Goal: Feedback & Contribution: Submit feedback/report problem

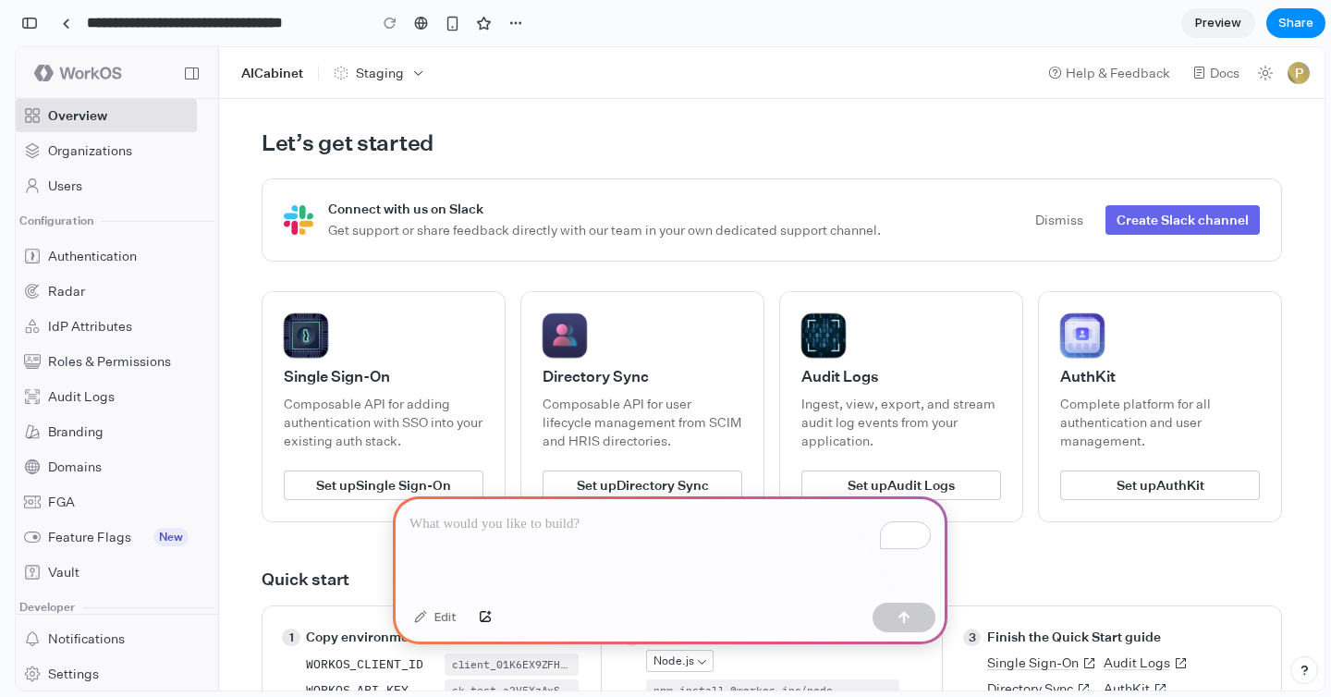
click at [193, 71] on icon "app" at bounding box center [192, 74] width 14 height 14
click at [29, 20] on div "button" at bounding box center [29, 23] width 17 height 13
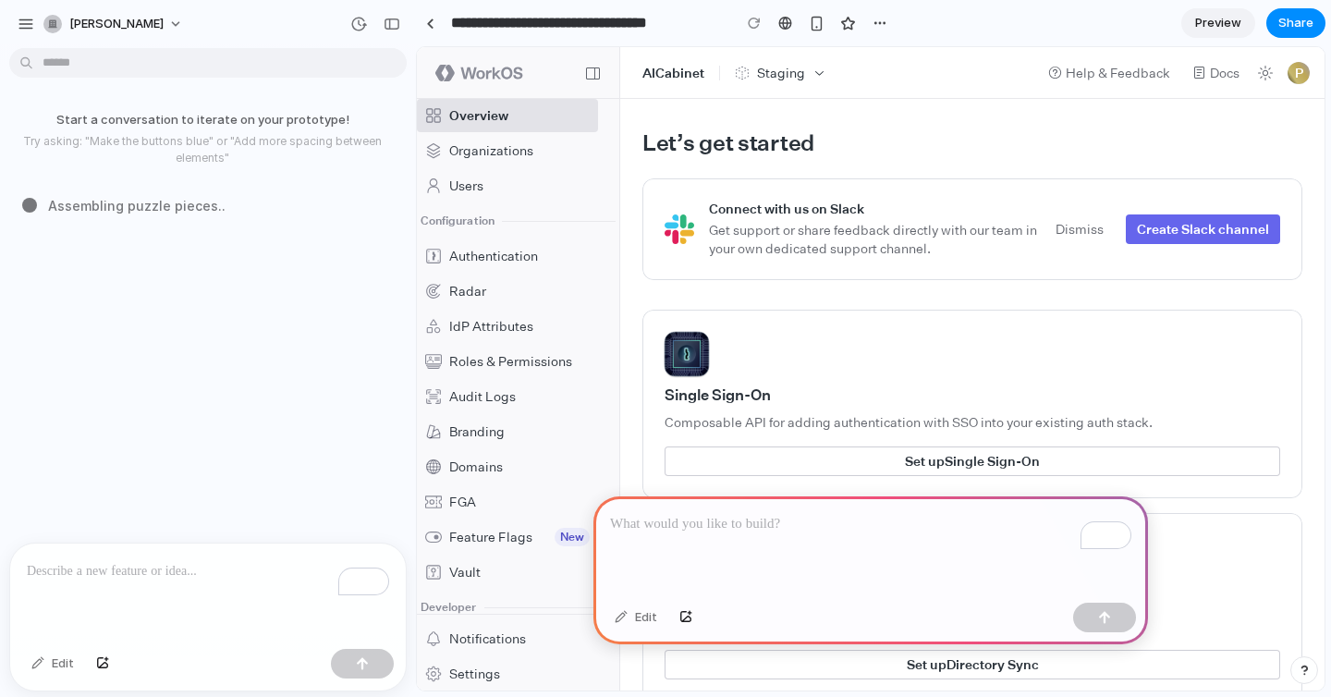
click at [149, 589] on div "To enrich screen reader interactions, please activate Accessibility in Grammarl…" at bounding box center [207, 592] width 395 height 98
click at [193, 577] on p "To enrich screen reader interactions, please activate Accessibility in Grammarl…" at bounding box center [208, 571] width 362 height 22
click at [108, 570] on p "To enrich screen reader interactions, please activate Accessibility in Grammarl…" at bounding box center [208, 571] width 362 height 22
click at [684, 528] on p "To enrich screen reader interactions, please activate Accessibility in Grammarl…" at bounding box center [870, 524] width 521 height 22
click at [30, 24] on div "button" at bounding box center [26, 24] width 17 height 17
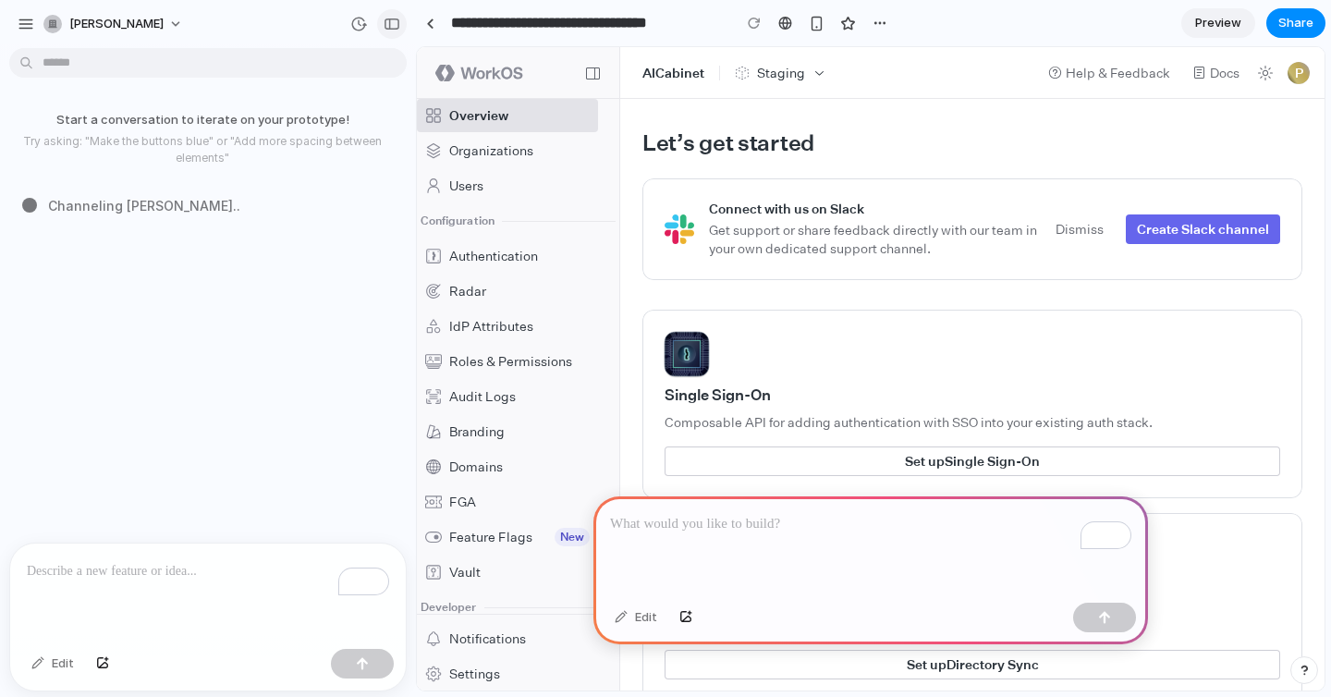
click at [395, 18] on div "button" at bounding box center [391, 24] width 17 height 13
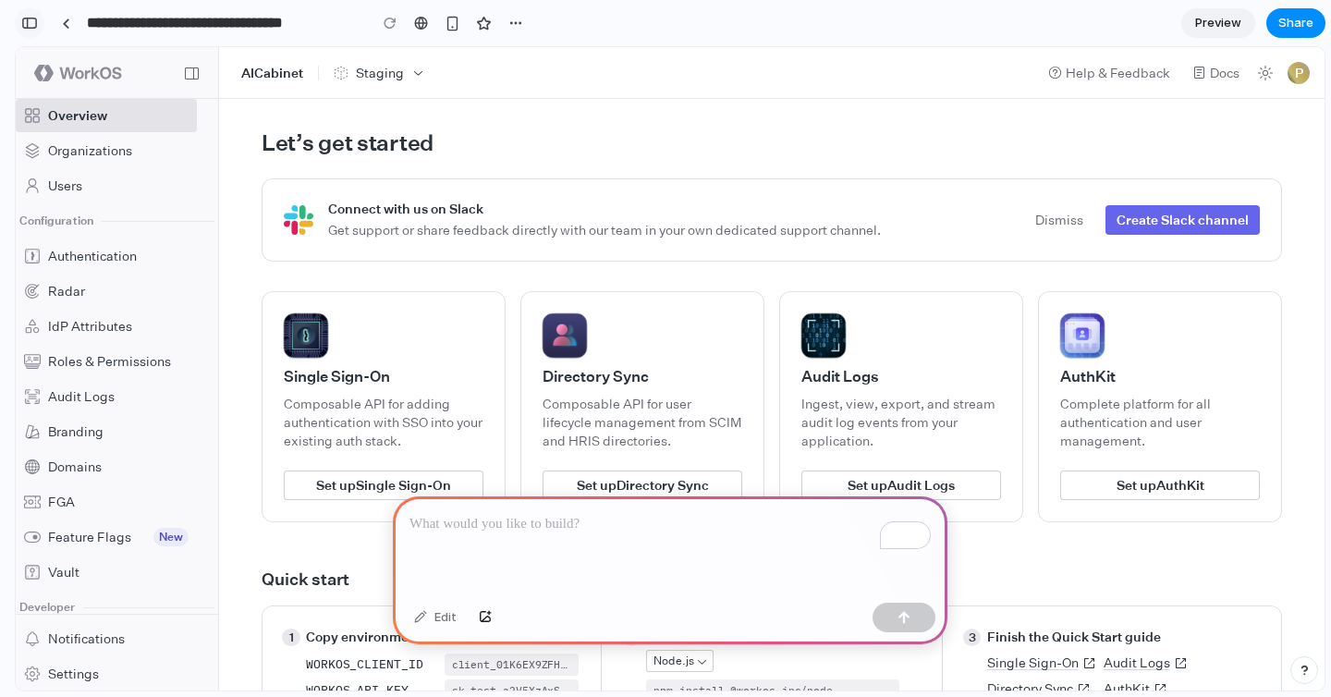
click at [30, 22] on div "button" at bounding box center [29, 23] width 17 height 13
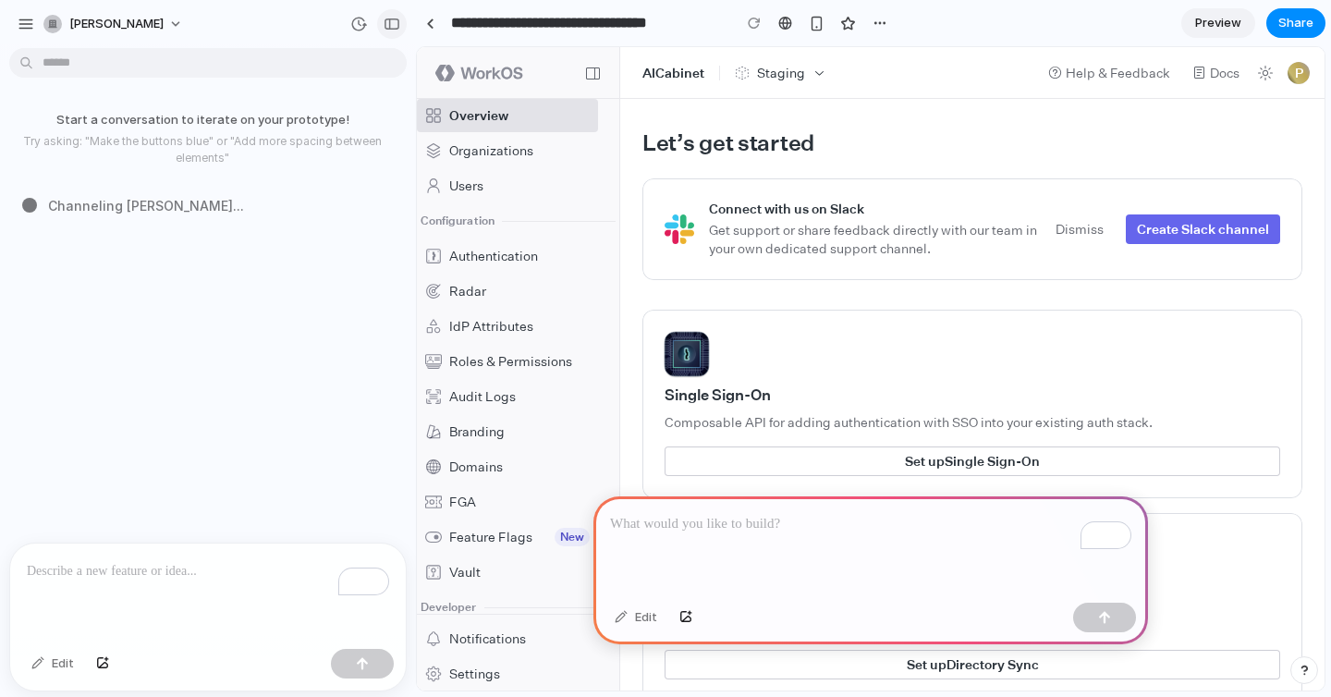
click at [387, 24] on div "button" at bounding box center [391, 24] width 17 height 13
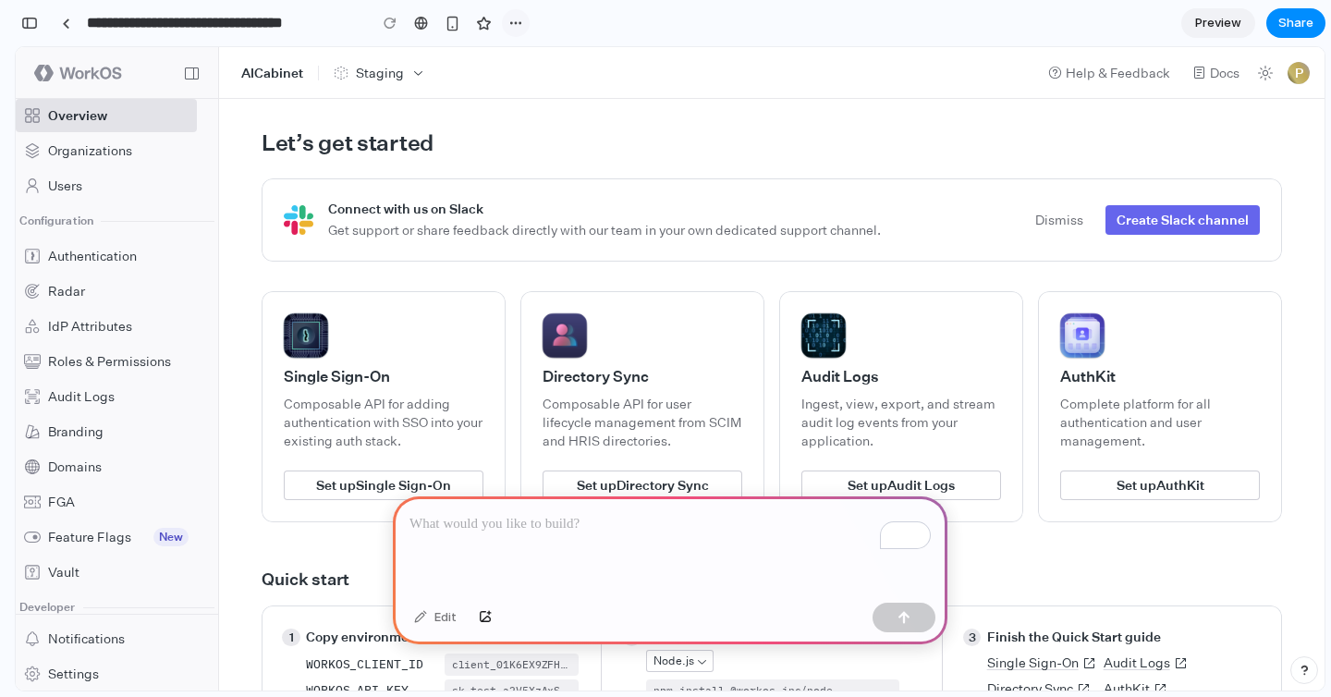
click at [518, 23] on div "button" at bounding box center [515, 23] width 15 height 15
click at [661, 38] on div "Duplicate Delete" at bounding box center [665, 348] width 1331 height 697
click at [515, 519] on p "To enrich screen reader interactions, please activate Accessibility in Grammarl…" at bounding box center [669, 524] width 521 height 22
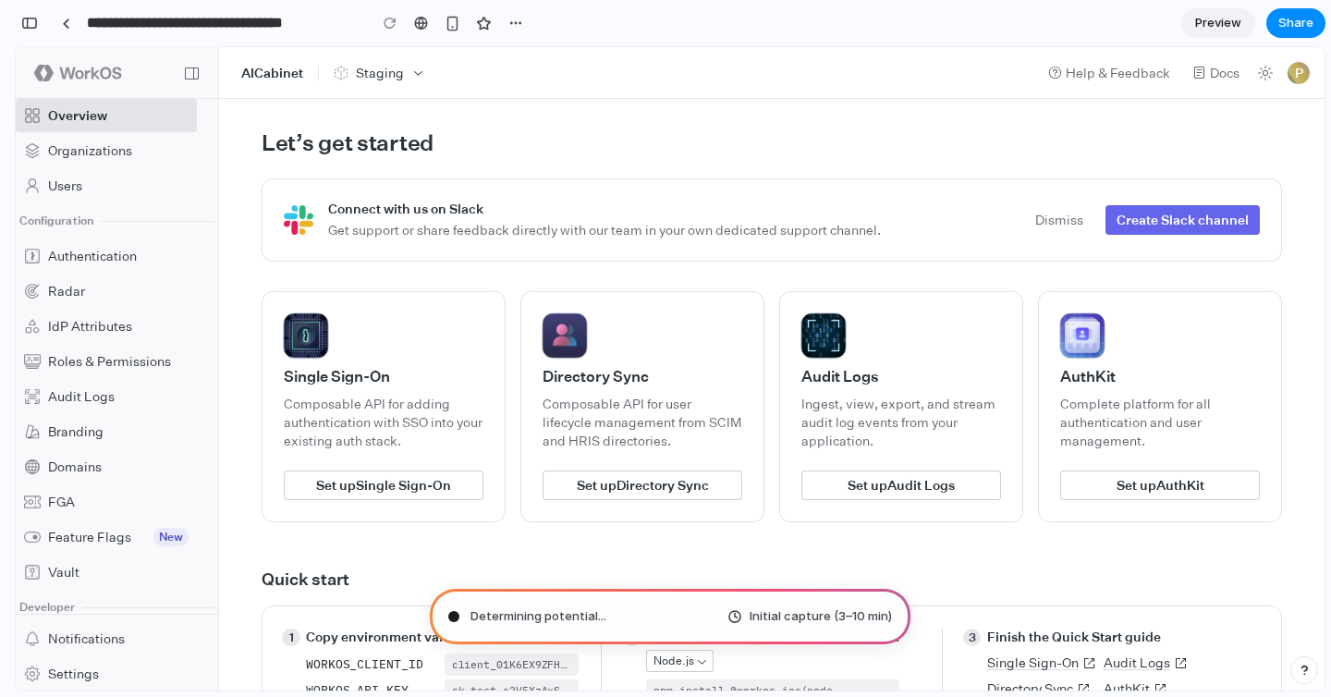
click at [1305, 669] on div "button" at bounding box center [1303, 669] width 13 height 13
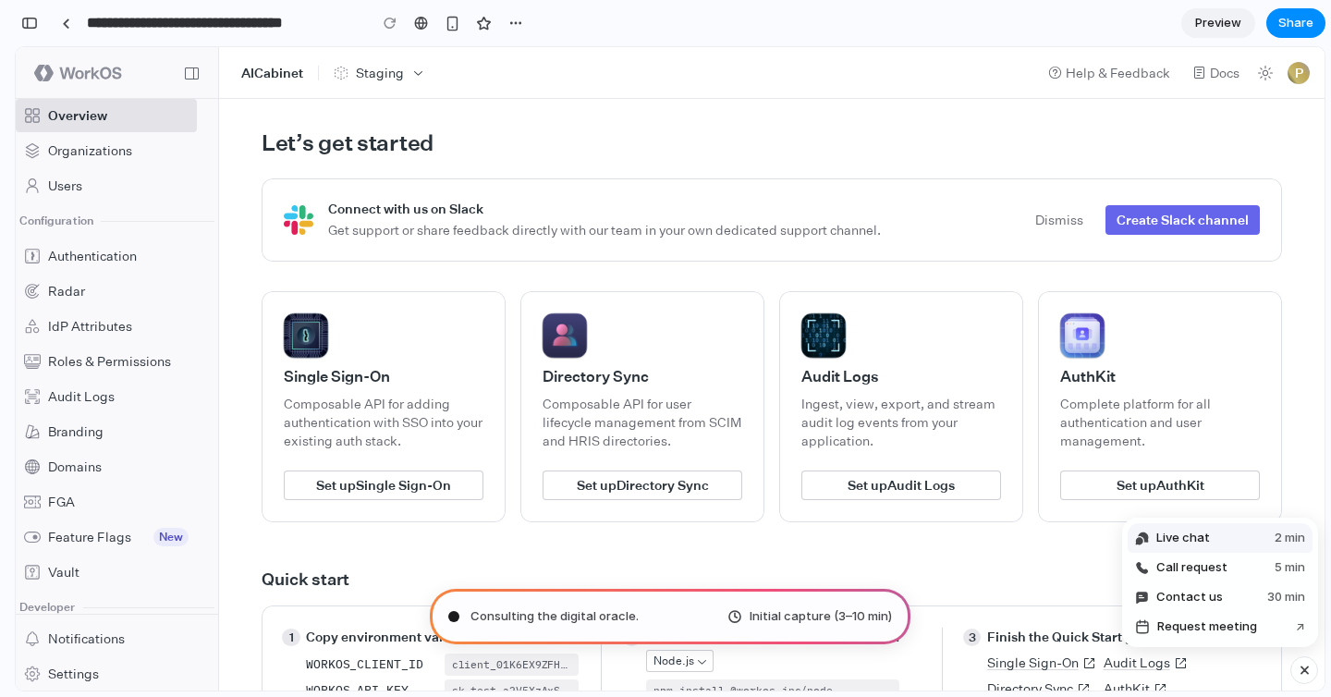
click at [1222, 541] on button "Live chat 2 min" at bounding box center [1219, 538] width 185 height 30
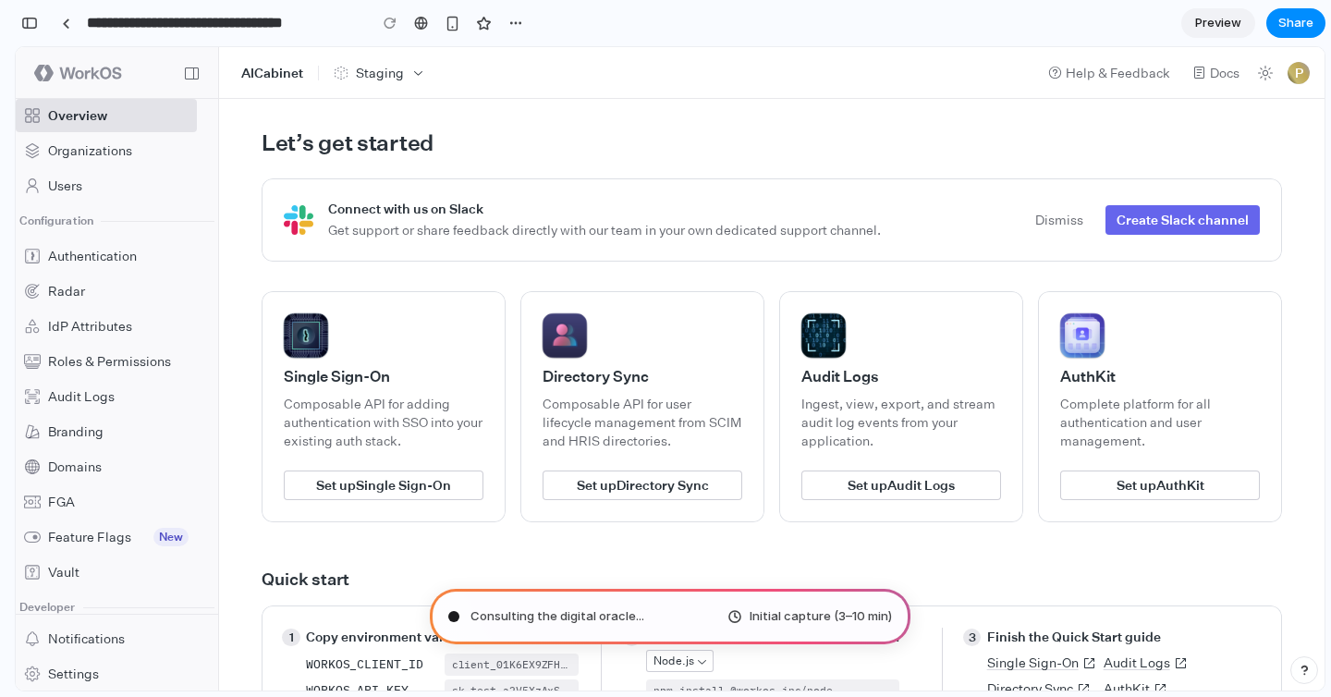
click at [1303, 669] on div "button" at bounding box center [1303, 669] width 13 height 13
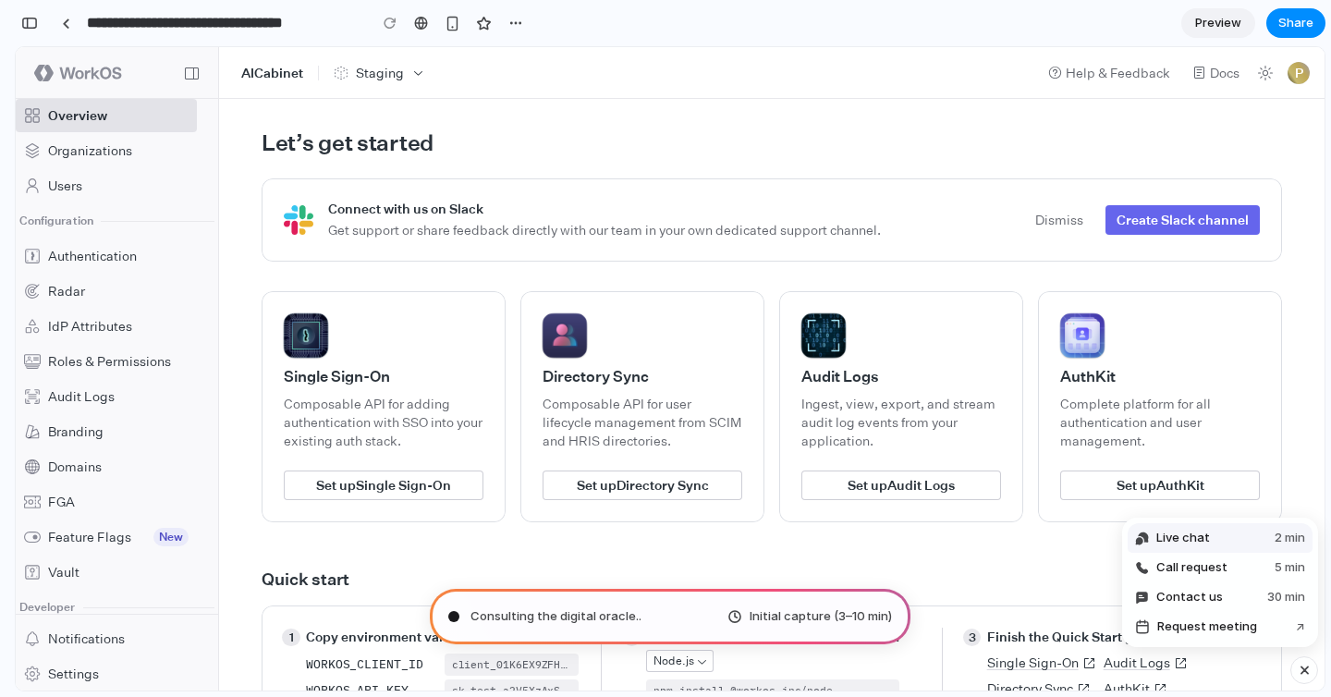
click at [1197, 532] on span "Live chat" at bounding box center [1183, 538] width 54 height 18
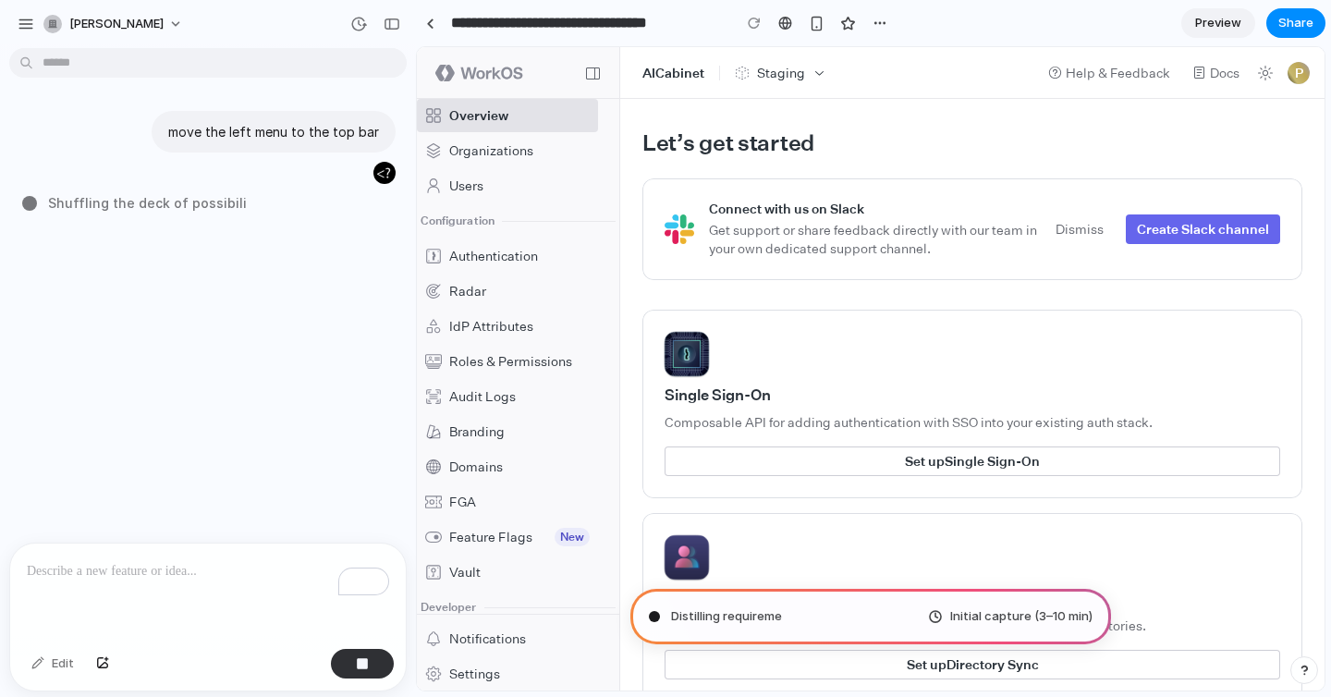
click at [582, 75] on span "app" at bounding box center [592, 72] width 33 height 33
click at [1300, 72] on button "P" at bounding box center [1298, 73] width 22 height 22
click at [1300, 70] on button "P" at bounding box center [1298, 73] width 22 height 22
click at [1305, 668] on div "button" at bounding box center [1303, 669] width 13 height 13
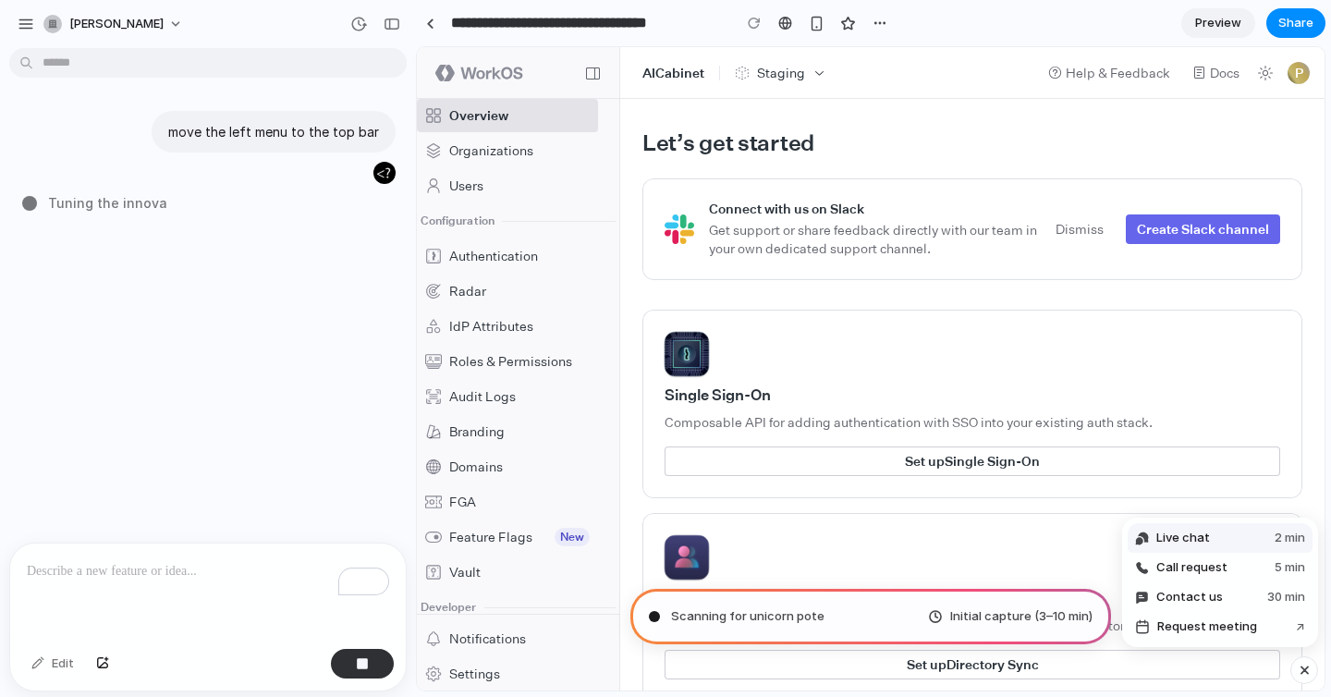
click at [1198, 543] on span "Live chat" at bounding box center [1183, 538] width 54 height 18
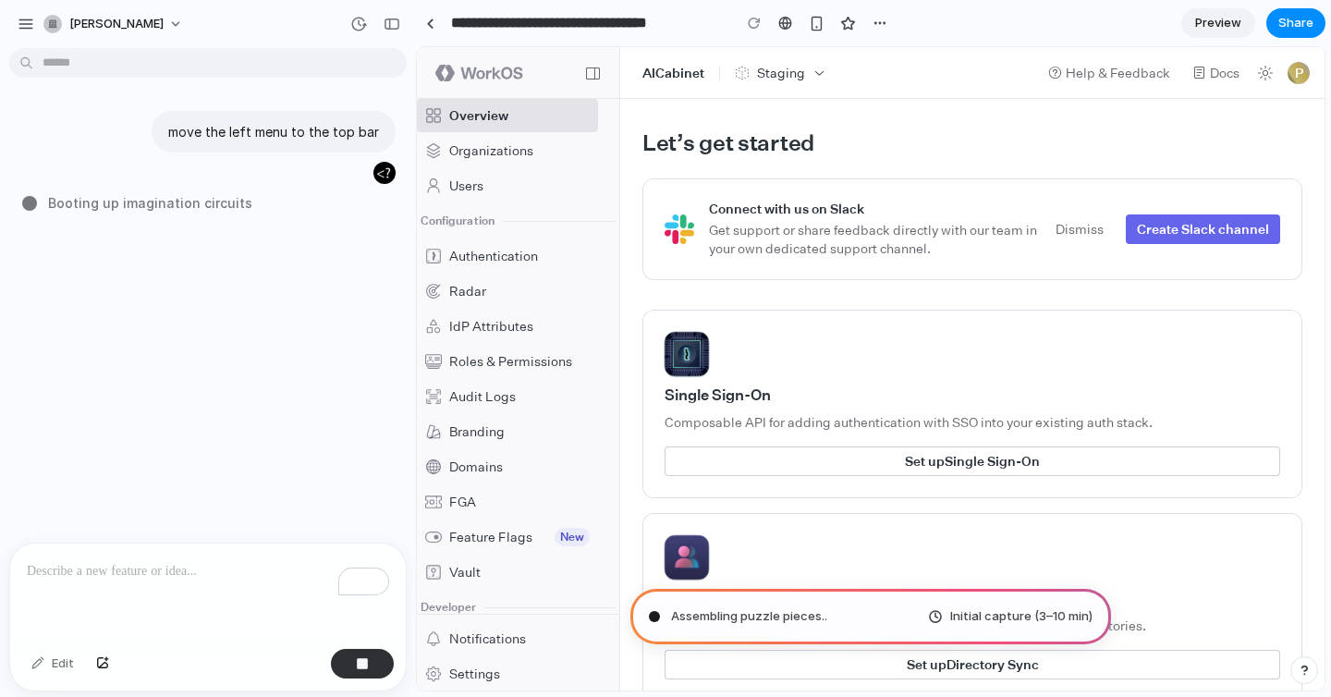
type input "**********"
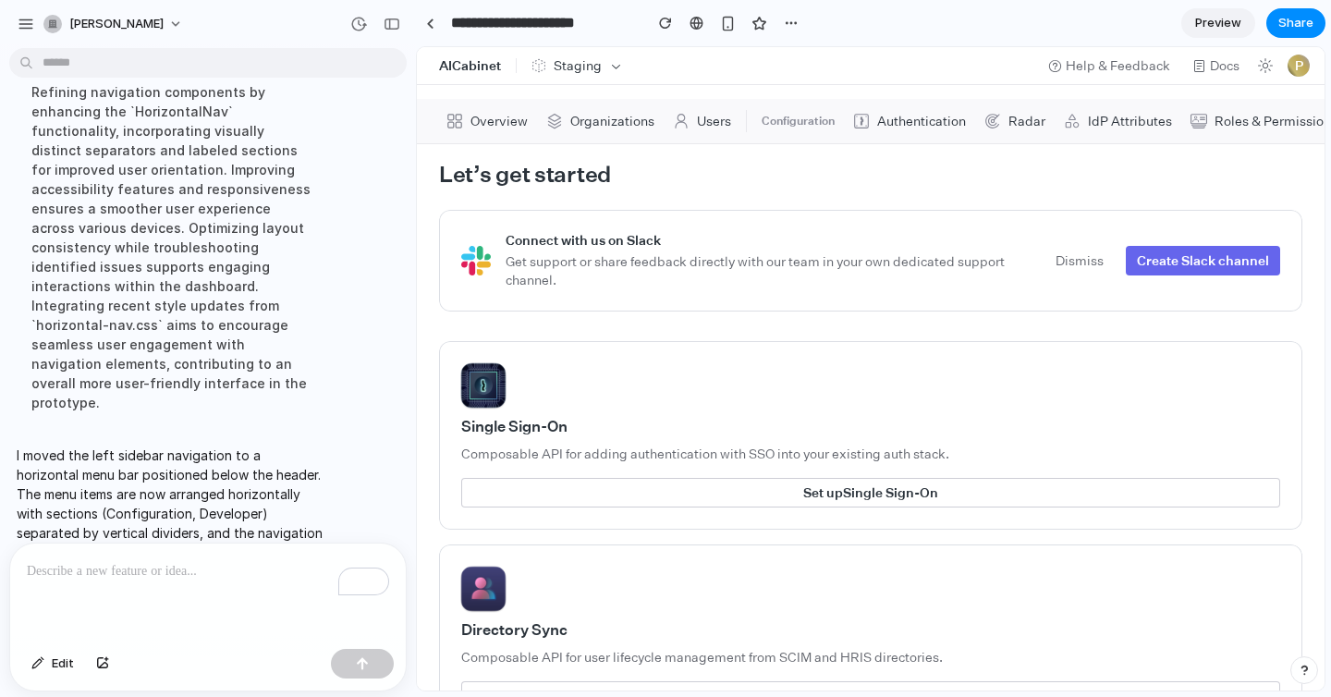
click at [508, 111] on link "Overview" at bounding box center [487, 121] width 96 height 30
click at [595, 115] on span "Organizations" at bounding box center [612, 121] width 84 height 13
click at [387, 21] on div "button" at bounding box center [391, 24] width 17 height 13
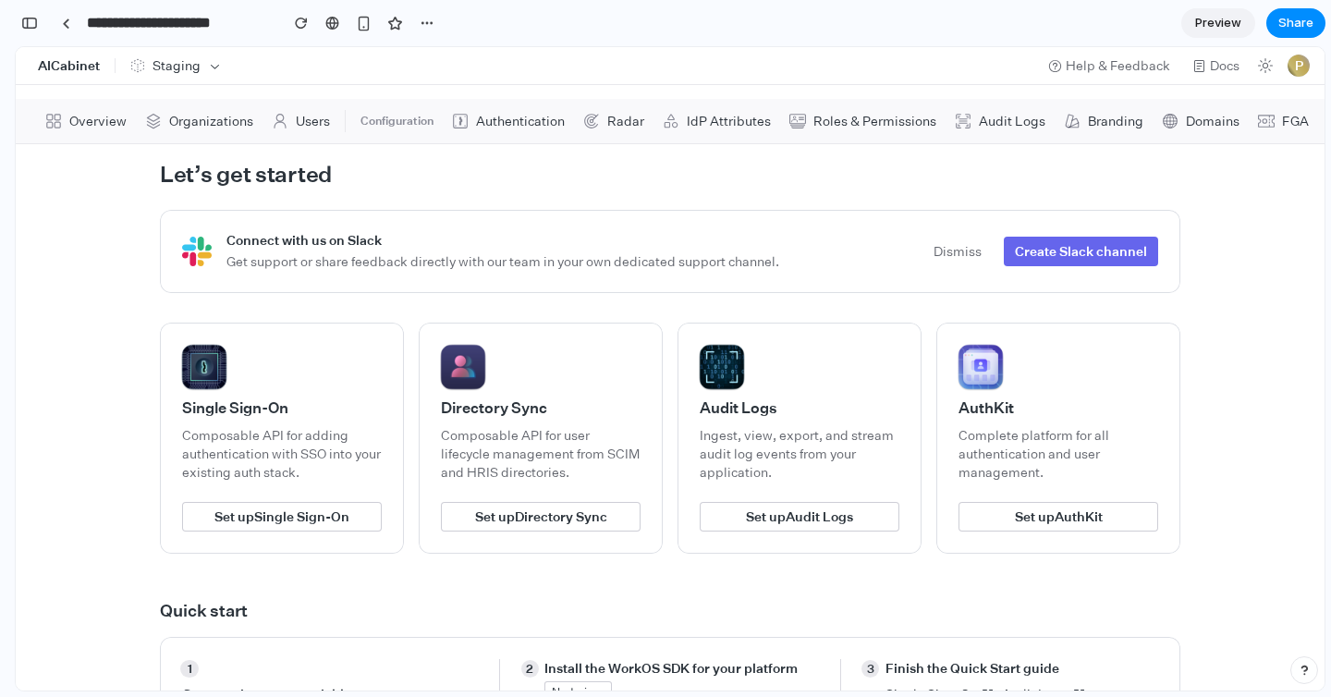
click at [215, 70] on icon "button" at bounding box center [215, 66] width 14 height 14
click at [198, 64] on span "Staging" at bounding box center [176, 65] width 48 height 18
click at [950, 122] on icon at bounding box center [957, 122] width 14 height 14
click at [1016, 127] on span "Feature Flags New" at bounding box center [1067, 121] width 122 height 18
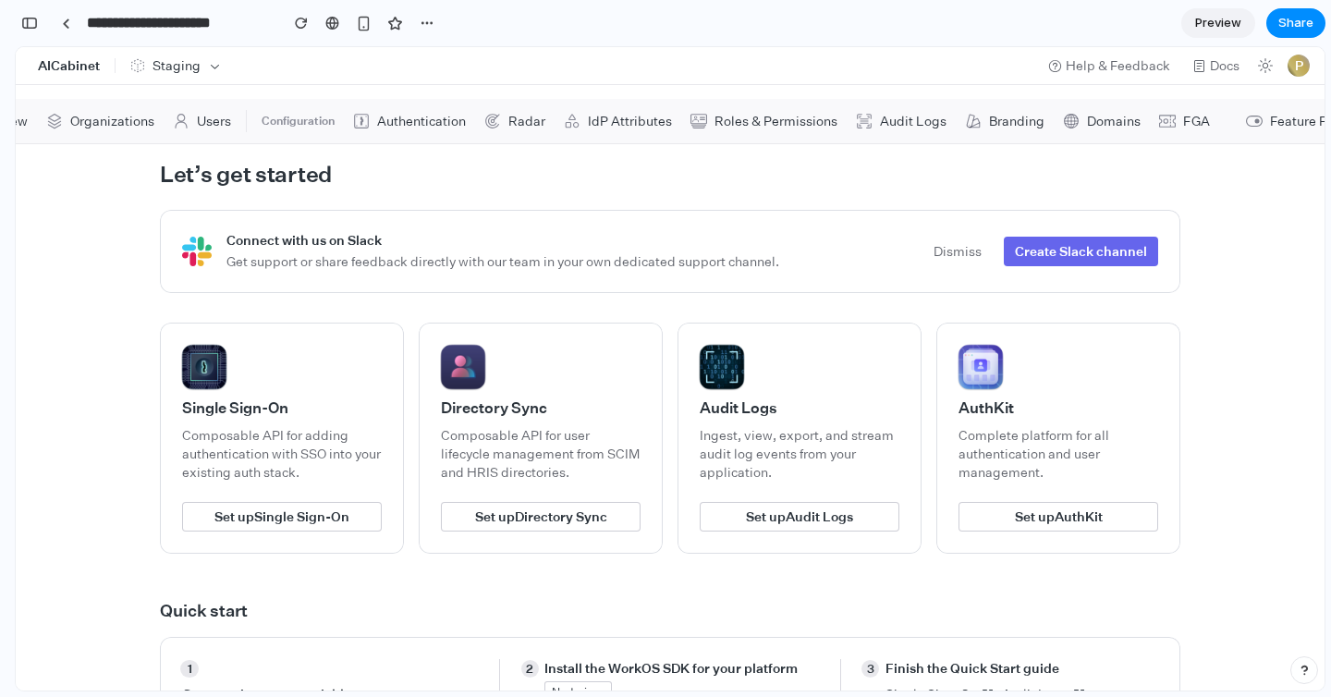
scroll to position [0, 0]
click at [148, 140] on div "Overview Organizations Users Configuration Authentication Radar IdP Attributes …" at bounding box center [670, 121] width 1308 height 44
click at [109, 126] on span "Overview" at bounding box center [97, 121] width 57 height 13
click at [1293, 63] on button "P" at bounding box center [1298, 66] width 22 height 22
click at [1216, 16] on span "Preview" at bounding box center [1218, 23] width 46 height 18
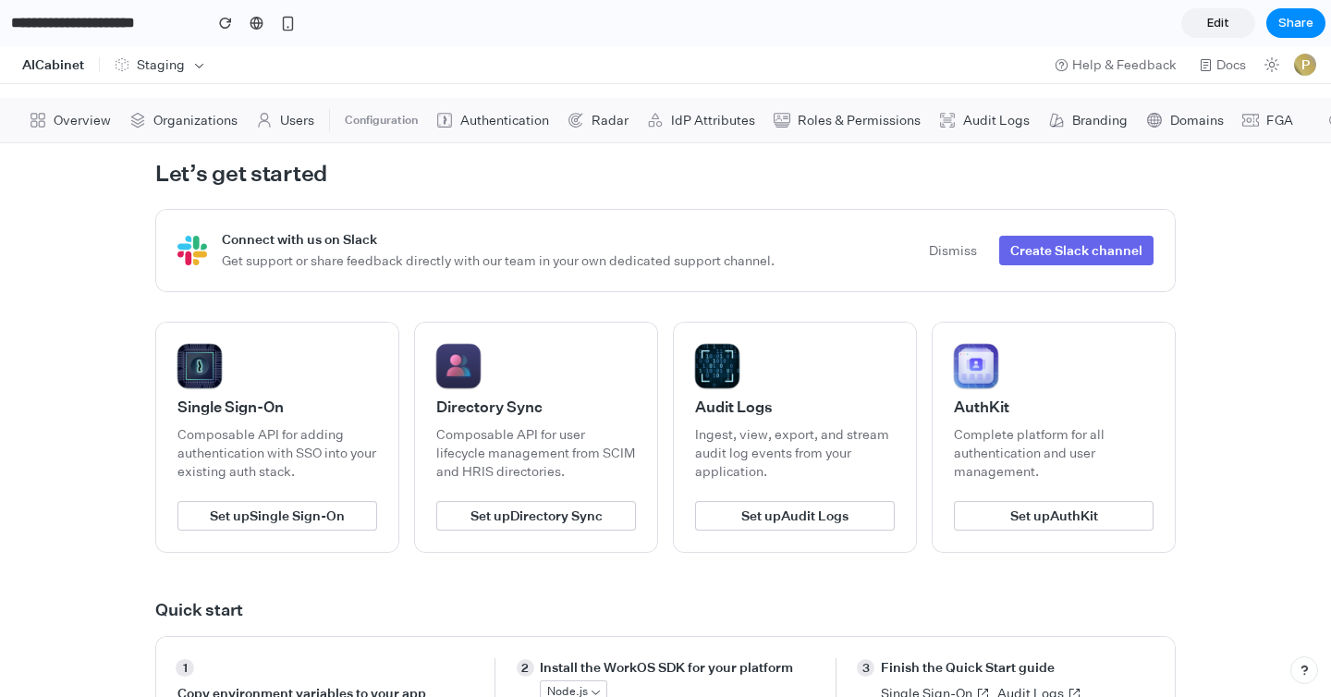
click at [376, 121] on span "Configuration" at bounding box center [381, 120] width 88 height 17
click at [362, 123] on span "Configuration" at bounding box center [381, 120] width 88 height 17
click at [290, 21] on div "button" at bounding box center [288, 24] width 16 height 16
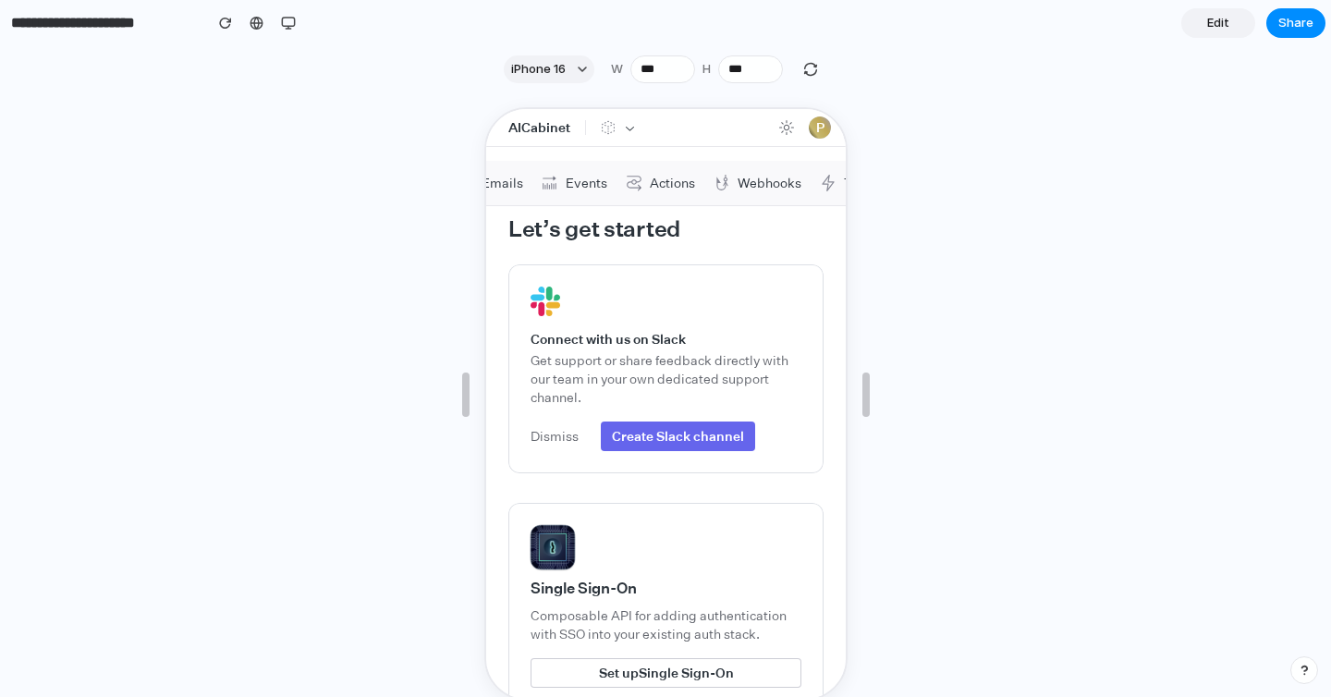
scroll to position [0, 2041]
click at [576, 71] on button "iPhone 16" at bounding box center [549, 69] width 91 height 28
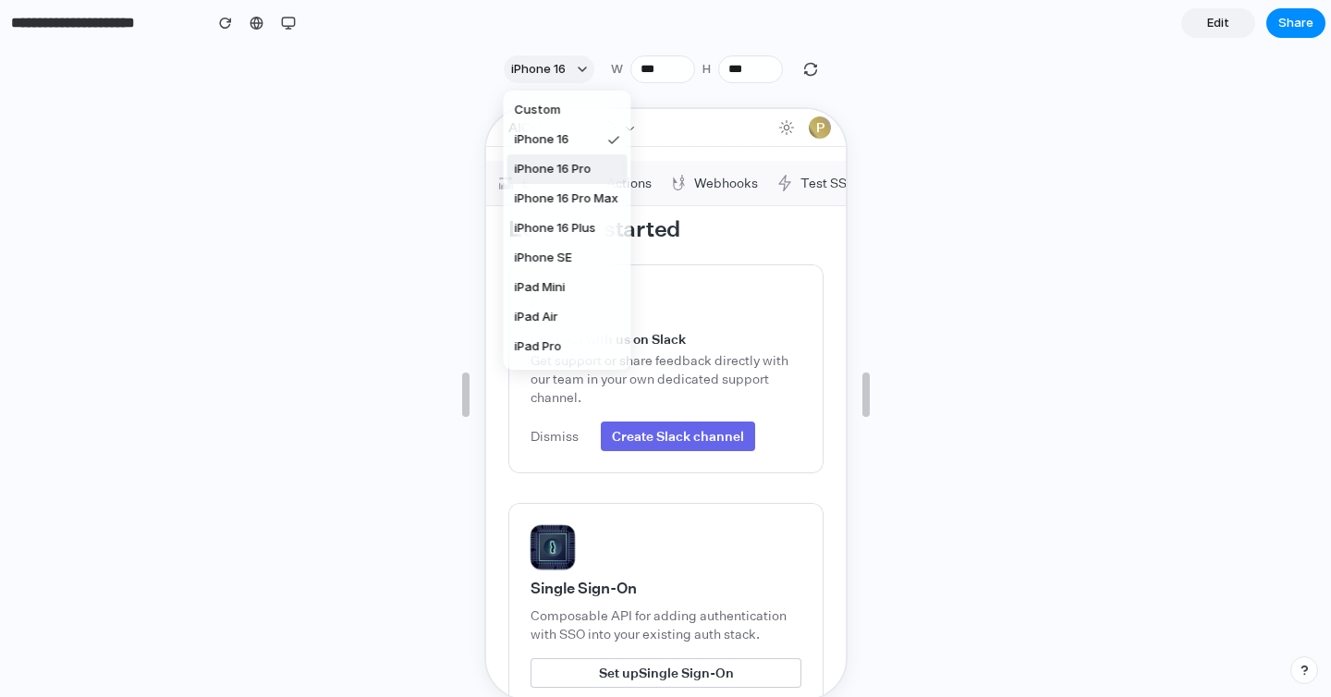
click at [577, 167] on span "iPhone 16 Pro" at bounding box center [553, 169] width 77 height 18
type input "***"
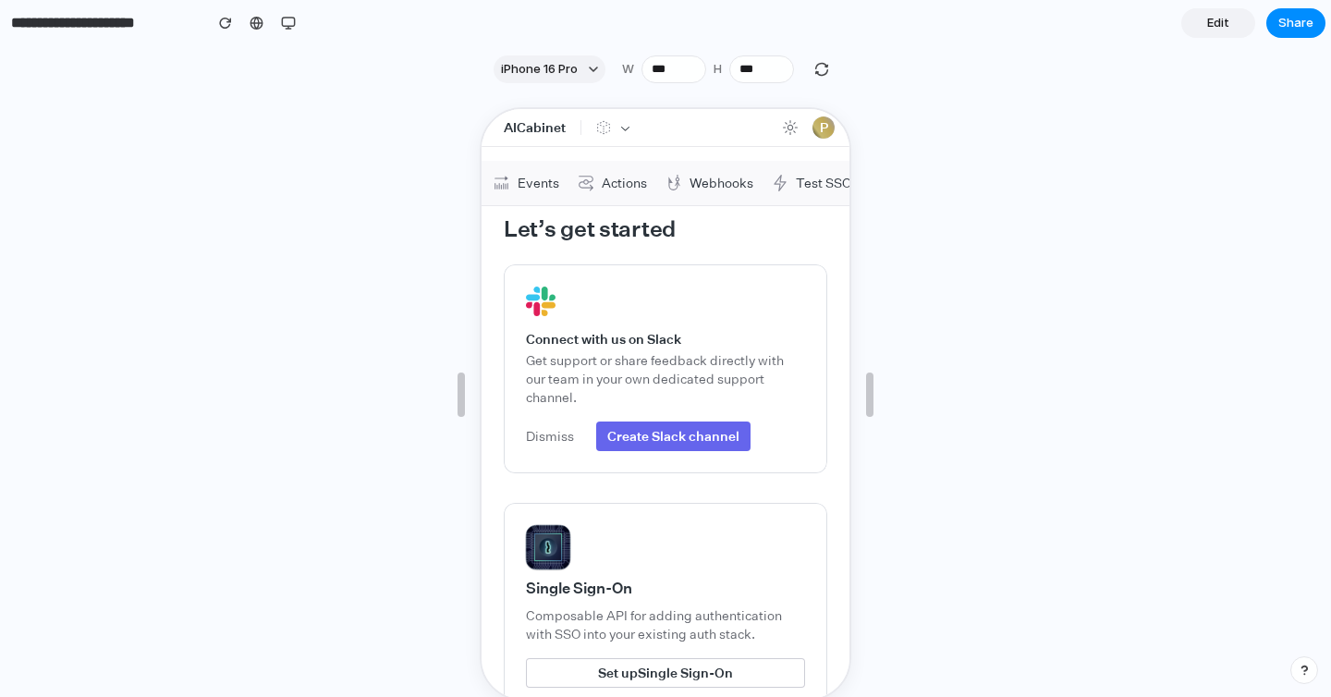
scroll to position [0, 2033]
click at [612, 116] on button "Staging" at bounding box center [612, 126] width 51 height 22
click at [616, 128] on icon "button" at bounding box center [623, 126] width 14 height 14
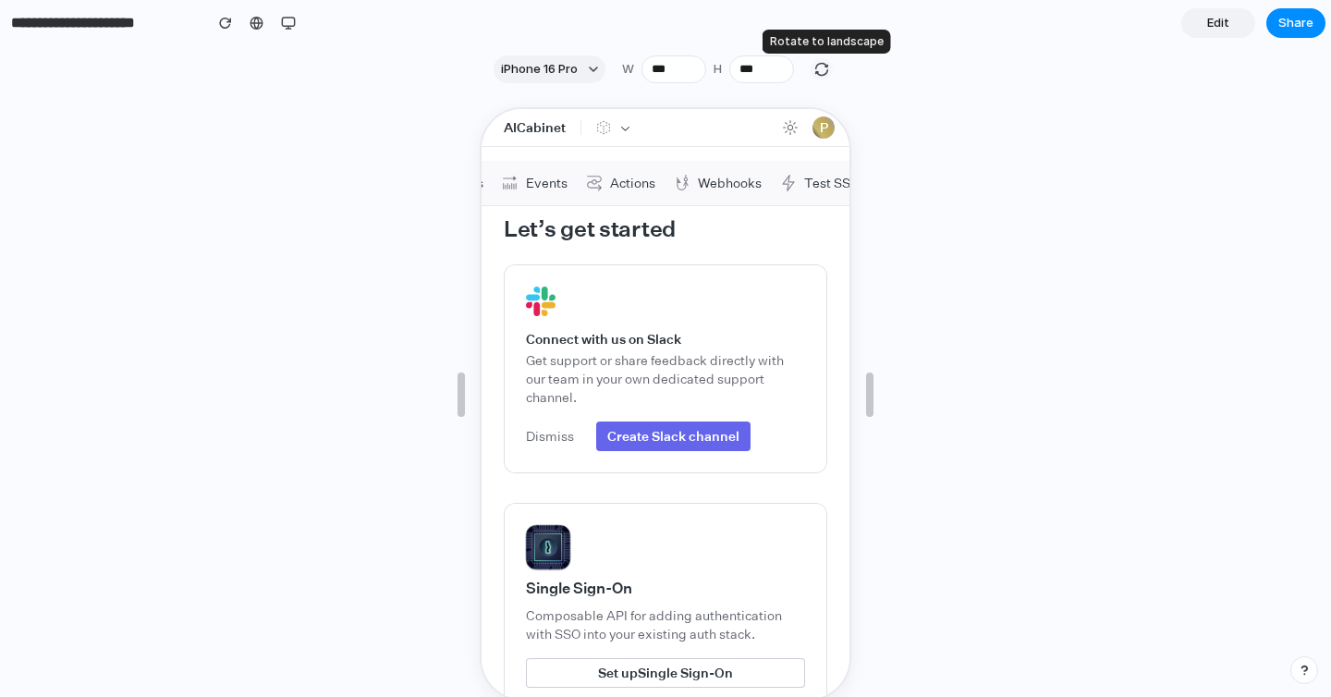
click at [823, 68] on div "button" at bounding box center [821, 69] width 17 height 17
type input "***"
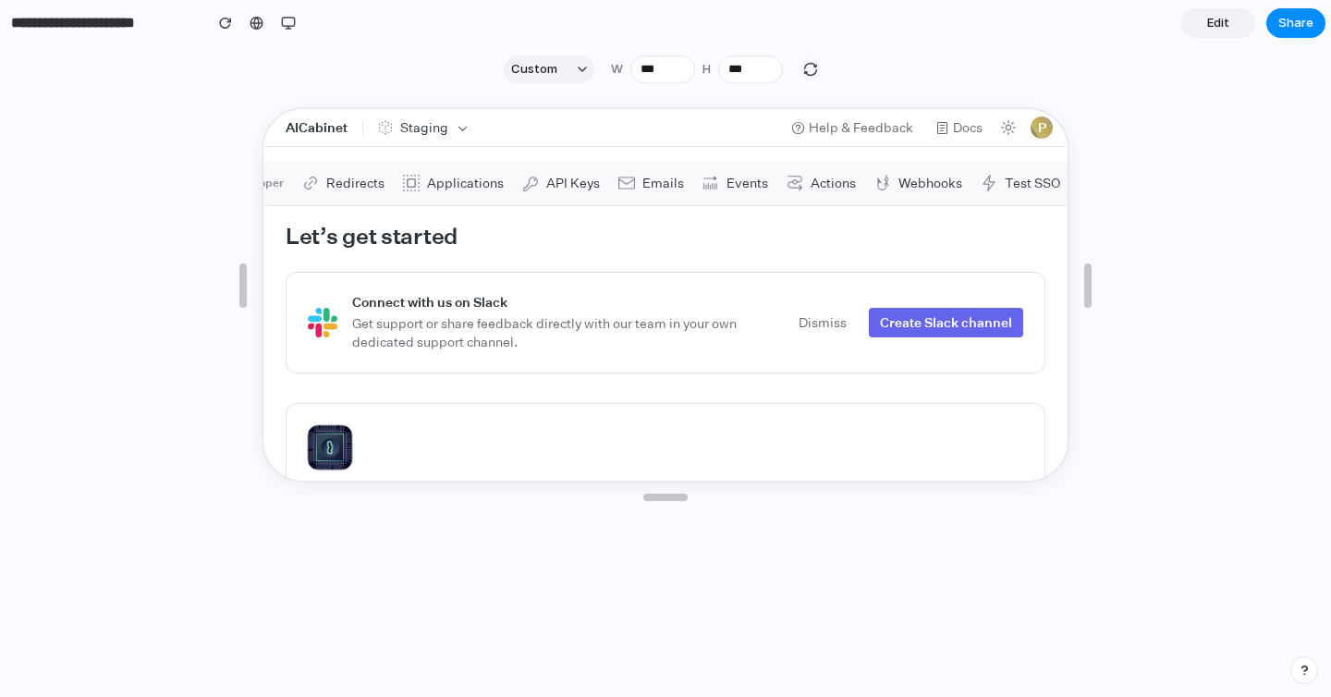
scroll to position [0, 1597]
click at [808, 74] on div "button" at bounding box center [810, 69] width 17 height 17
type input "***"
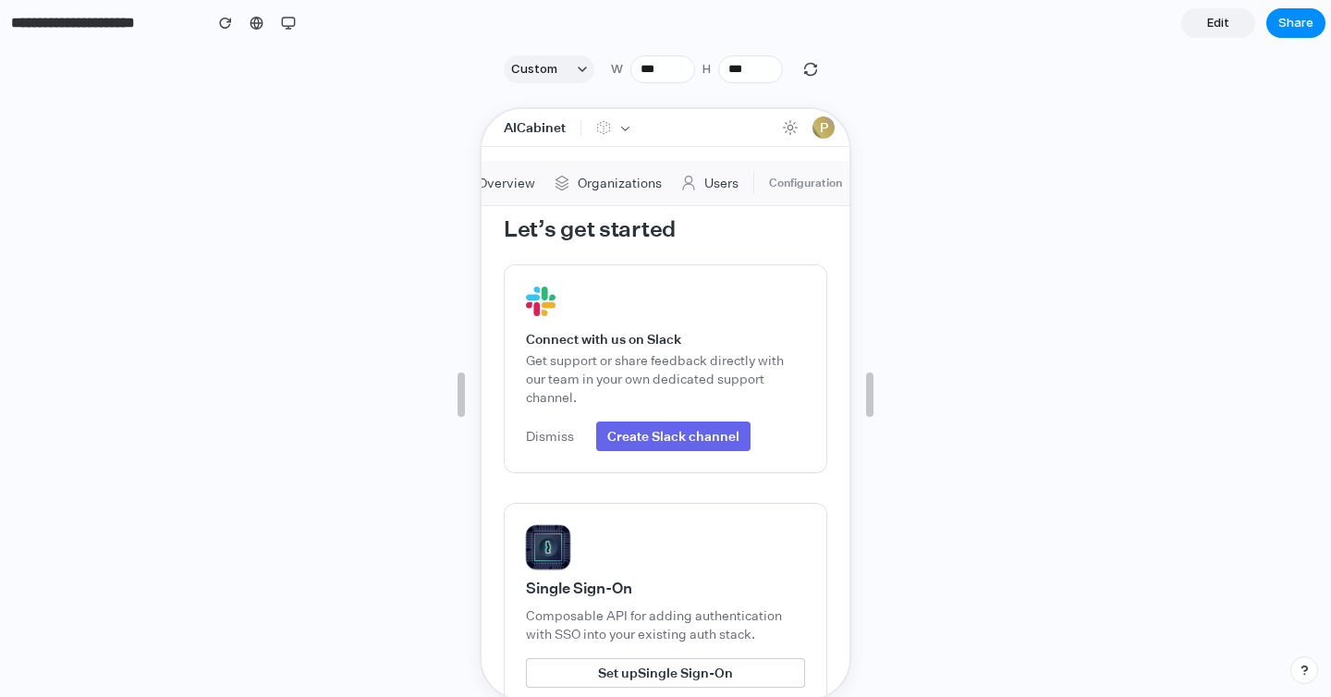
scroll to position [0, 0]
click at [536, 68] on span "Custom" at bounding box center [534, 69] width 46 height 18
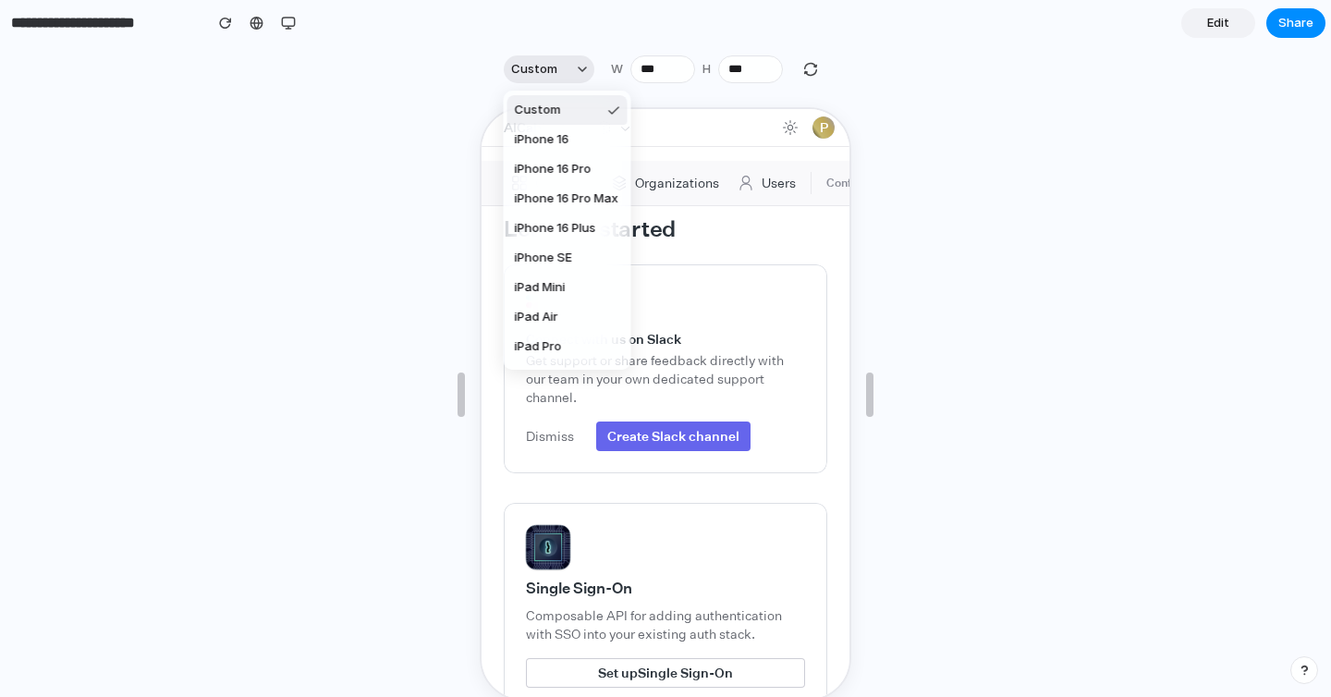
click at [536, 68] on div "Custom iPhone 16 iPhone 16 Pro iPhone 16 Pro Max iPhone 16 Plus iPhone SE iPad …" at bounding box center [665, 348] width 1331 height 697
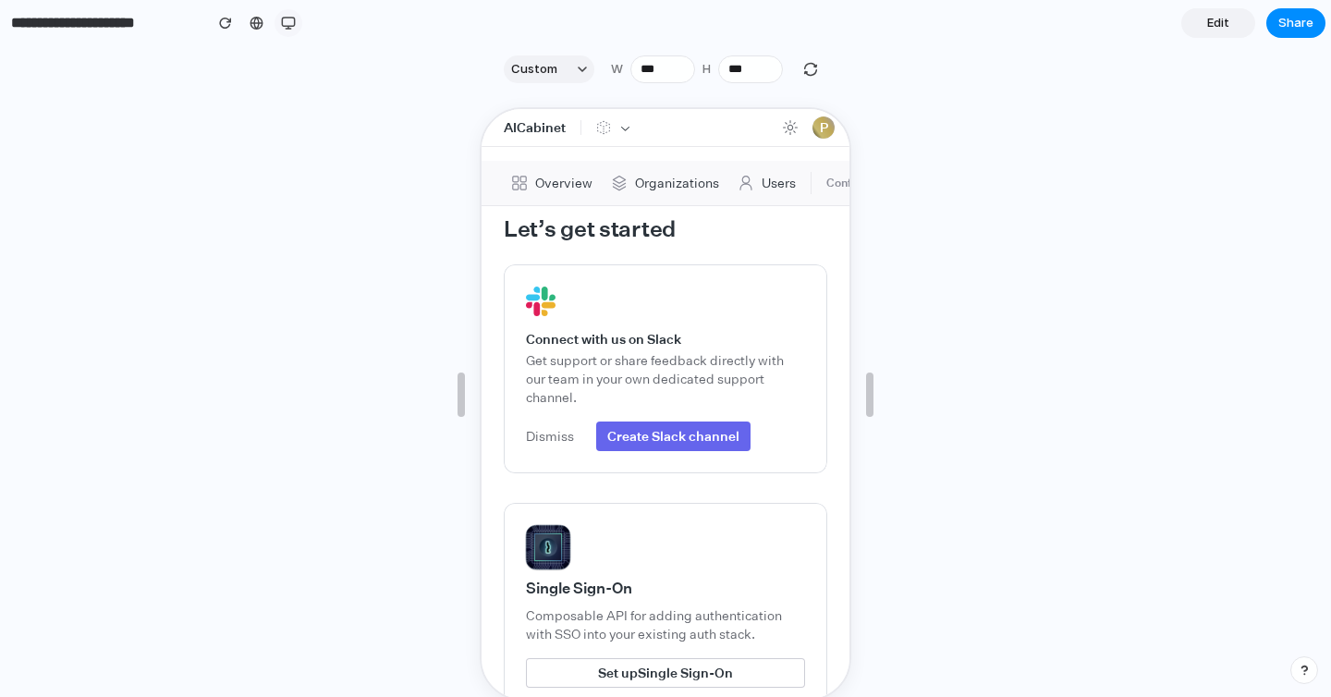
click at [294, 21] on div "button" at bounding box center [288, 23] width 15 height 15
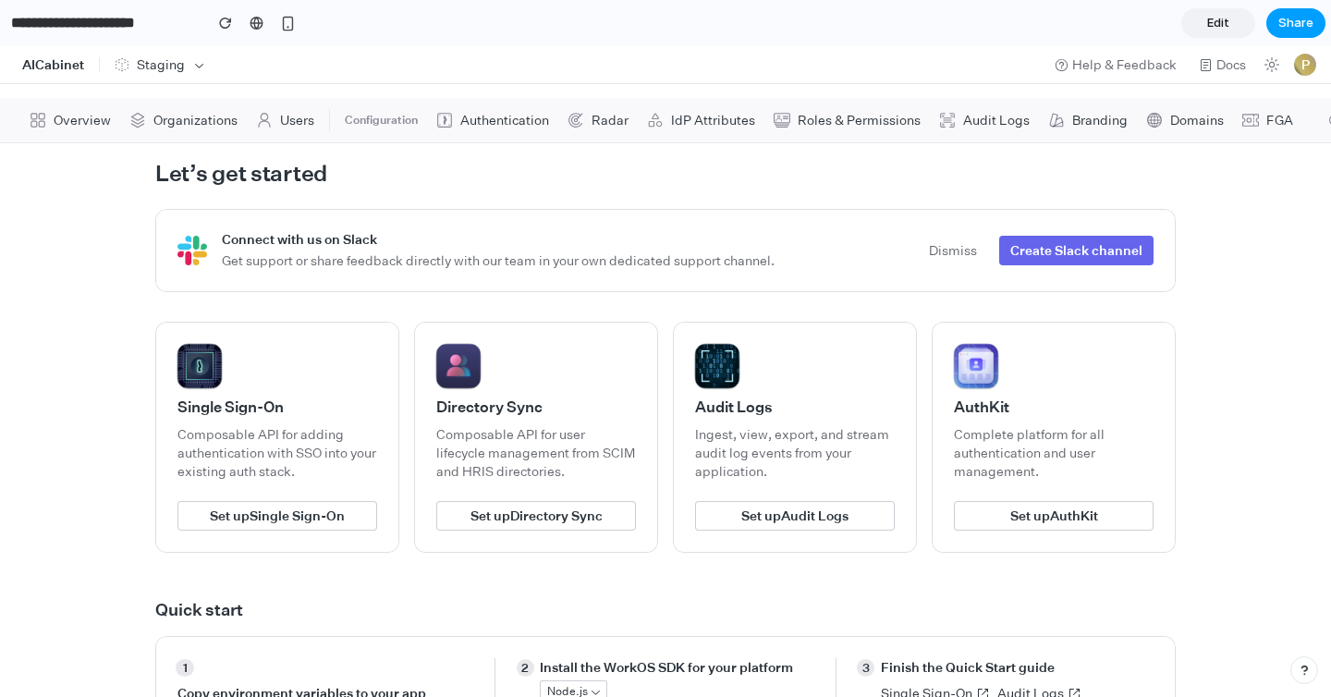
click at [1279, 21] on span "Share" at bounding box center [1295, 23] width 35 height 18
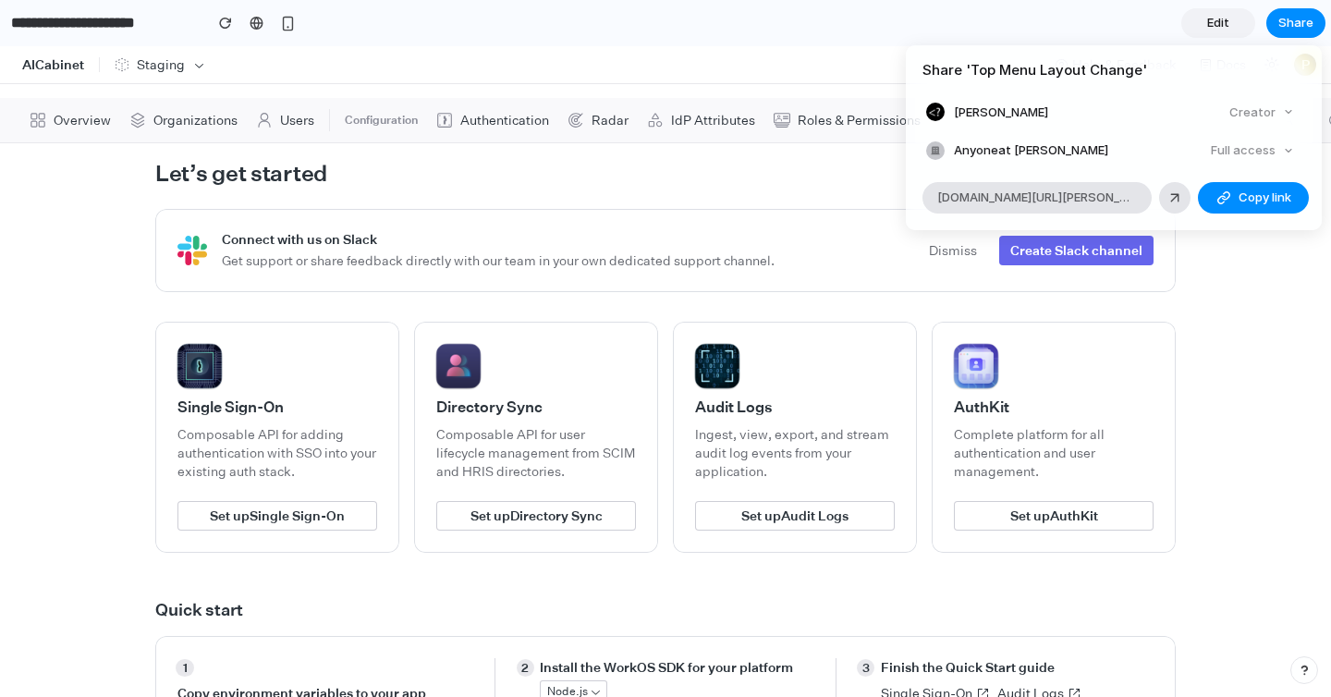
click at [1259, 118] on div "Creator" at bounding box center [1260, 113] width 79 height 26
click at [1258, 107] on div "Creator" at bounding box center [1260, 113] width 79 height 26
click at [1252, 103] on div "Creator" at bounding box center [1260, 113] width 79 height 26
click at [1257, 148] on div "Full access" at bounding box center [1252, 151] width 98 height 26
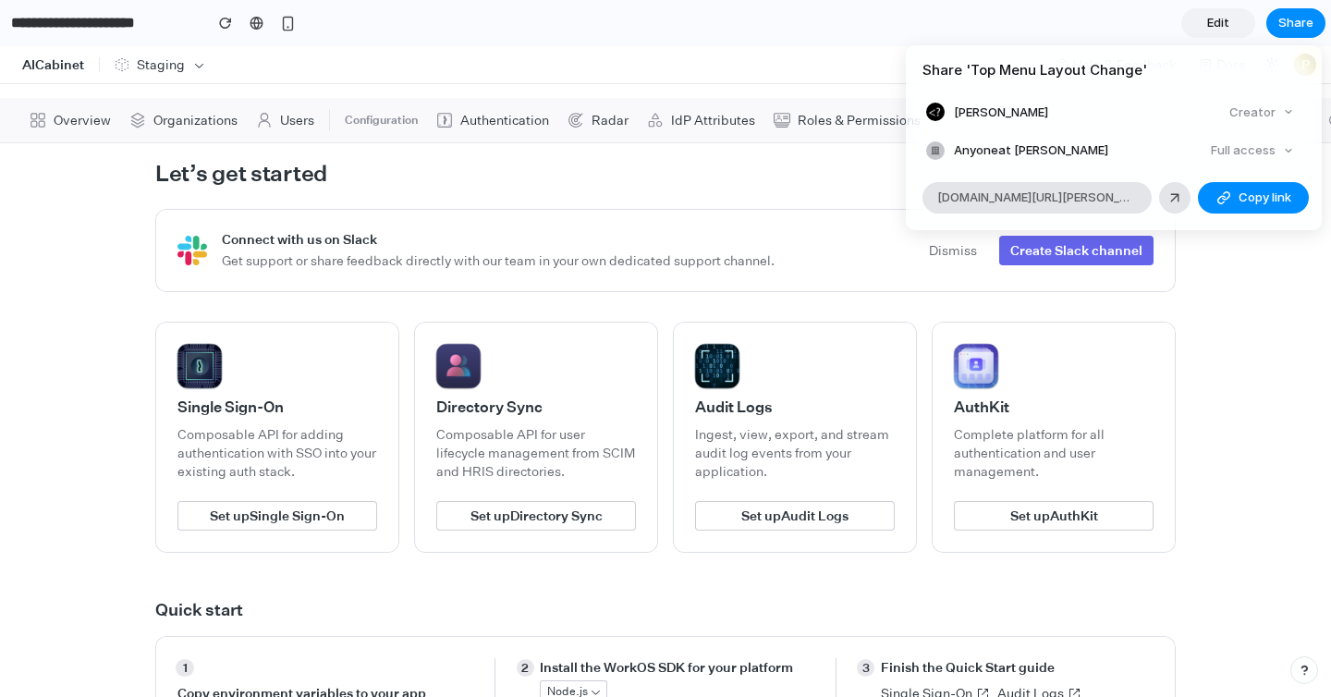
click at [1257, 148] on div "Full access" at bounding box center [1252, 151] width 98 height 26
click at [1009, 142] on span "Anyone at [PERSON_NAME]" at bounding box center [1031, 150] width 154 height 18
click at [1248, 207] on button "Copy link" at bounding box center [1252, 197] width 111 height 31
click at [1169, 197] on div at bounding box center [1174, 197] width 17 height 17
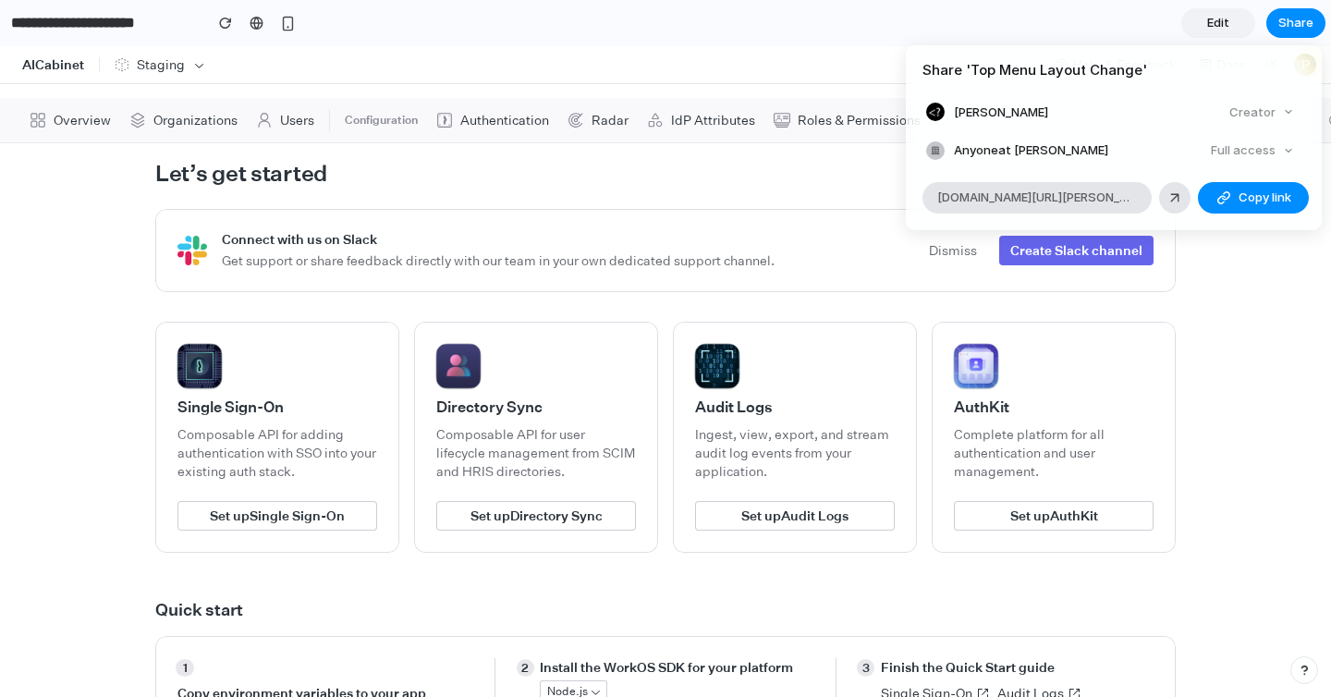
click at [1295, 665] on div "Share ' Top Menu Layout Change ' [PERSON_NAME] Creator Anyone at [PERSON_NAME] …" at bounding box center [665, 348] width 1331 height 697
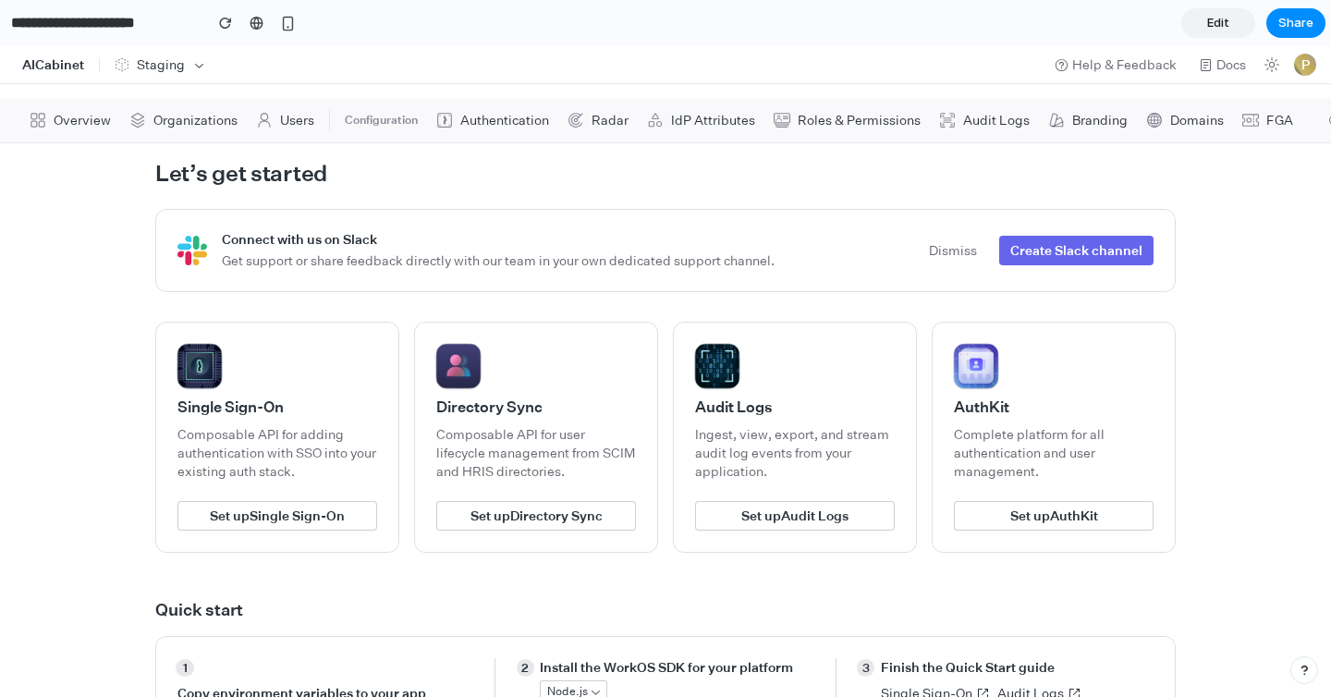
click at [1306, 673] on div "button" at bounding box center [1303, 669] width 13 height 13
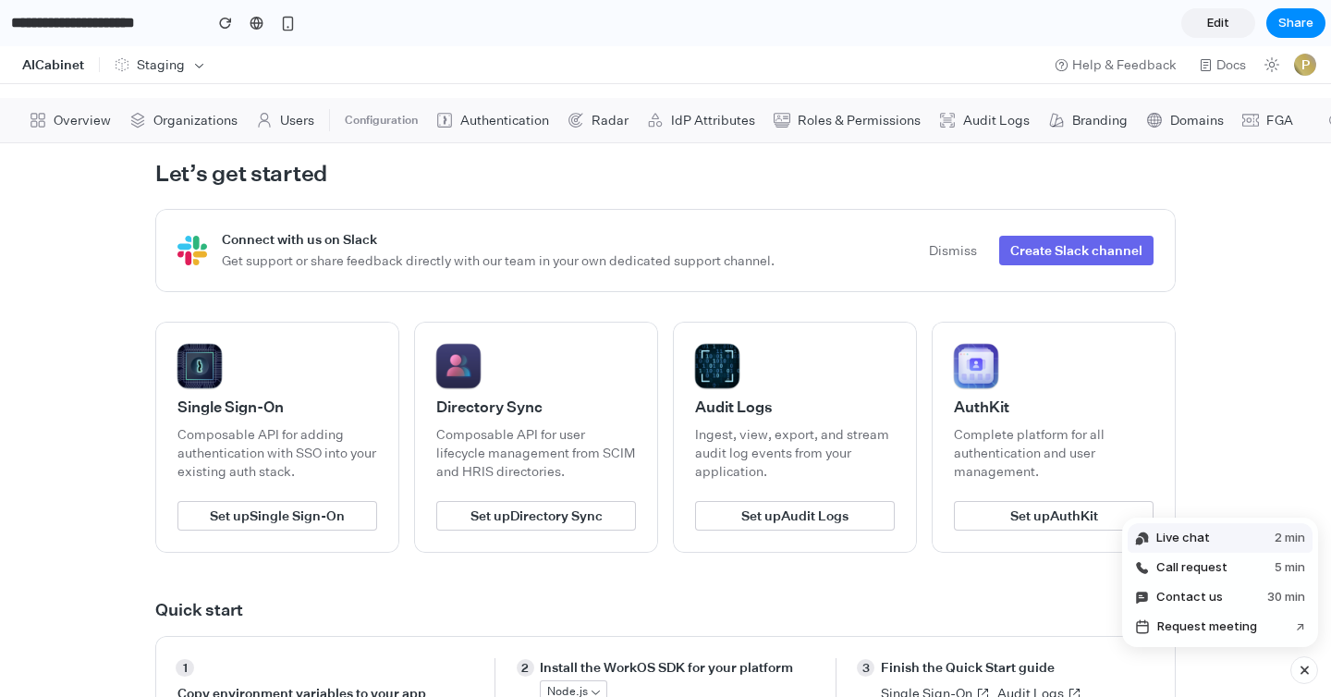
click at [1231, 542] on button "Live chat 2 min" at bounding box center [1219, 538] width 185 height 30
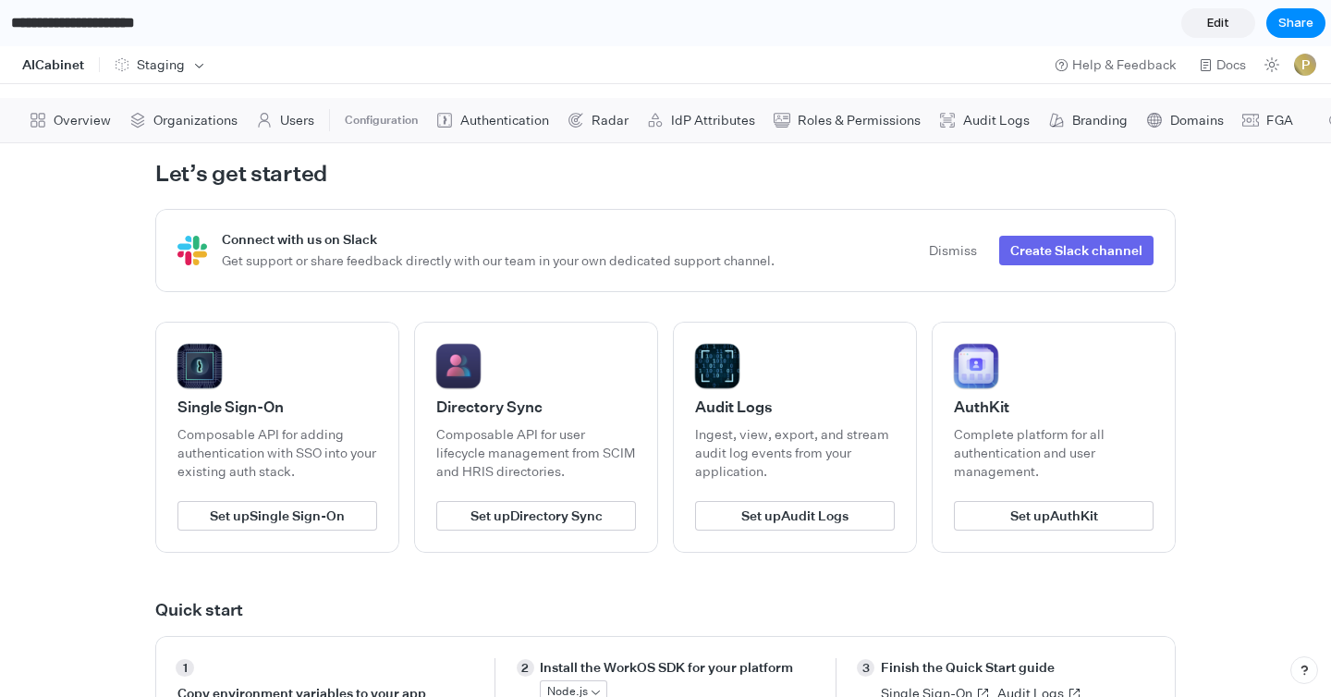
click at [143, 23] on input "**********" at bounding box center [101, 22] width 189 height 33
click at [74, 26] on input "**********" at bounding box center [101, 22] width 189 height 33
click at [783, 3] on section "**********" at bounding box center [662, 23] width 1325 height 46
click at [801, 33] on section "**********" at bounding box center [662, 23] width 1325 height 46
click at [1210, 26] on span "Edit" at bounding box center [1218, 23] width 22 height 18
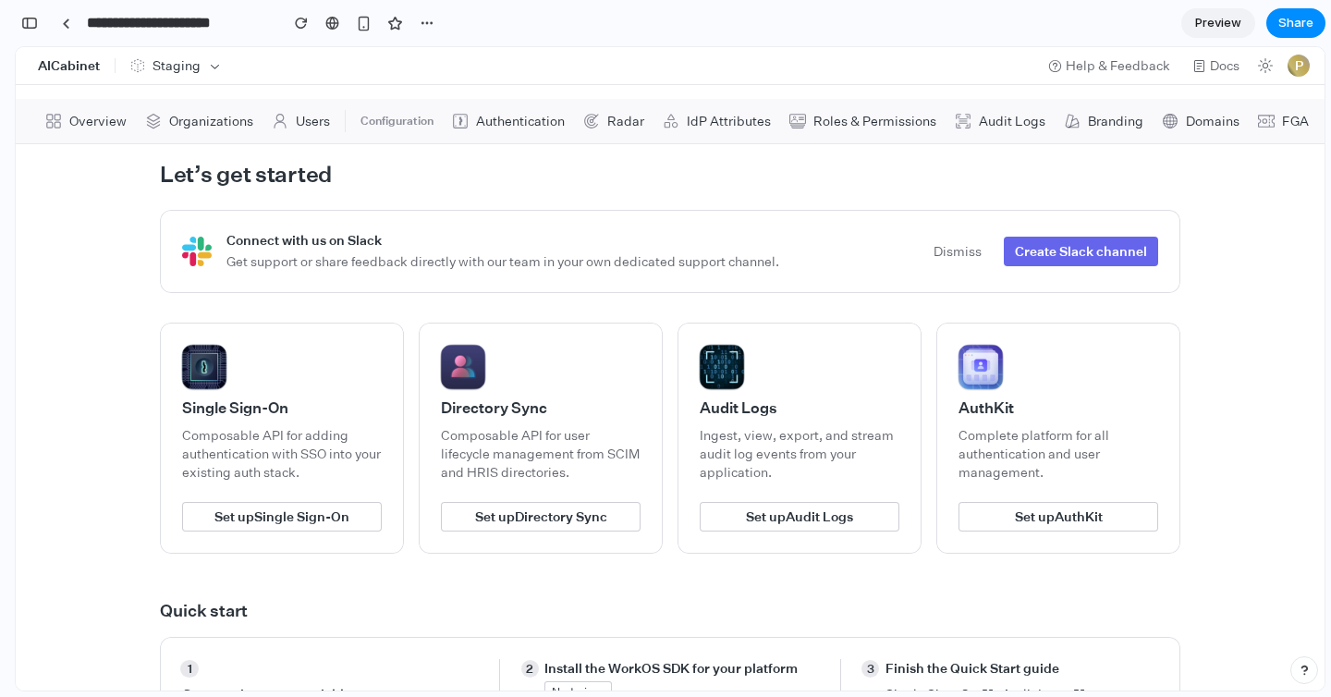
scroll to position [42, 0]
click at [1085, 59] on button "Help & Feedback" at bounding box center [1108, 66] width 137 height 26
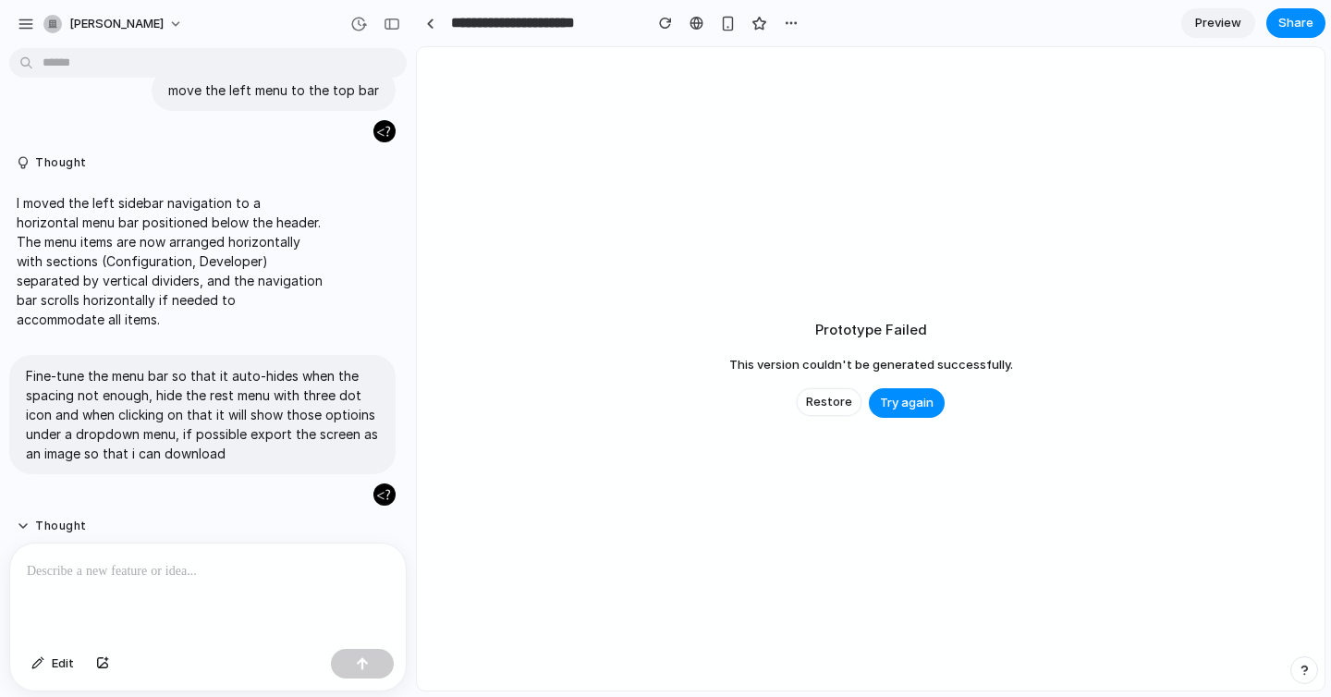
scroll to position [0, 0]
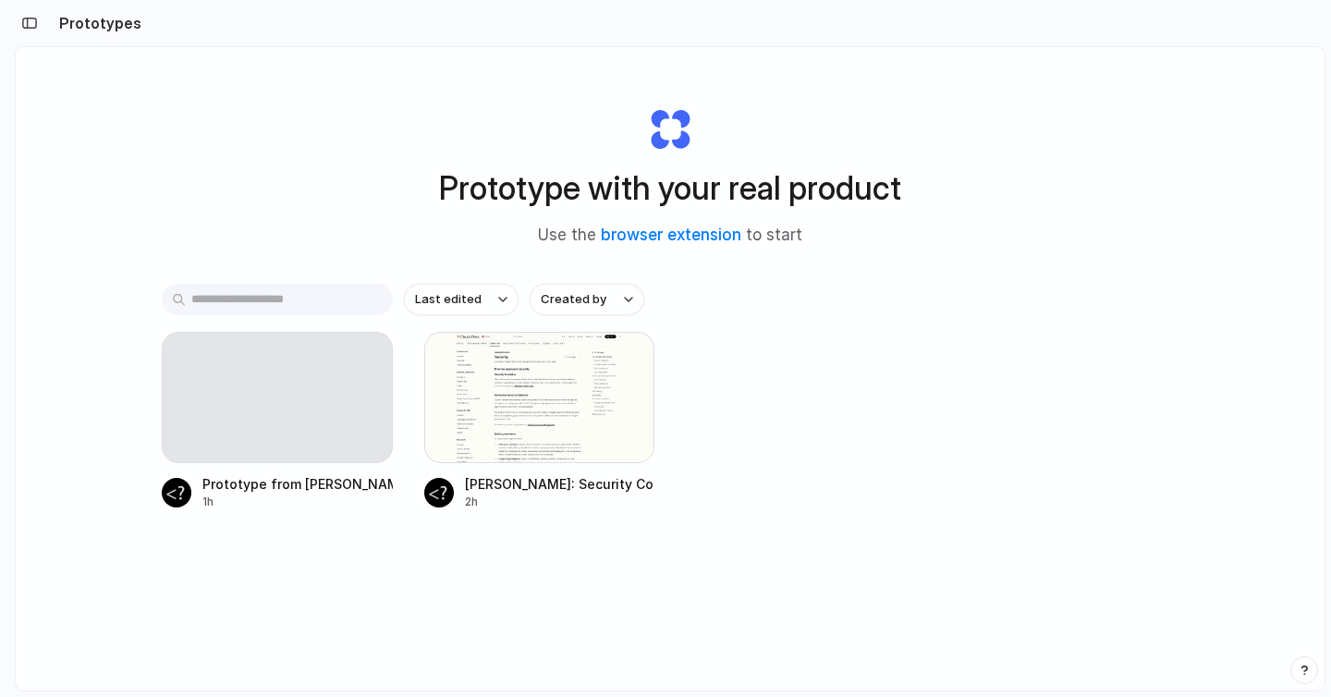
click at [152, 117] on div "Prototype with your real product Use the browser extension to start Last edited…" at bounding box center [670, 417] width 1308 height 741
click at [114, 20] on h2 "Prototypes" at bounding box center [97, 23] width 90 height 22
click at [31, 21] on div "button" at bounding box center [29, 23] width 17 height 13
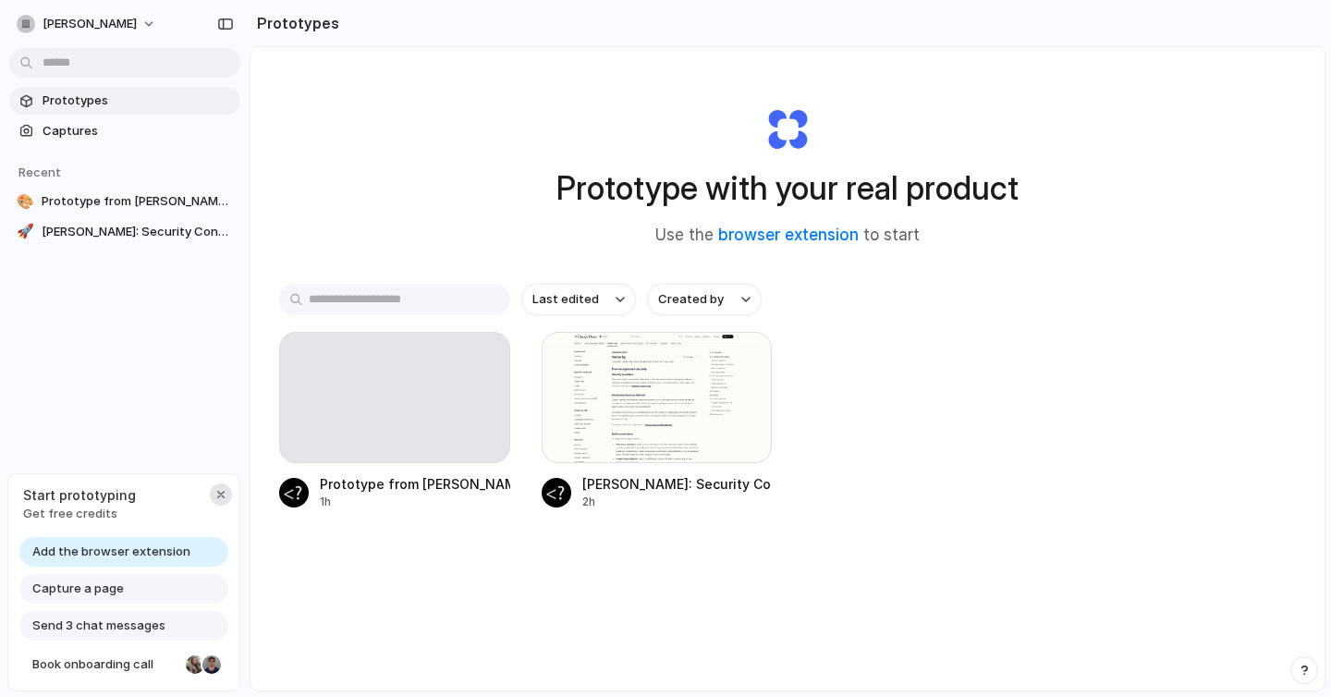
click at [215, 492] on div "button" at bounding box center [220, 494] width 15 height 15
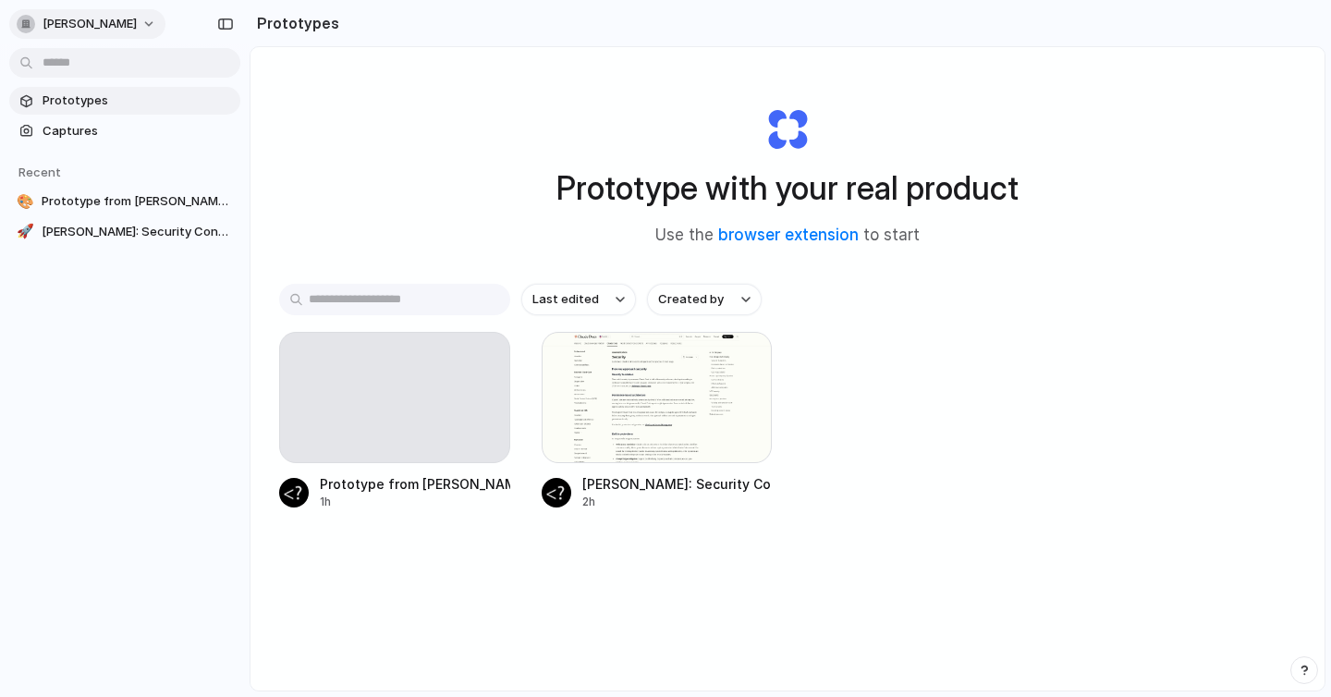
click at [57, 20] on span "[PERSON_NAME]" at bounding box center [90, 24] width 94 height 18
click at [120, 125] on span "Change theme" at bounding box center [86, 124] width 87 height 18
click at [314, 90] on div "Settings Invite members Change theme Sign out" at bounding box center [665, 348] width 1331 height 697
click at [281, 36] on div "Prototypes" at bounding box center [294, 23] width 90 height 37
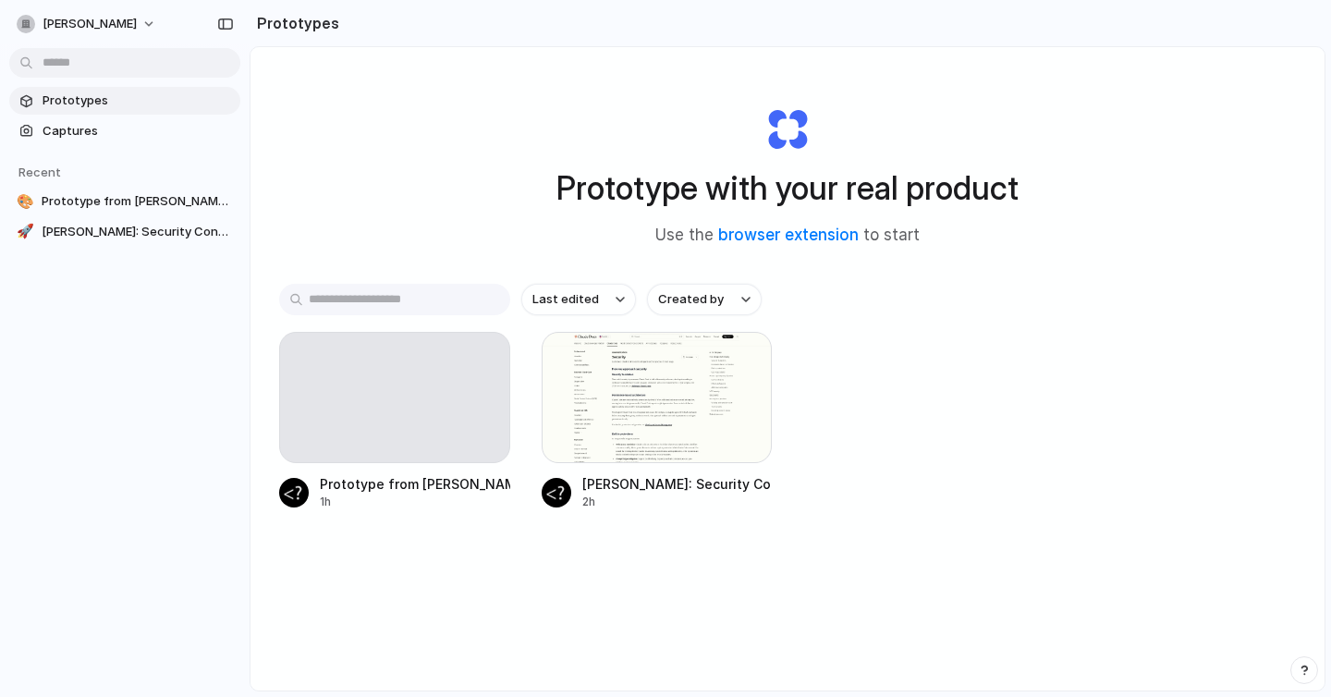
click at [288, 22] on h2 "Prototypes" at bounding box center [294, 23] width 90 height 22
click at [122, 137] on span "Captures" at bounding box center [138, 131] width 190 height 18
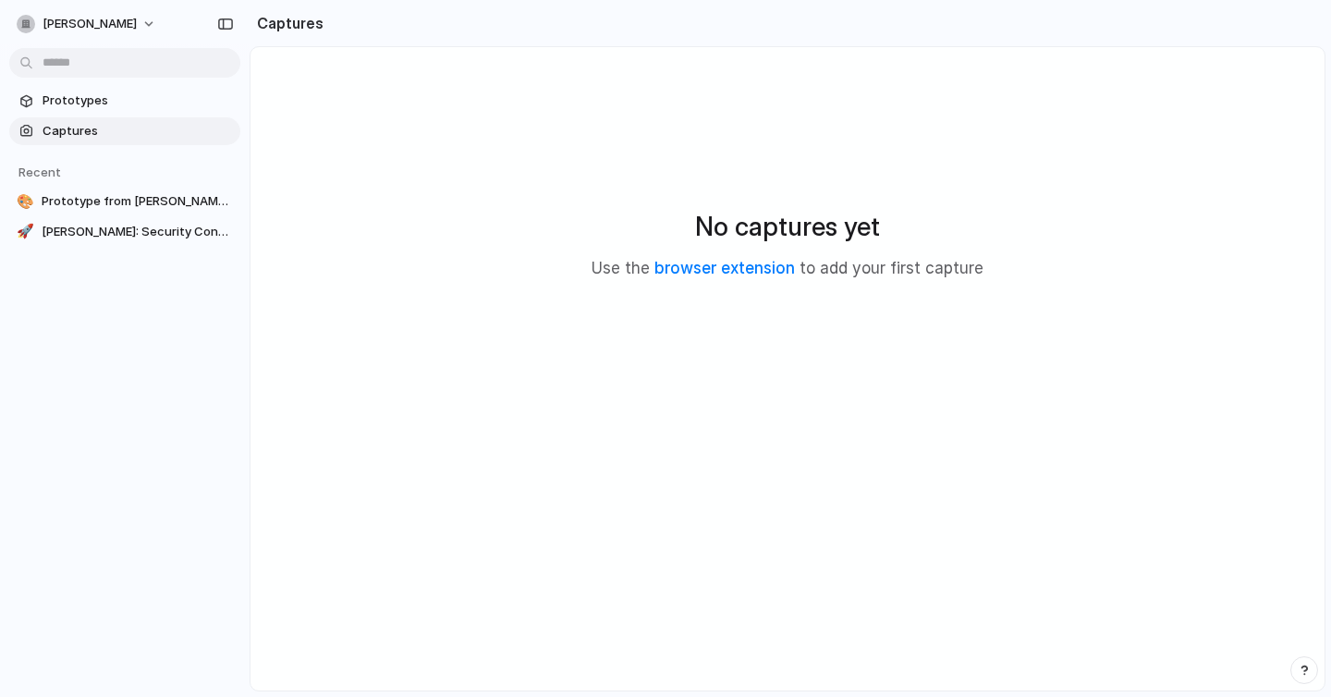
click at [791, 196] on div "No captures yet Use the browser extension to add your first capture" at bounding box center [787, 243] width 1029 height 348
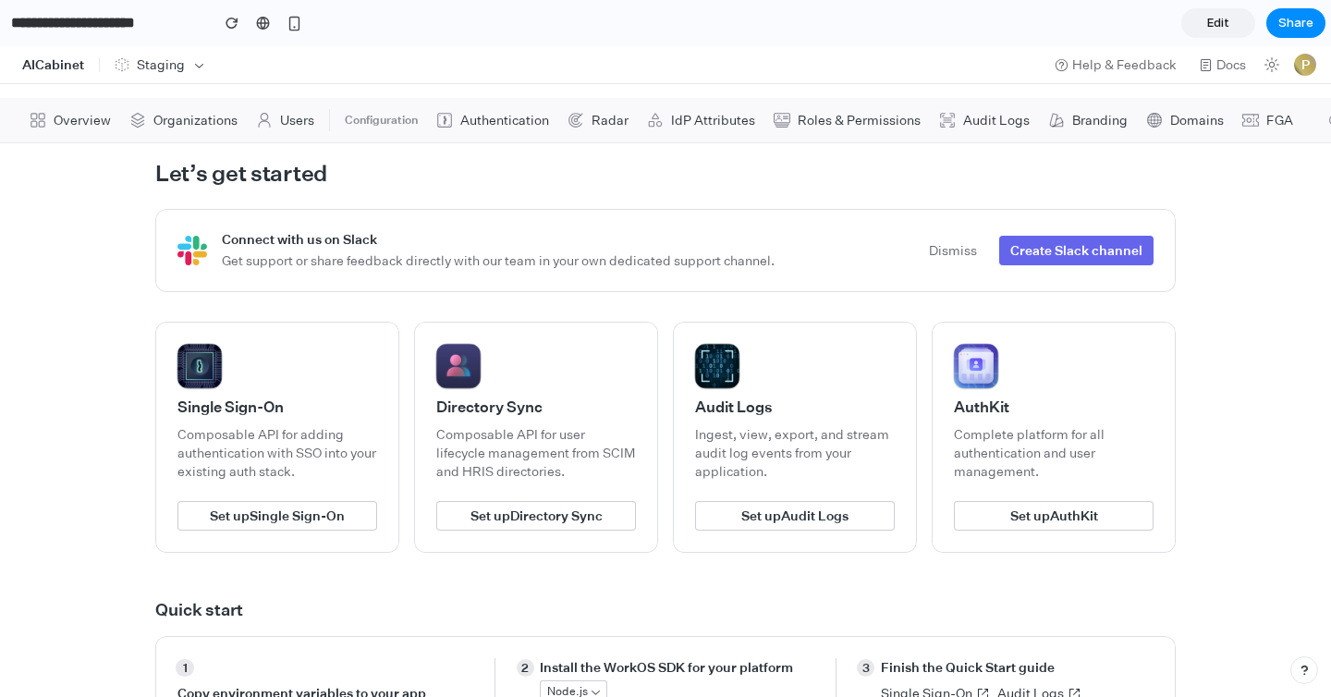
scroll to position [356, 0]
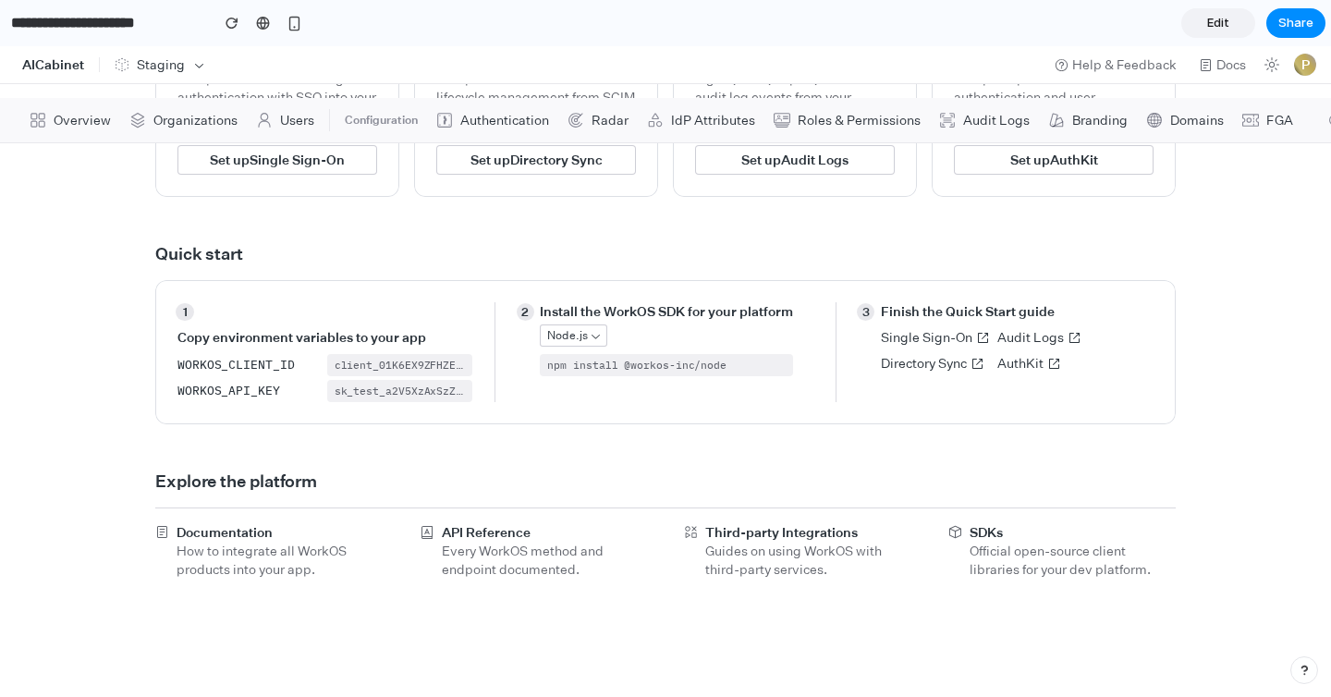
click at [370, 365] on code "client_01K6EX9ZFHZE3KJ9DPERM66HZ9" at bounding box center [439, 365] width 211 height 14
click at [397, 399] on button "sk_test_a2V5XzAxSzZFWDlZVkpGUFM4MVpWMjhXUzJFNU1TLHBYTldEWWpBelRLVk9xTWFoQmtJZkd…" at bounding box center [400, 391] width 146 height 22
click at [603, 365] on code "npm install @workos-inc/node" at bounding box center [636, 365] width 179 height 14
click at [446, 351] on div "Copy environment variables to your app WORKOS_CLIENT_ID client_01K6EX9ZFHZE3KJ9…" at bounding box center [324, 365] width 295 height 74
click at [446, 362] on code "client_01K6EX9ZFHZE3KJ9DPERM66HZ9" at bounding box center [439, 365] width 211 height 14
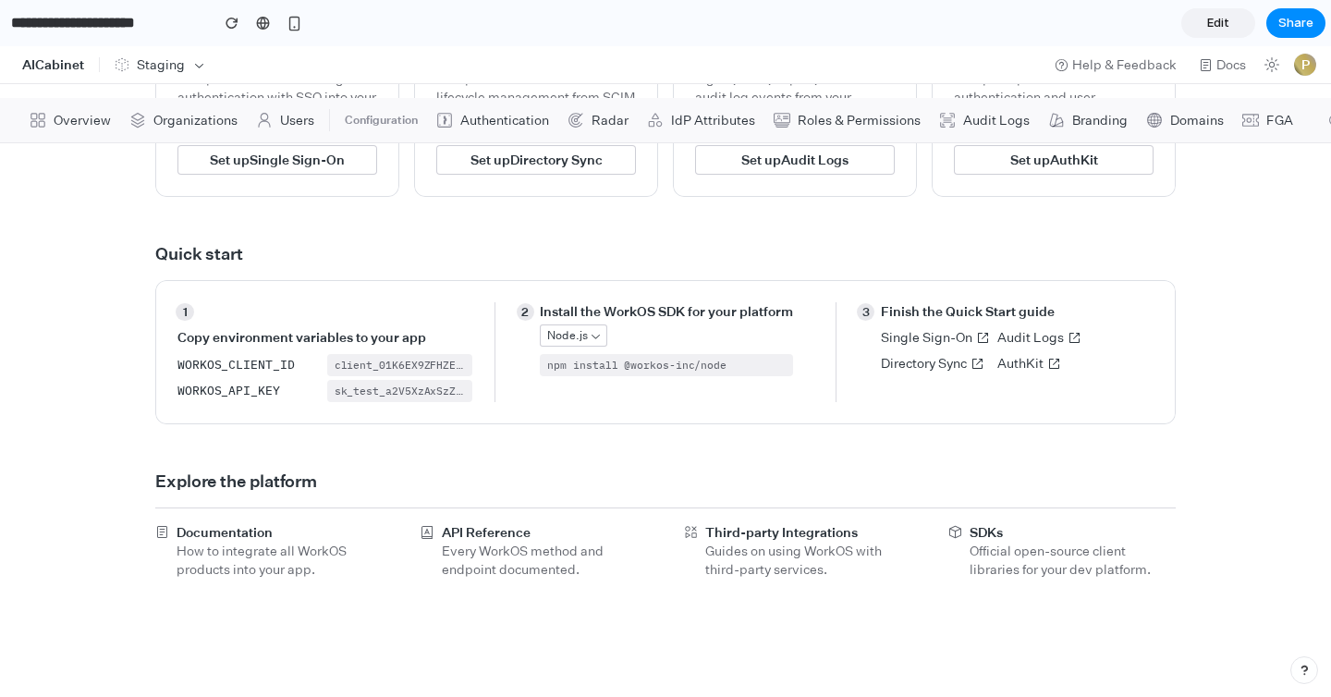
click at [454, 406] on div "1 . Copy environment variables to your app WORKOS_CLIENT_ID client_01K6EX9ZFHZE…" at bounding box center [665, 352] width 1020 height 144
click at [446, 397] on button "sk_test_a2V5XzAxSzZFWDlZVkpGUFM4MVpWMjhXUzJFNU1TLHBYTldEWWpBelRLVk9xTWFoQmtJZkd…" at bounding box center [400, 391] width 146 height 22
click at [586, 348] on div "Node.js npm install @workos-inc/node" at bounding box center [666, 350] width 253 height 52
click at [581, 336] on span "Node.js" at bounding box center [567, 335] width 40 height 15
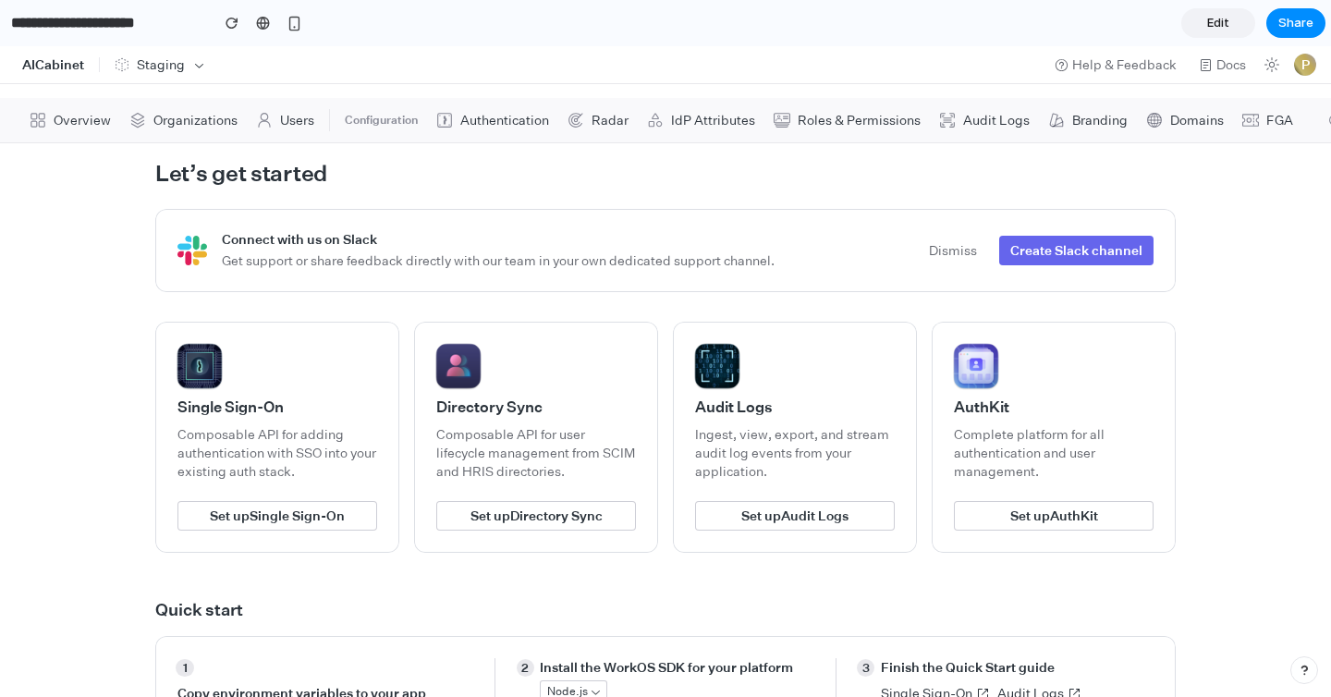
click at [939, 122] on icon at bounding box center [947, 120] width 17 height 17
click at [1216, 26] on span "Edit" at bounding box center [1218, 23] width 22 height 18
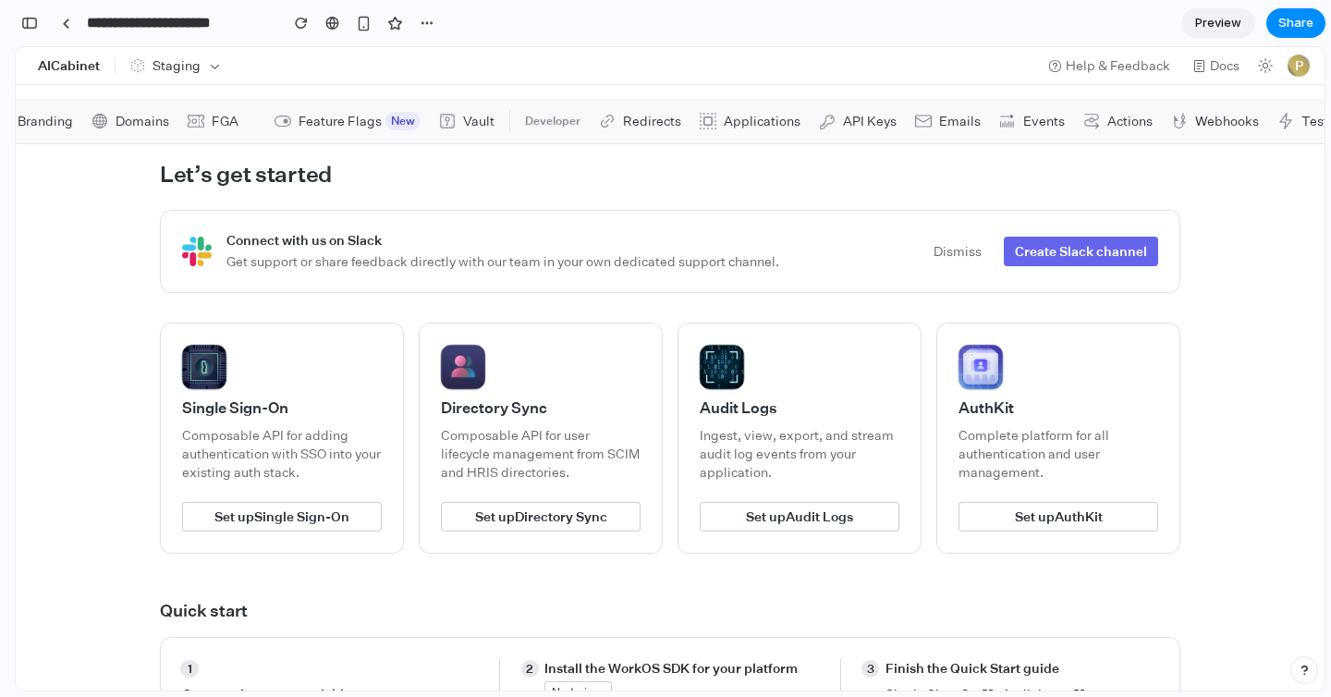
scroll to position [364, 0]
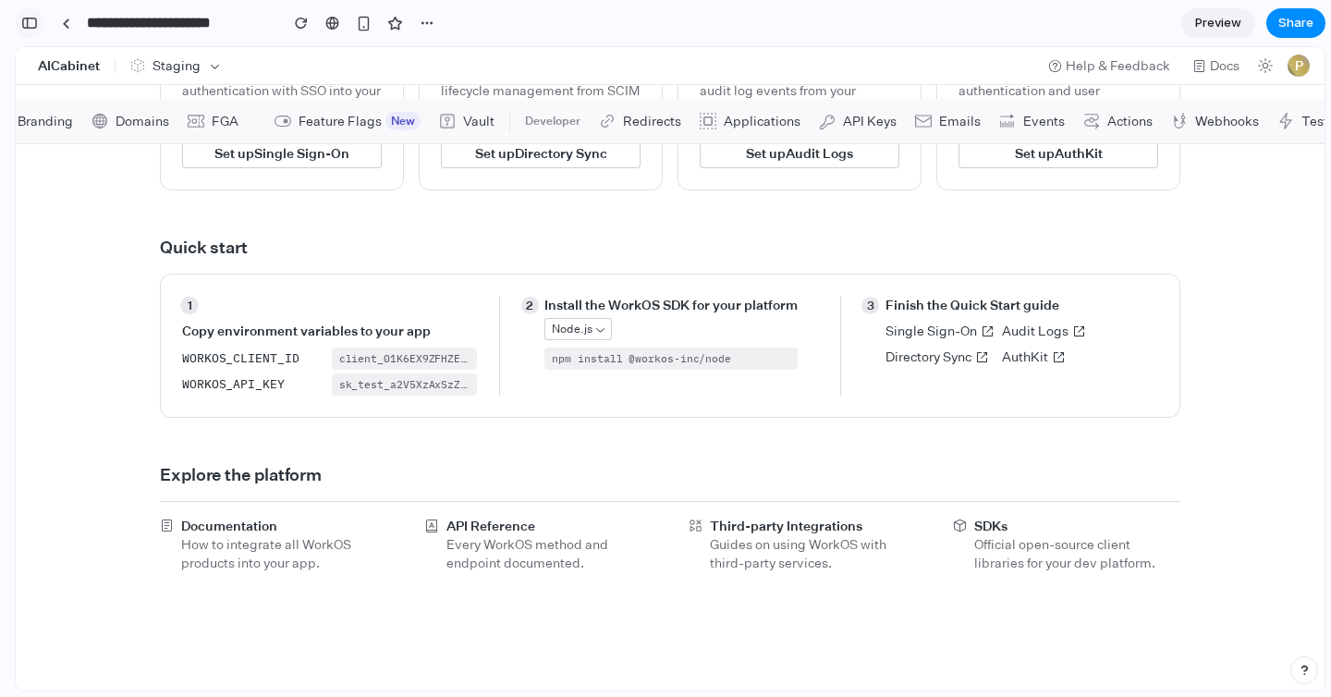
click at [28, 24] on div "button" at bounding box center [29, 23] width 17 height 13
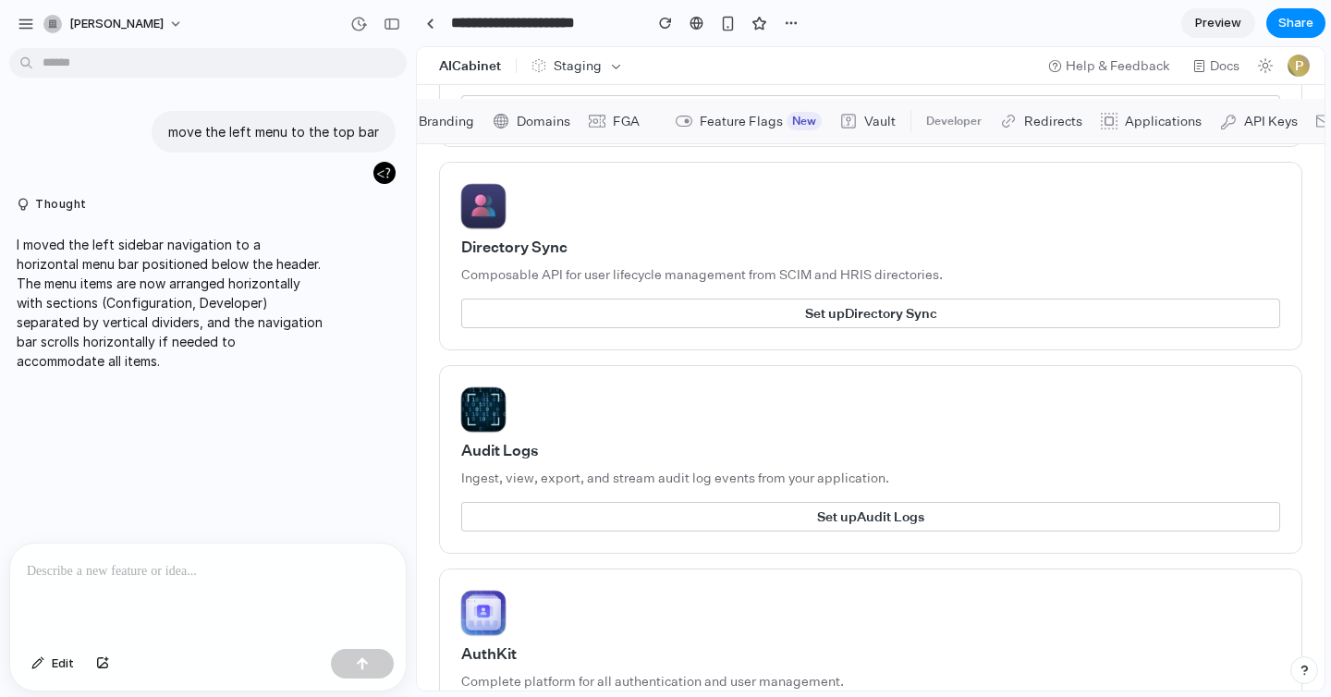
scroll to position [0, 0]
click at [101, 244] on p "I moved the left sidebar navigation to a horizontal menu bar positioned below t…" at bounding box center [171, 303] width 309 height 136
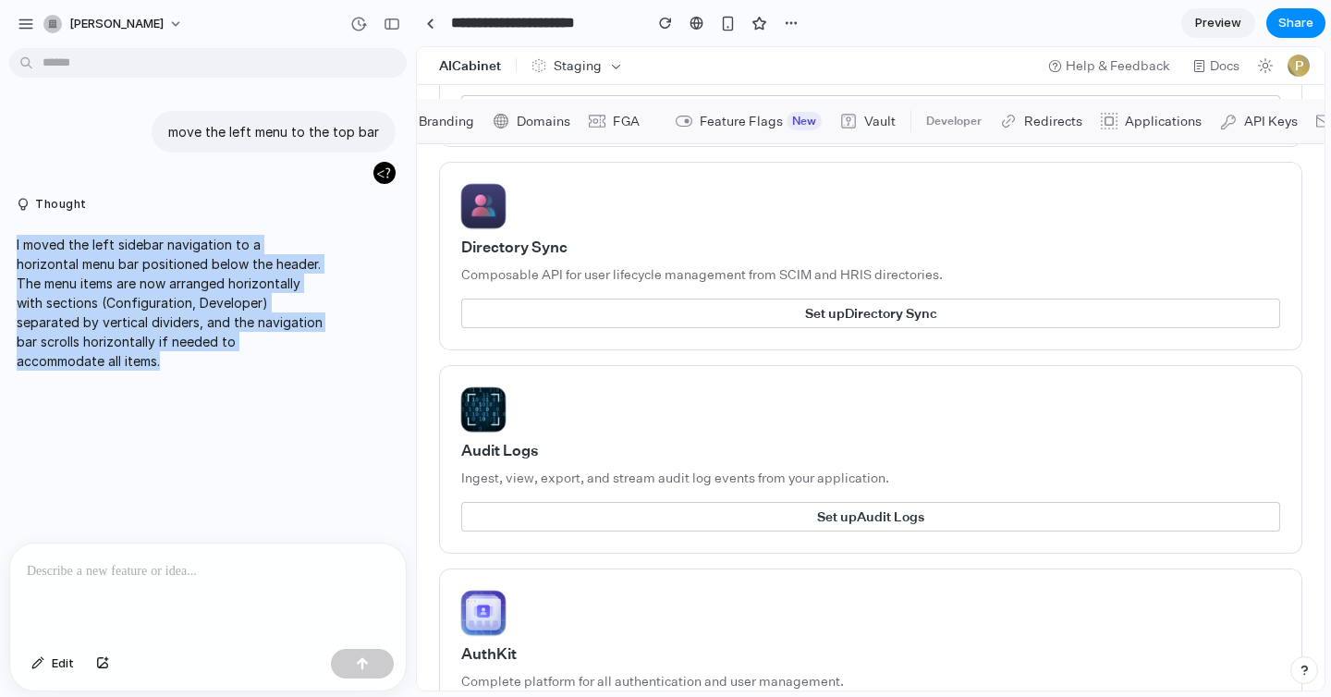
click at [101, 244] on p "I moved the left sidebar navigation to a horizontal menu bar positioned below t…" at bounding box center [171, 303] width 309 height 136
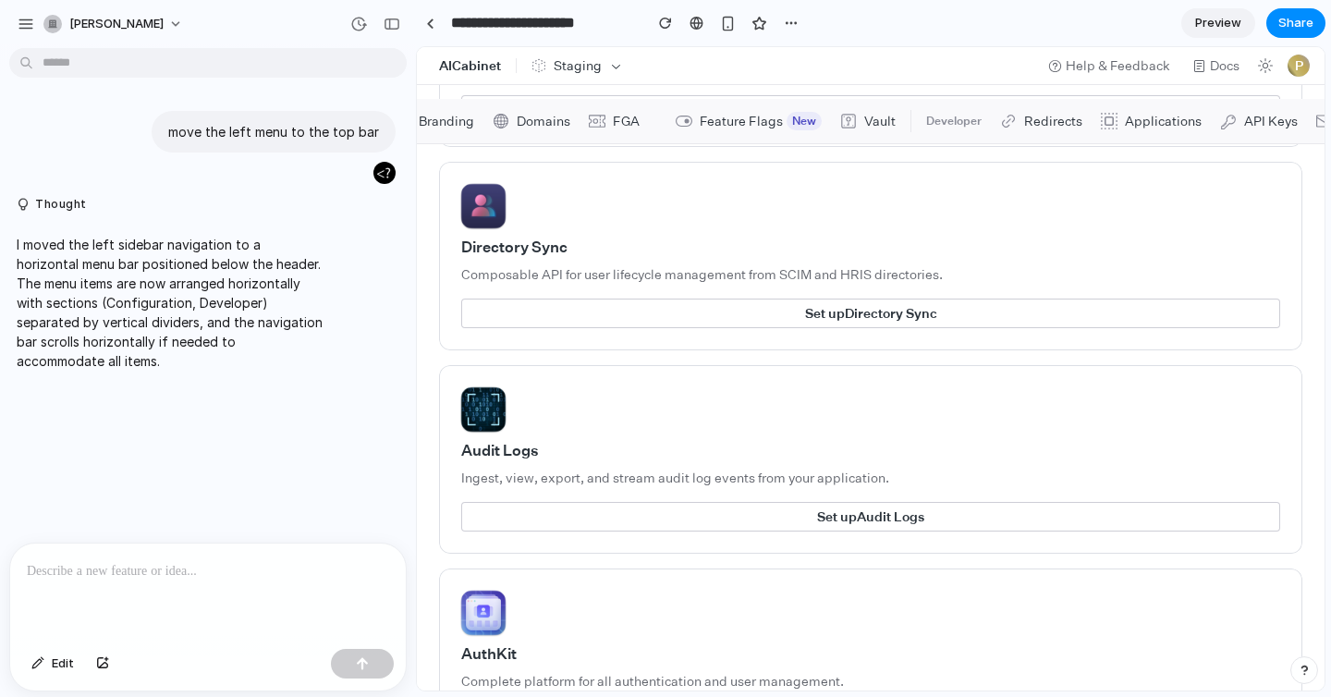
click at [142, 298] on p "I moved the left sidebar navigation to a horizontal menu bar positioned below t…" at bounding box center [171, 303] width 309 height 136
click at [183, 421] on div "move the left menu to the top bar Thought I moved the left sidebar navigation t…" at bounding box center [202, 298] width 405 height 487
click at [606, 116] on span "Organizations" at bounding box center [612, 121] width 84 height 13
click at [454, 120] on icon at bounding box center [454, 121] width 17 height 17
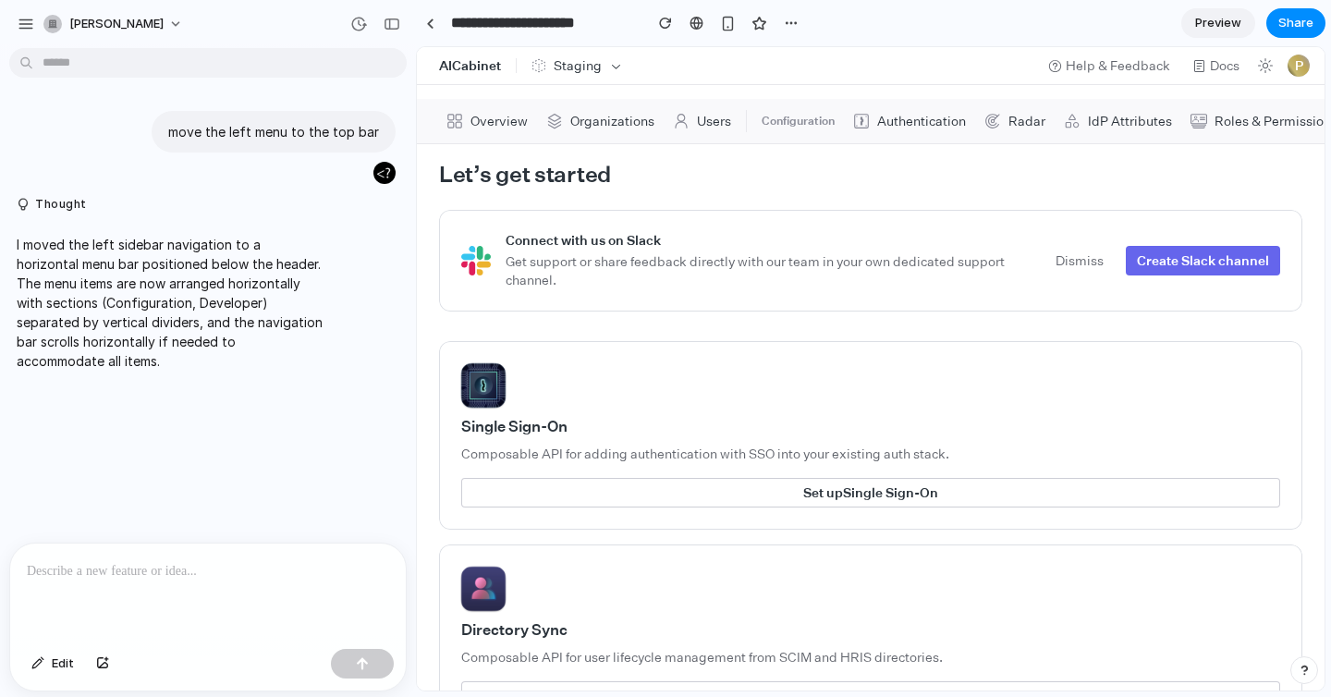
click at [265, 364] on div "move the left menu to the top bar Thought I moved the left sidebar navigation t…" at bounding box center [202, 298] width 405 height 487
click at [809, 485] on link "Set up Single Sign-On" at bounding box center [870, 493] width 819 height 30
click at [787, 448] on span "Composable API for adding authentication with SSO into your existing auth stack." at bounding box center [870, 453] width 819 height 18
click at [188, 577] on p "To enrich screen reader interactions, please activate Accessibility in Grammarl…" at bounding box center [208, 571] width 362 height 22
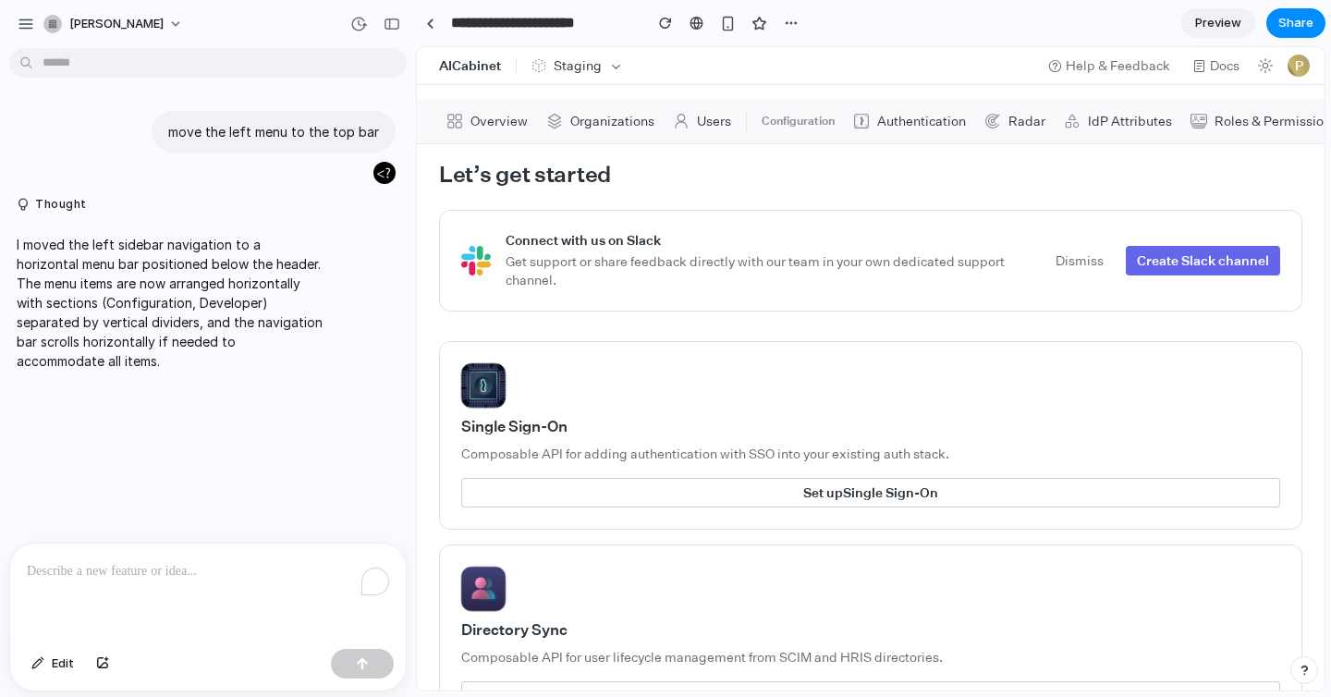
click at [188, 577] on p "To enrich screen reader interactions, please activate Accessibility in Grammarl…" at bounding box center [208, 571] width 362 height 22
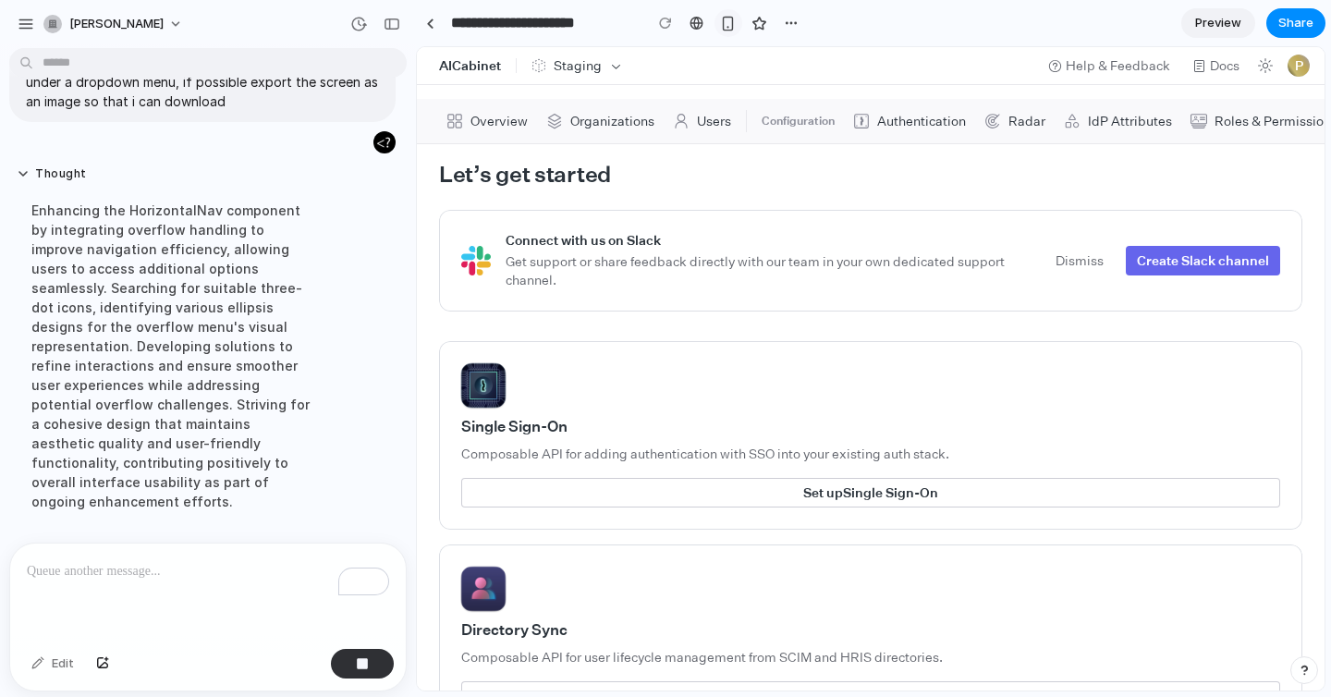
scroll to position [395, 0]
click at [1295, 18] on span "Share" at bounding box center [1295, 23] width 35 height 18
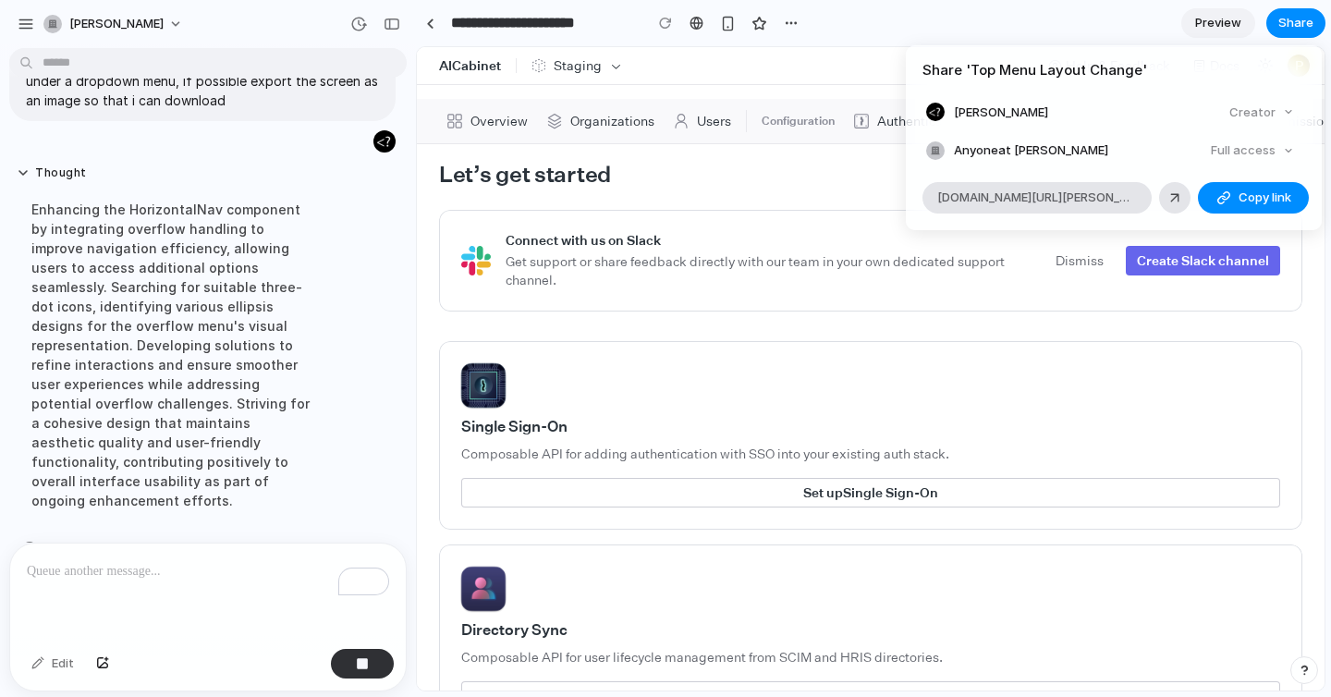
click at [1225, 153] on div "Full access" at bounding box center [1252, 151] width 98 height 26
click at [987, 147] on span "Anyone at [PERSON_NAME]" at bounding box center [1031, 150] width 154 height 18
click at [1250, 198] on span "Copy link" at bounding box center [1264, 197] width 53 height 18
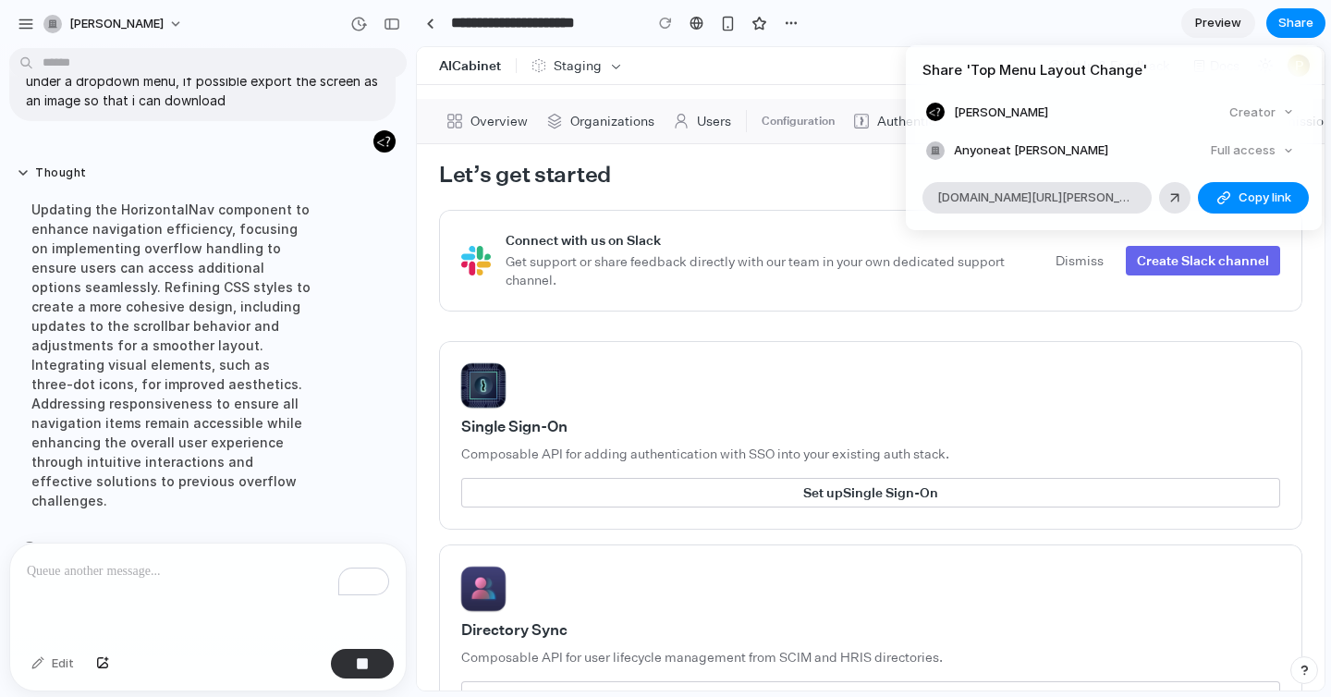
click at [994, 24] on div "Share ' Top Menu Layout Change ' [PERSON_NAME] Creator Anyone at [PERSON_NAME] …" at bounding box center [665, 348] width 1331 height 697
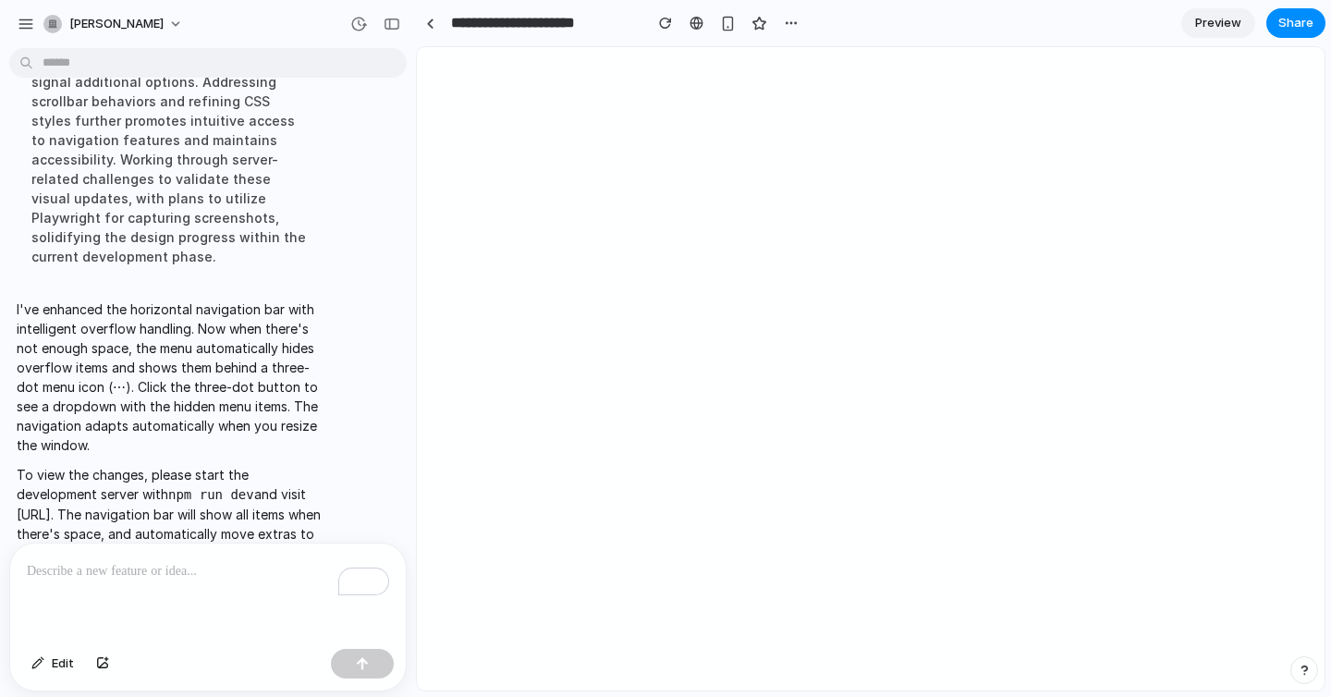
scroll to position [0, 0]
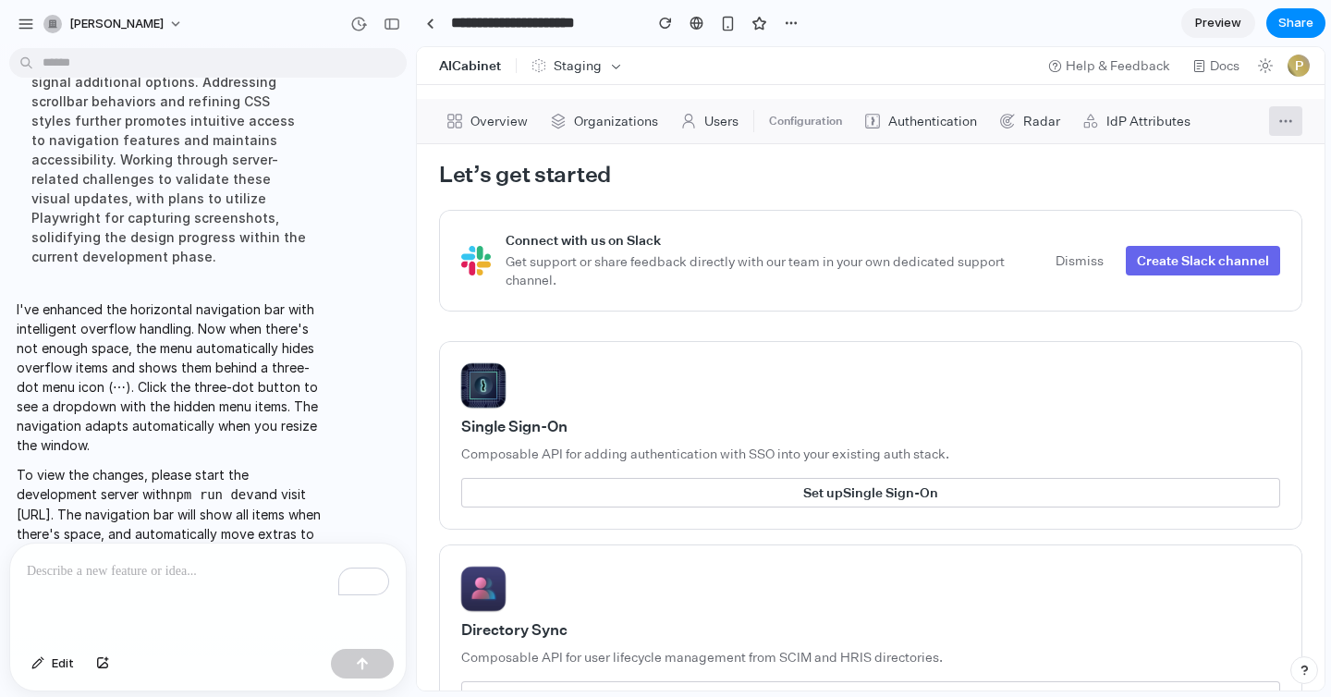
click at [1290, 113] on icon "More menu items" at bounding box center [1285, 121] width 17 height 17
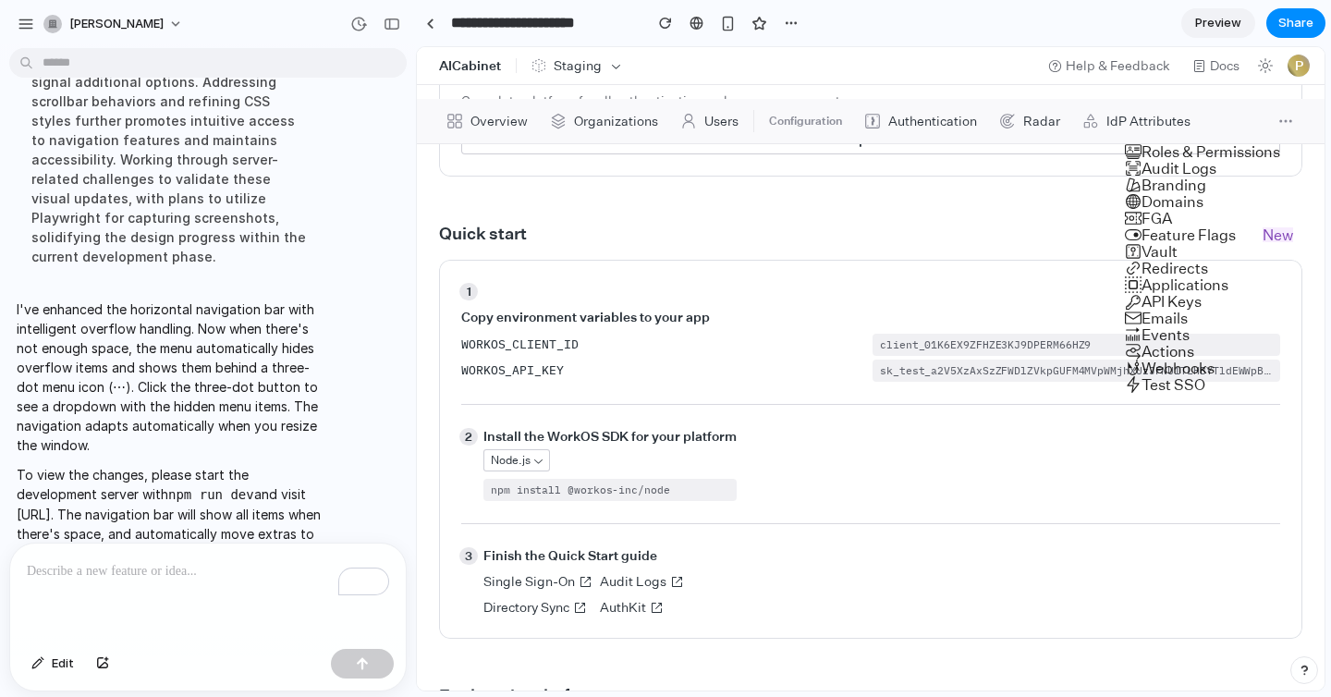
scroll to position [999, 0]
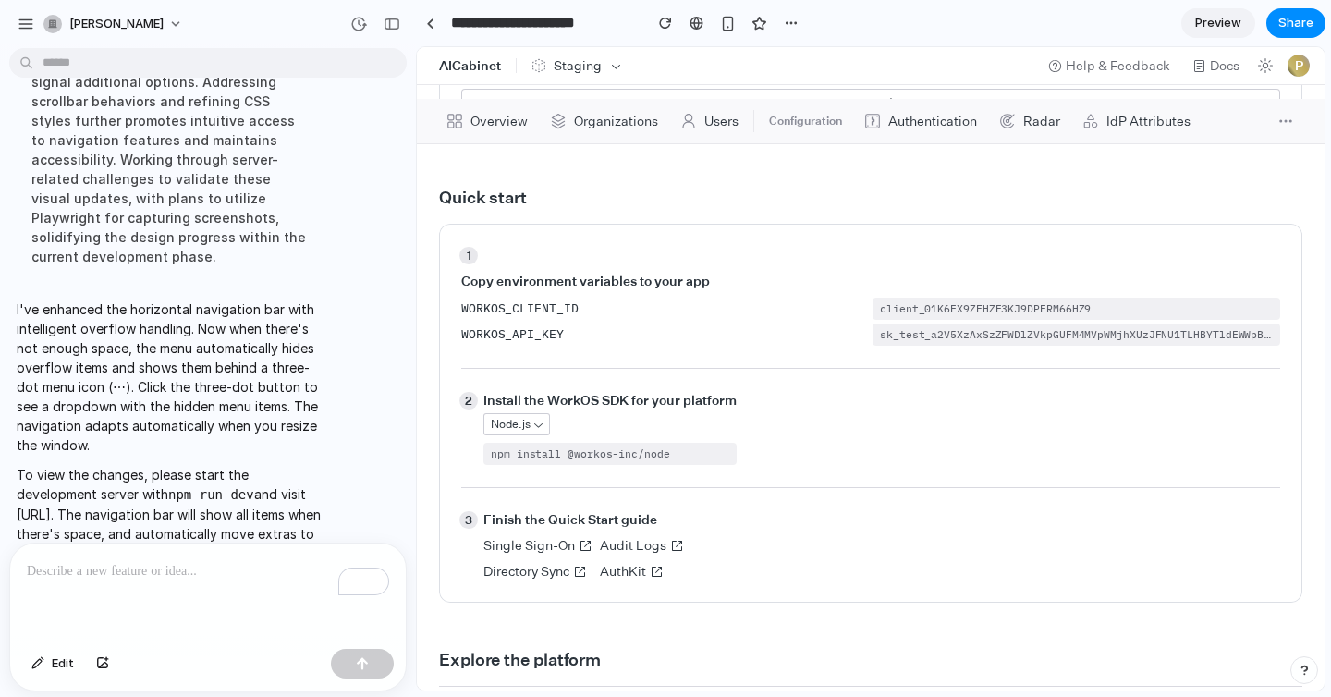
click at [1287, 122] on div "Roles & Permissions Audit Logs Branding Domains FGA Feature Flags New Vault Red…" at bounding box center [870, 368] width 907 height 643
click at [1285, 118] on icon "More menu items" at bounding box center [1285, 121] width 17 height 17
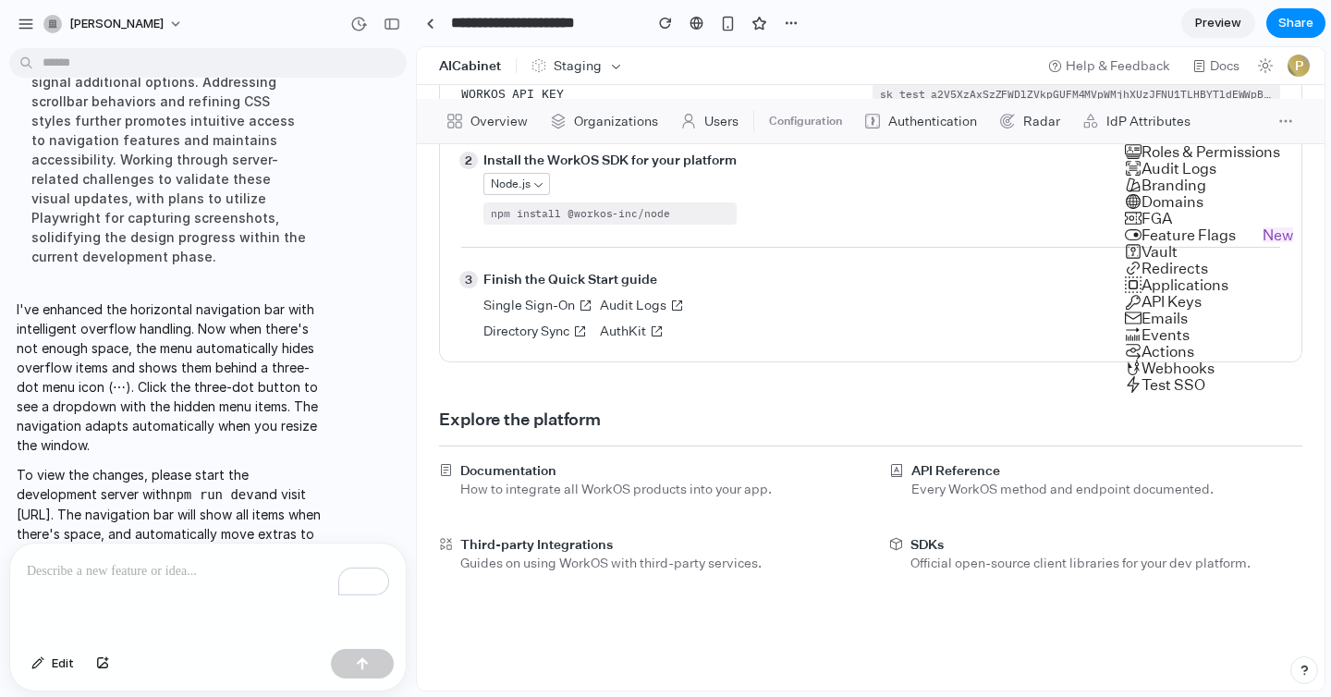
scroll to position [0, 0]
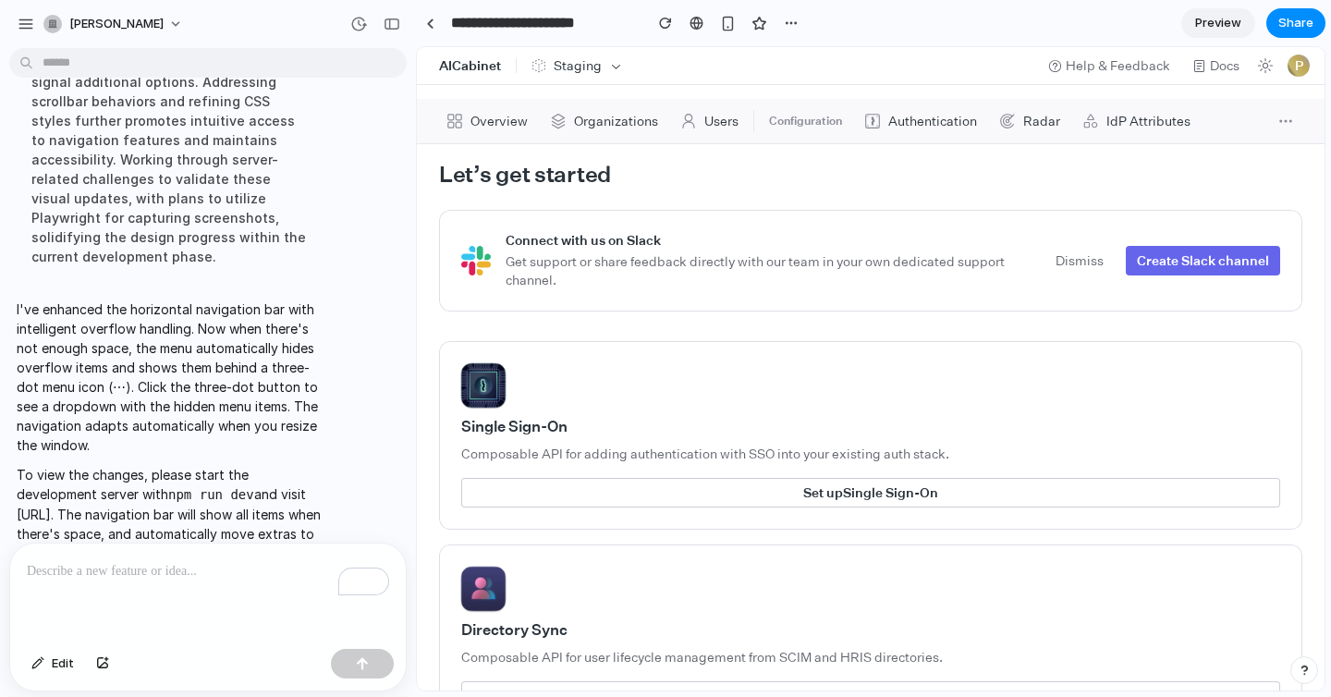
click at [1283, 118] on div "Roles & Permissions Audit Logs Branding Domains FGA Feature Flags New Vault Red…" at bounding box center [870, 368] width 907 height 643
click at [1283, 117] on icon "More menu items" at bounding box center [1285, 121] width 17 height 17
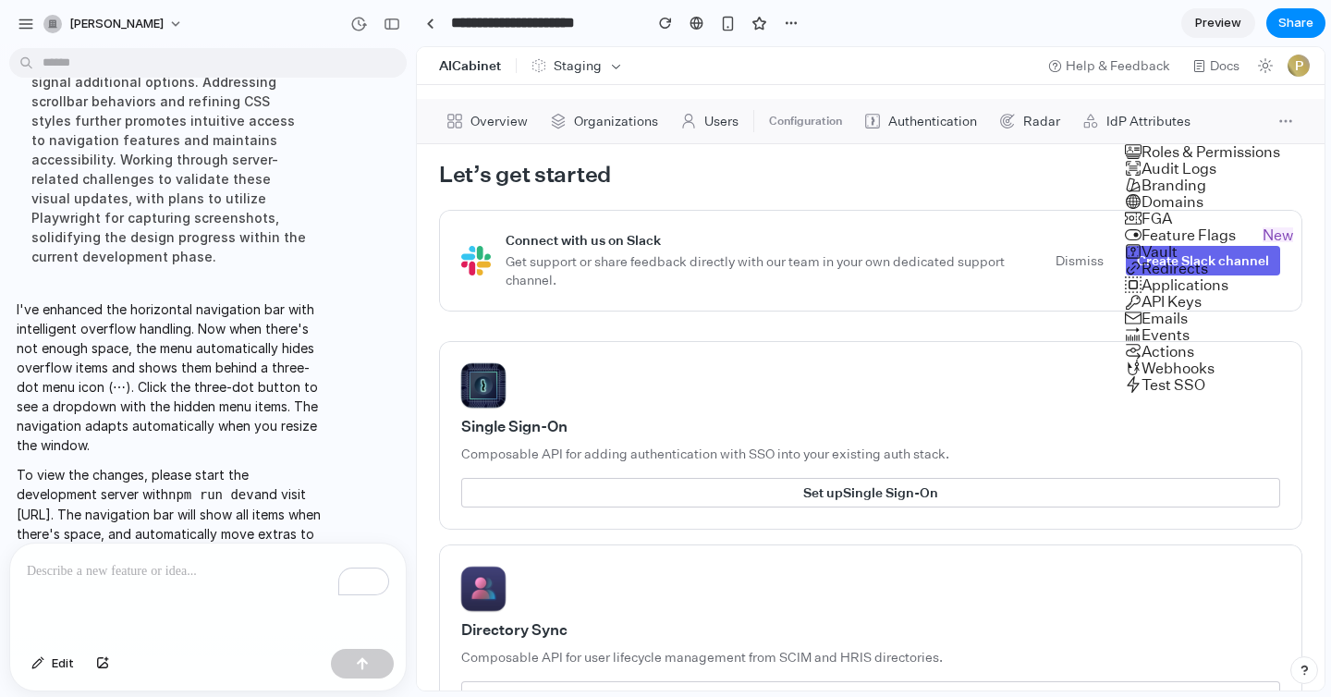
click at [1275, 113] on div "Roles & Permissions Audit Logs Branding Domains FGA Feature Flags New Vault Red…" at bounding box center [870, 368] width 907 height 643
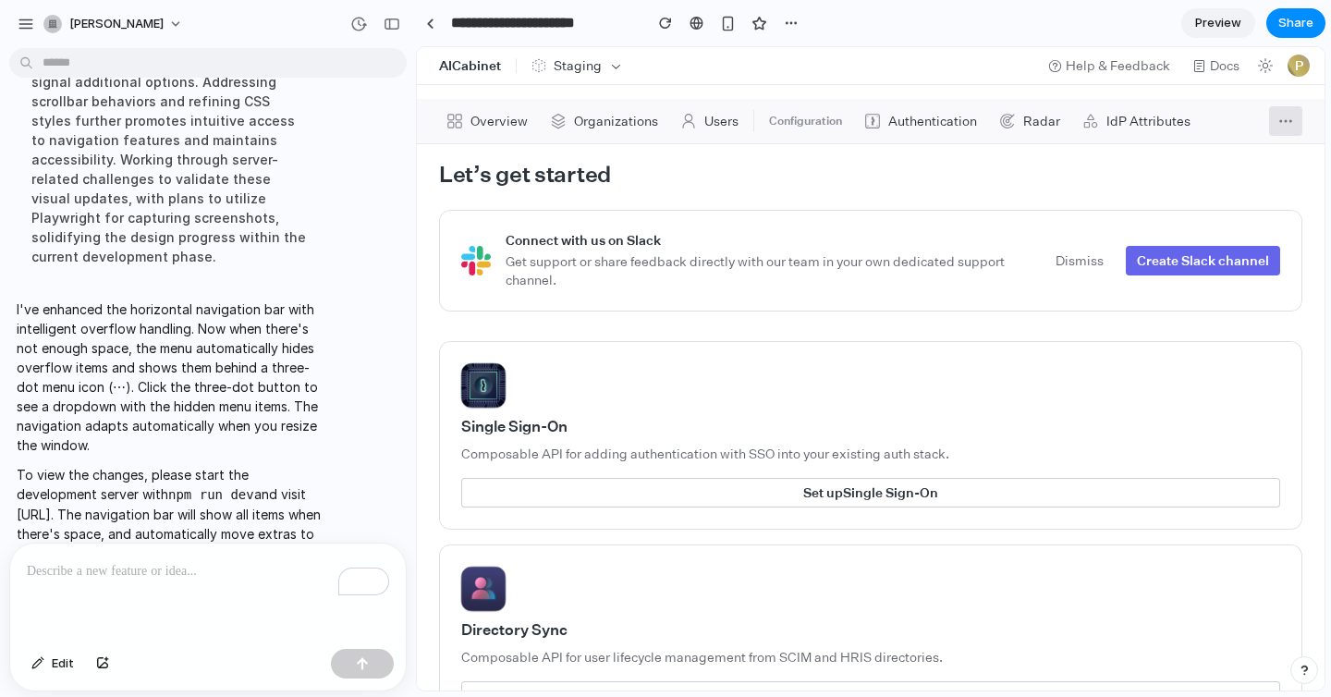
click at [1279, 115] on icon "More menu items" at bounding box center [1285, 121] width 17 height 17
click at [1278, 122] on icon "More menu items" at bounding box center [1285, 121] width 17 height 17
click at [1285, 120] on icon "More menu items" at bounding box center [1285, 121] width 11 height 2
click at [1285, 118] on div "Roles & Permissions Audit Logs Branding Domains FGA Feature Flags New Vault Red…" at bounding box center [870, 368] width 907 height 643
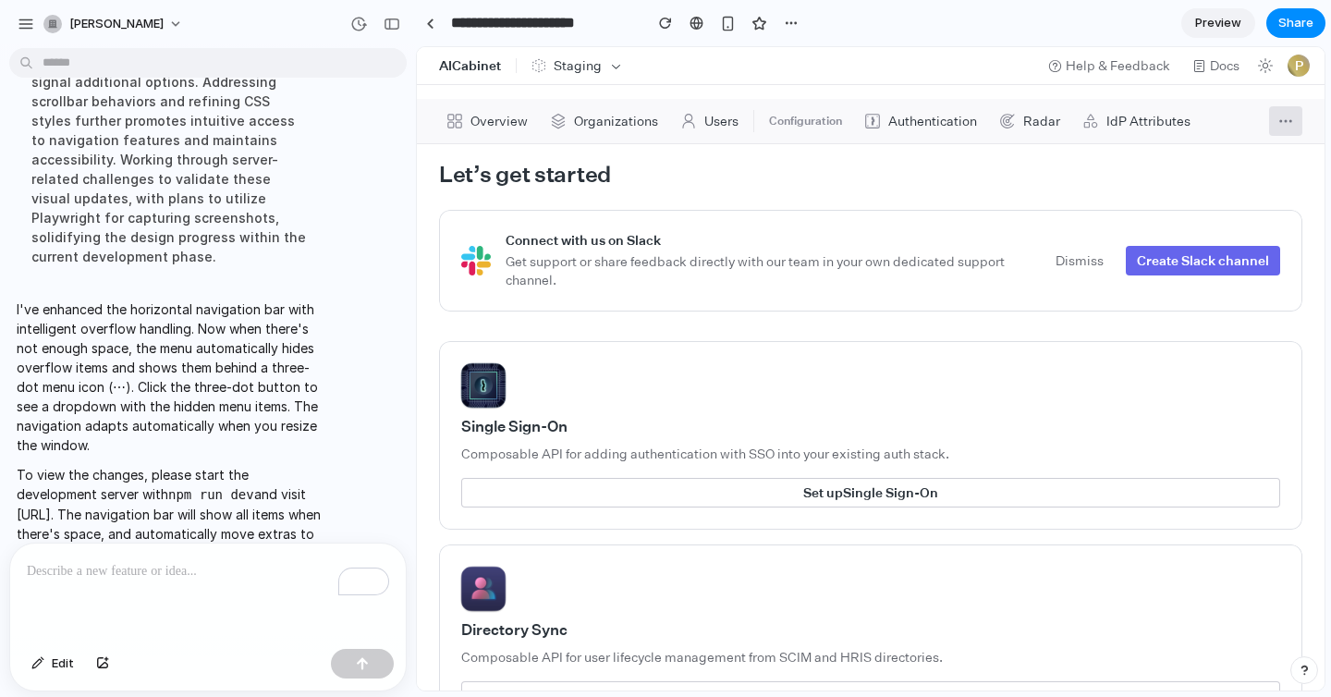
click at [1285, 118] on icon "More menu items" at bounding box center [1285, 121] width 17 height 17
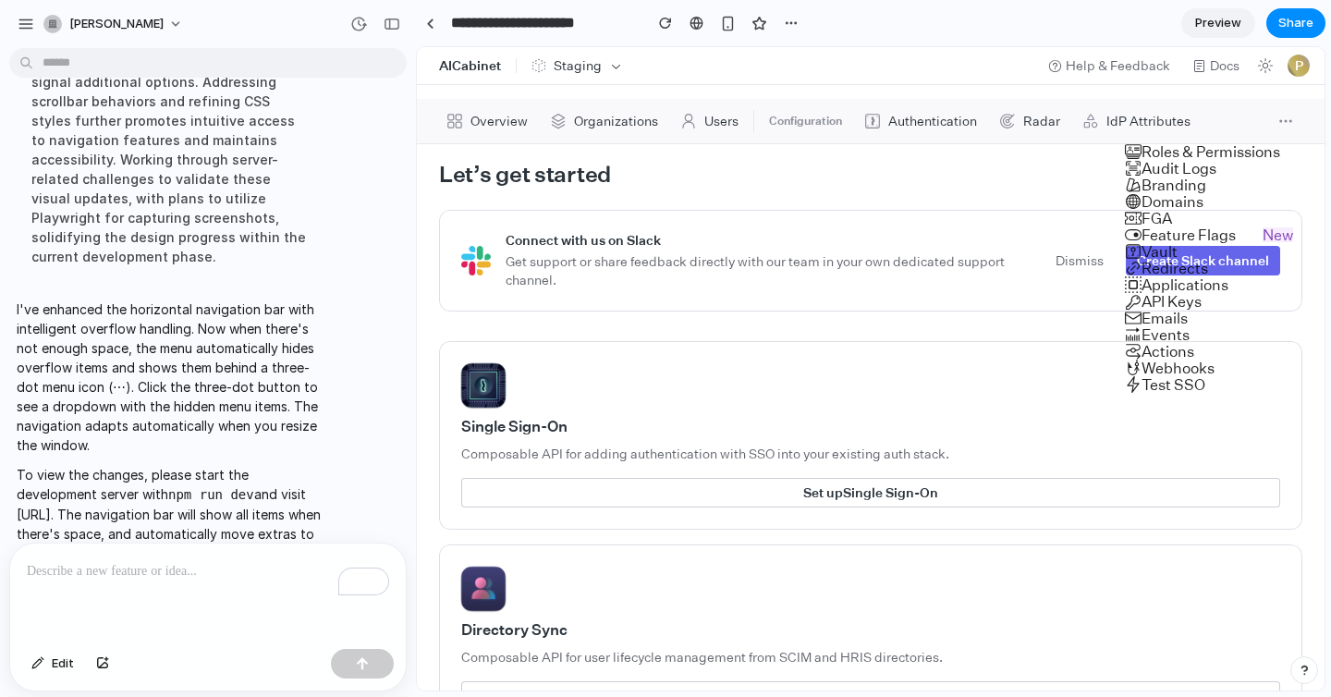
click at [1211, 158] on span "Roles & Permissions" at bounding box center [1217, 151] width 152 height 15
click at [1280, 121] on div "Roles & Permissions Audit Logs Branding Domains FGA Feature Flags New Vault Red…" at bounding box center [870, 368] width 907 height 643
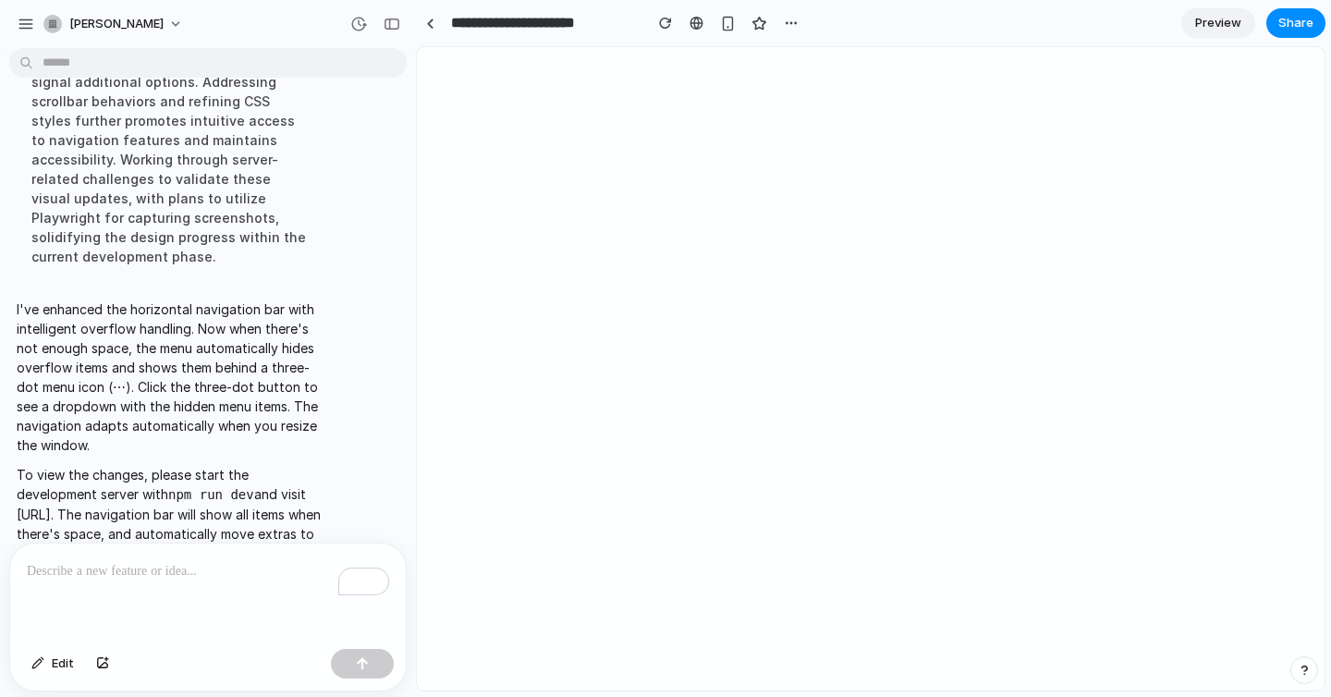
scroll to position [875, 0]
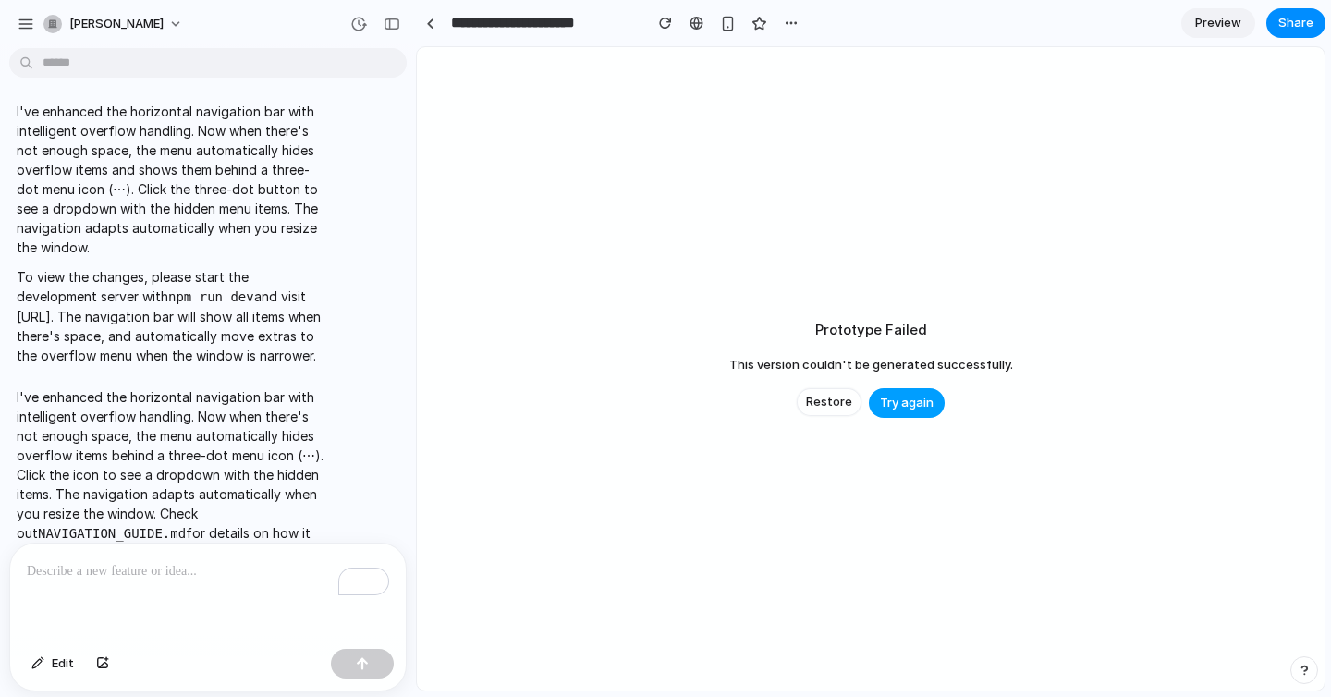
click at [903, 398] on span "Try again" at bounding box center [907, 403] width 54 height 18
click at [123, 526] on code "NAVIGATION_GUIDE.md" at bounding box center [112, 533] width 148 height 15
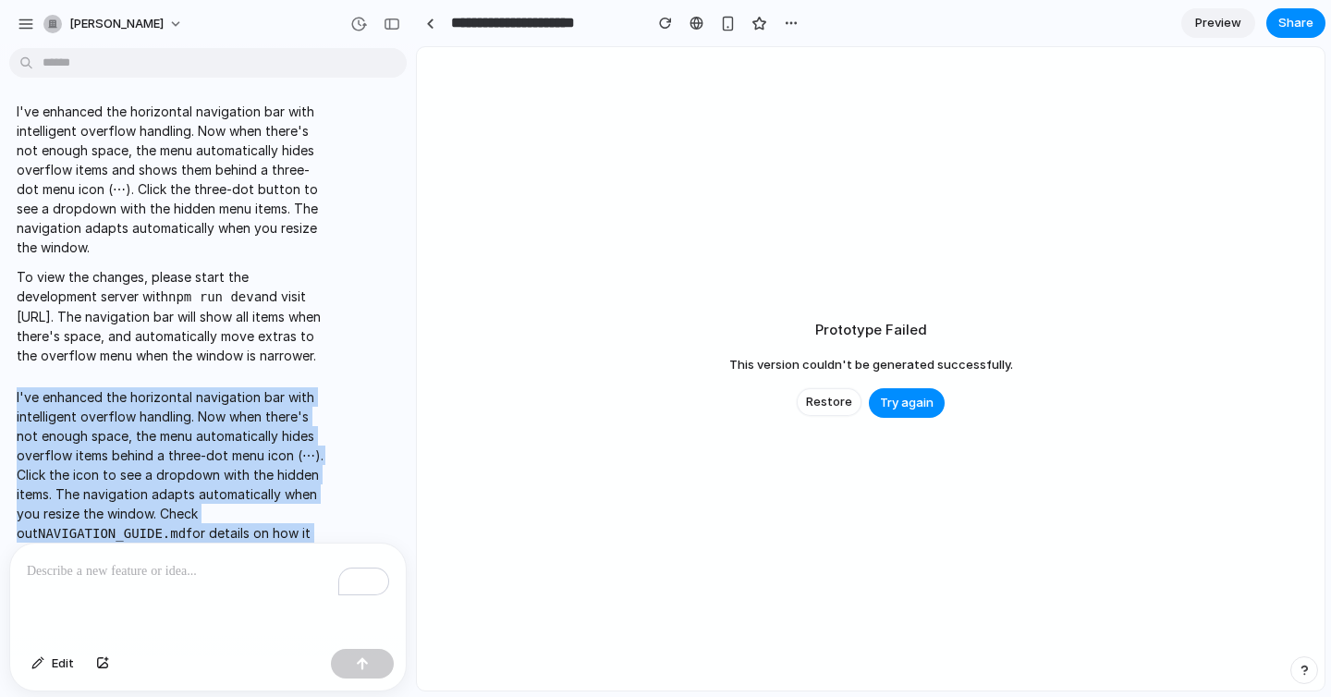
click at [123, 526] on code "NAVIGATION_GUIDE.md" at bounding box center [112, 533] width 148 height 15
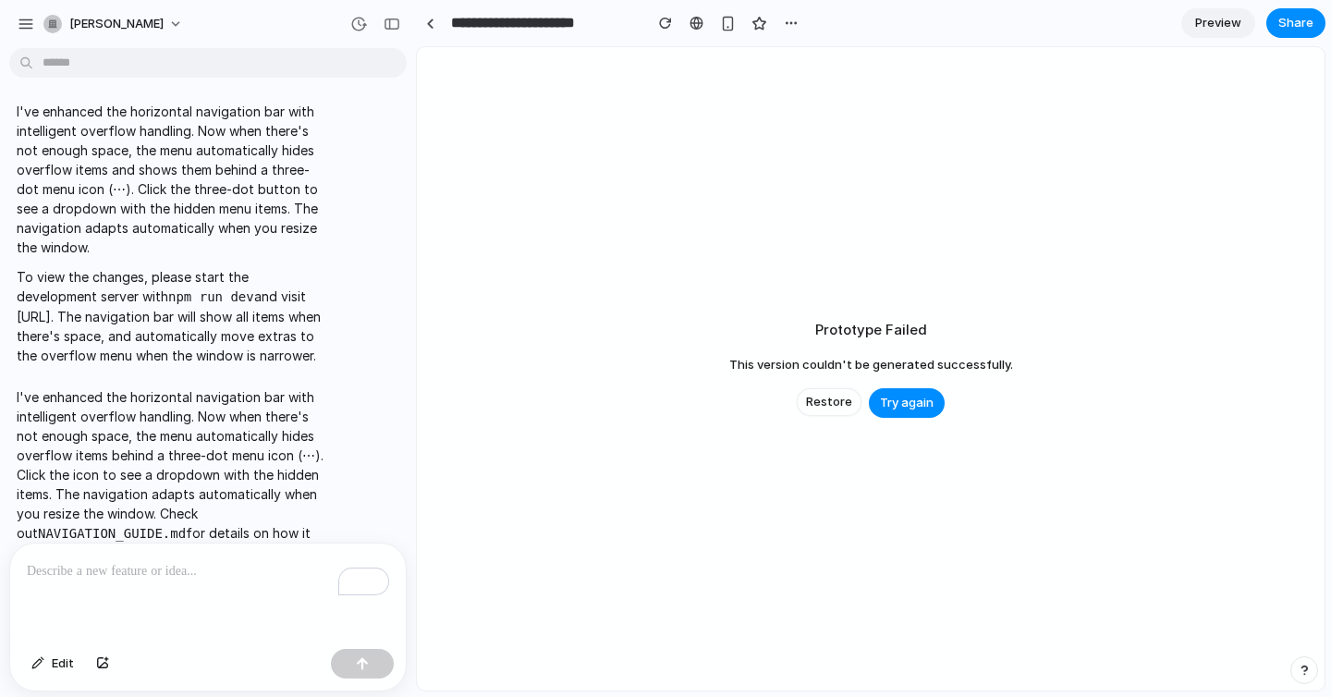
click at [262, 448] on p "I've enhanced the horizontal navigation bar with intelligent overflow handling.…" at bounding box center [171, 475] width 309 height 176
click at [288, 468] on p "I've enhanced the horizontal navigation bar with intelligent overflow handling.…" at bounding box center [171, 475] width 309 height 176
click at [1216, 24] on span "Preview" at bounding box center [1218, 23] width 46 height 18
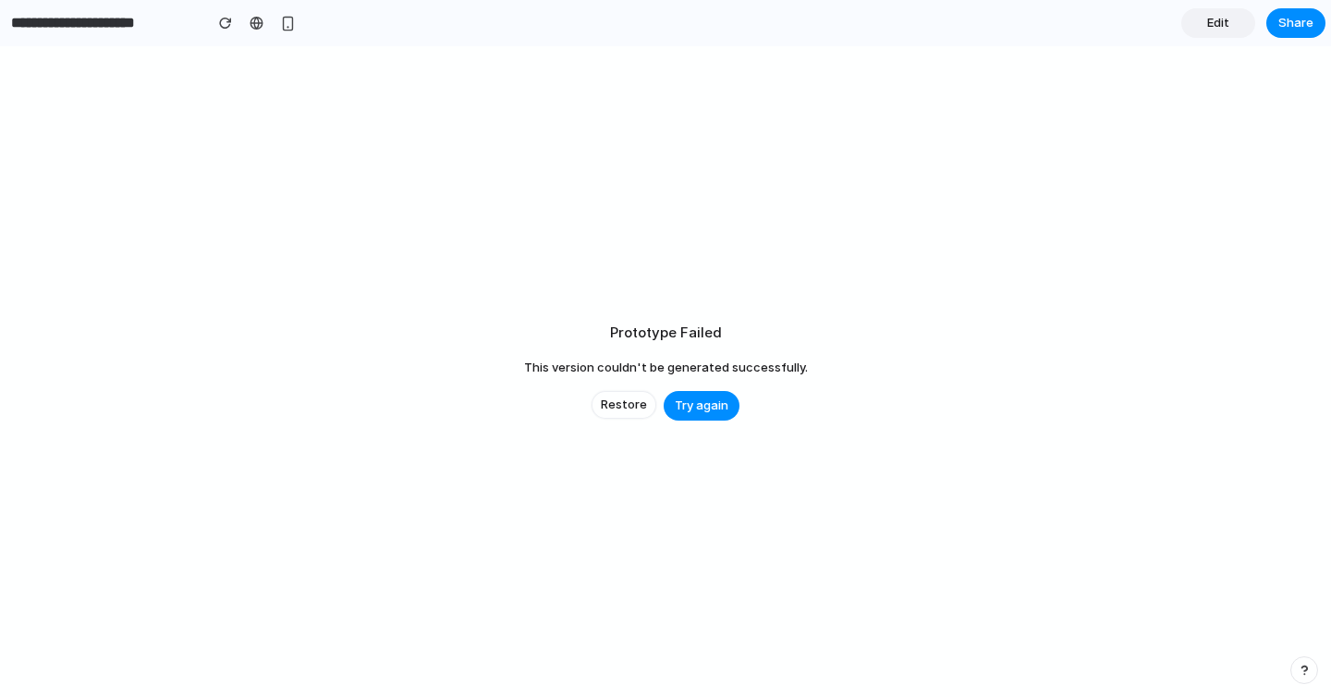
click at [1216, 24] on span "Edit" at bounding box center [1218, 23] width 22 height 18
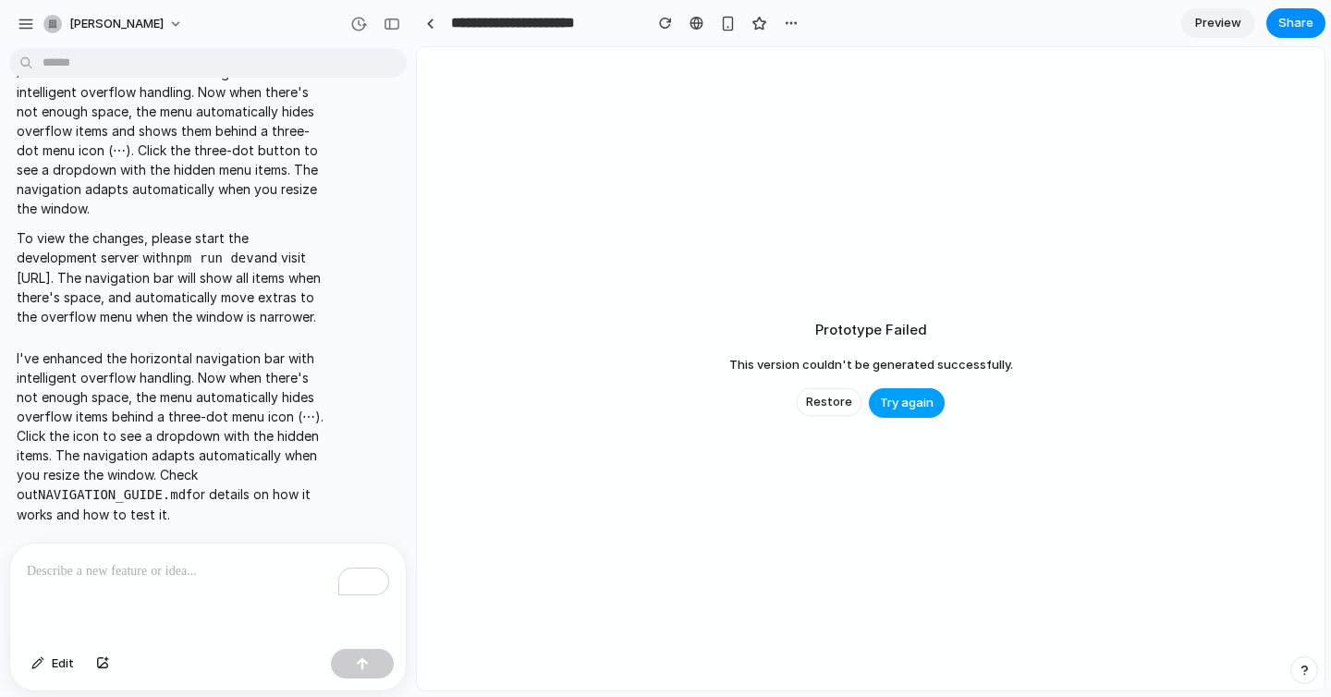
click at [917, 395] on span "Try again" at bounding box center [907, 403] width 54 height 18
click at [1303, 669] on div "button" at bounding box center [1303, 669] width 13 height 13
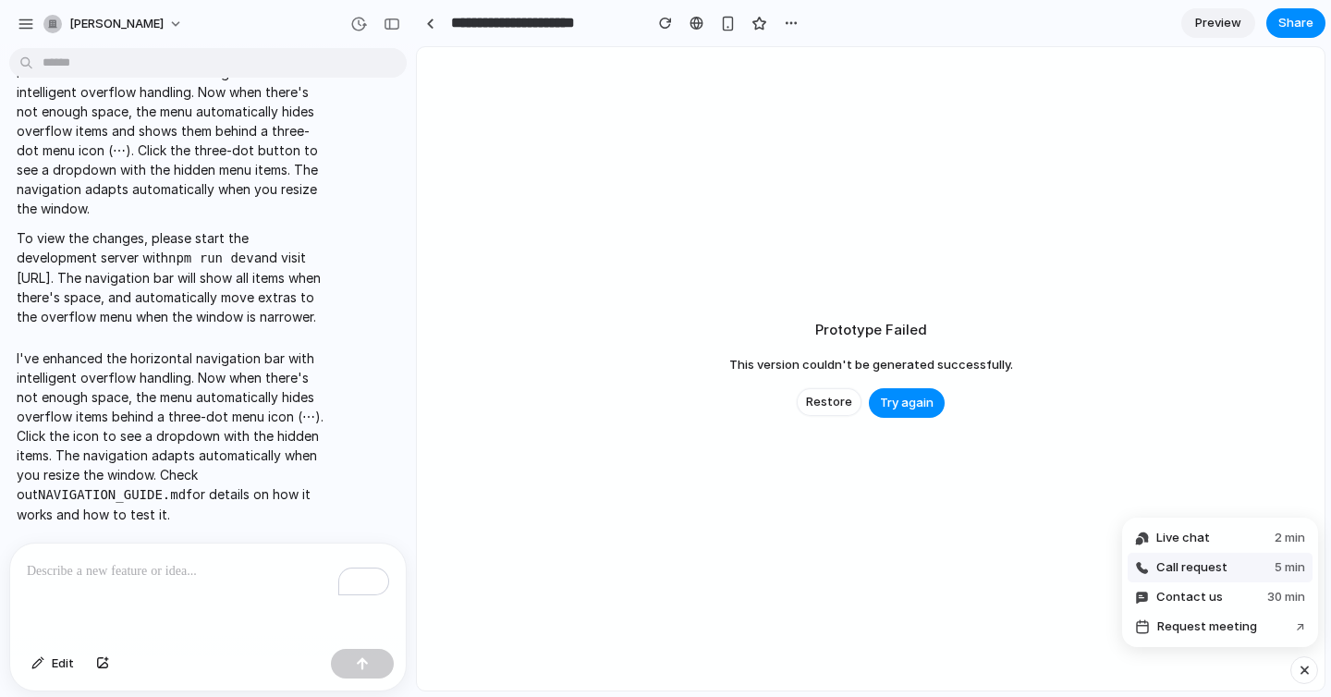
click at [1236, 573] on button "Call request 5 min" at bounding box center [1219, 568] width 185 height 30
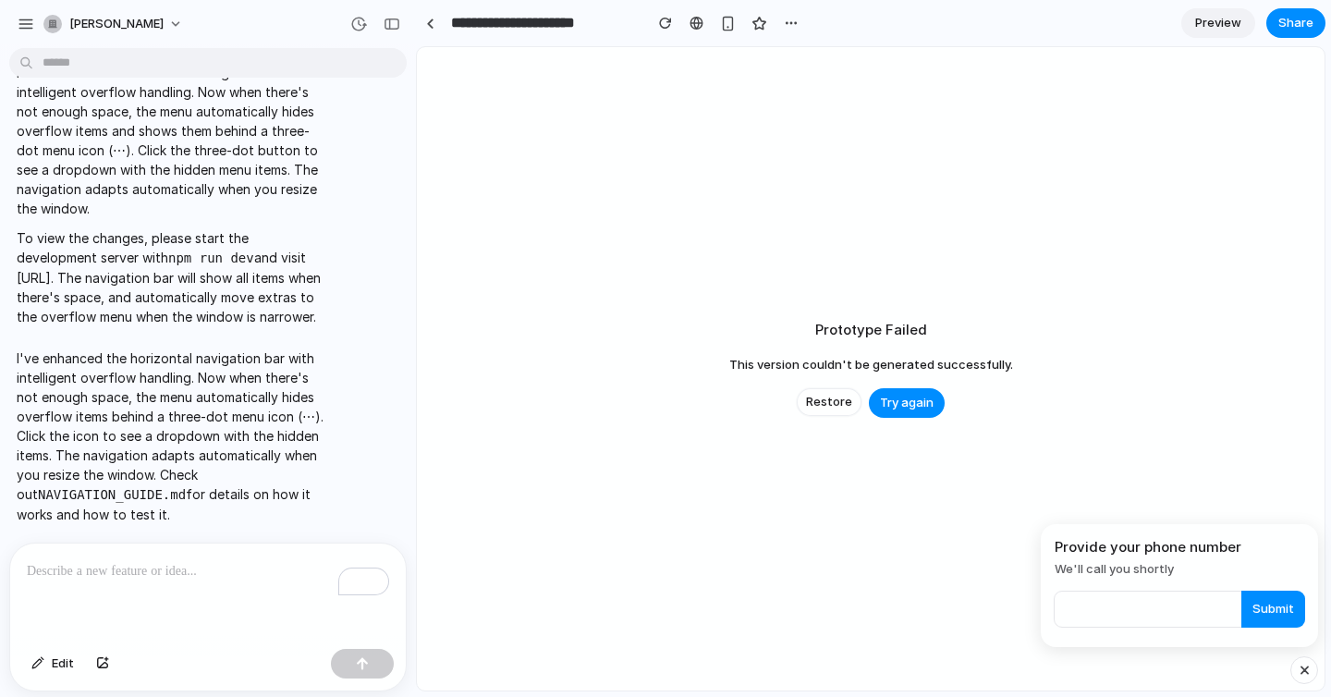
click at [1180, 609] on input "tel" at bounding box center [1178, 608] width 251 height 37
click at [1302, 669] on div "button" at bounding box center [1304, 670] width 16 height 22
click at [1302, 665] on div "button" at bounding box center [1303, 669] width 13 height 13
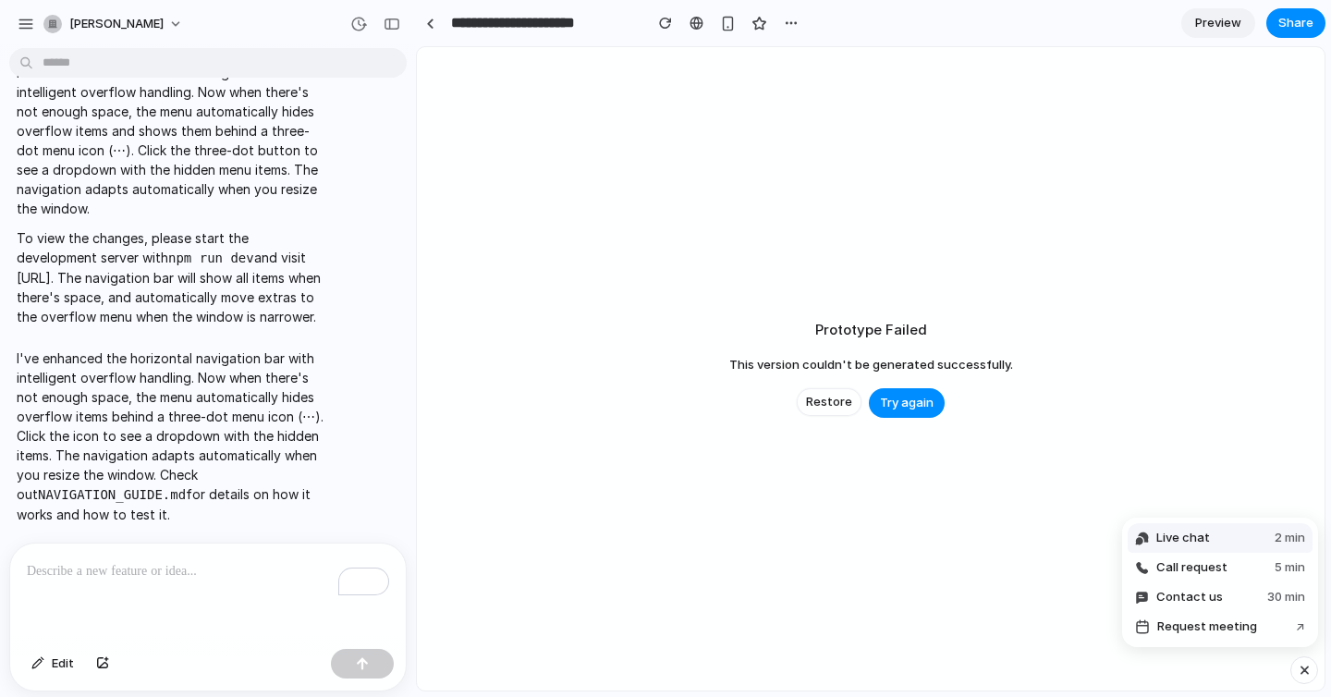
click at [1193, 533] on span "Live chat" at bounding box center [1183, 538] width 54 height 18
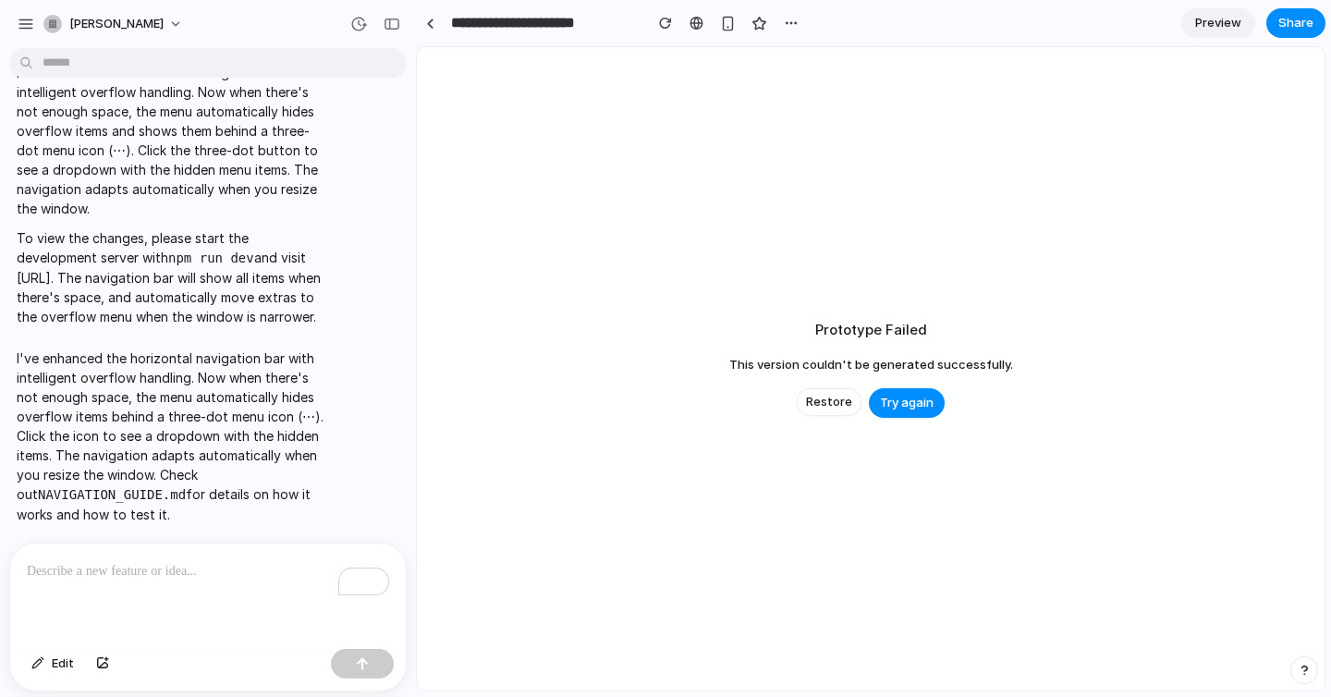
click at [1301, 666] on div "button" at bounding box center [1303, 669] width 13 height 13
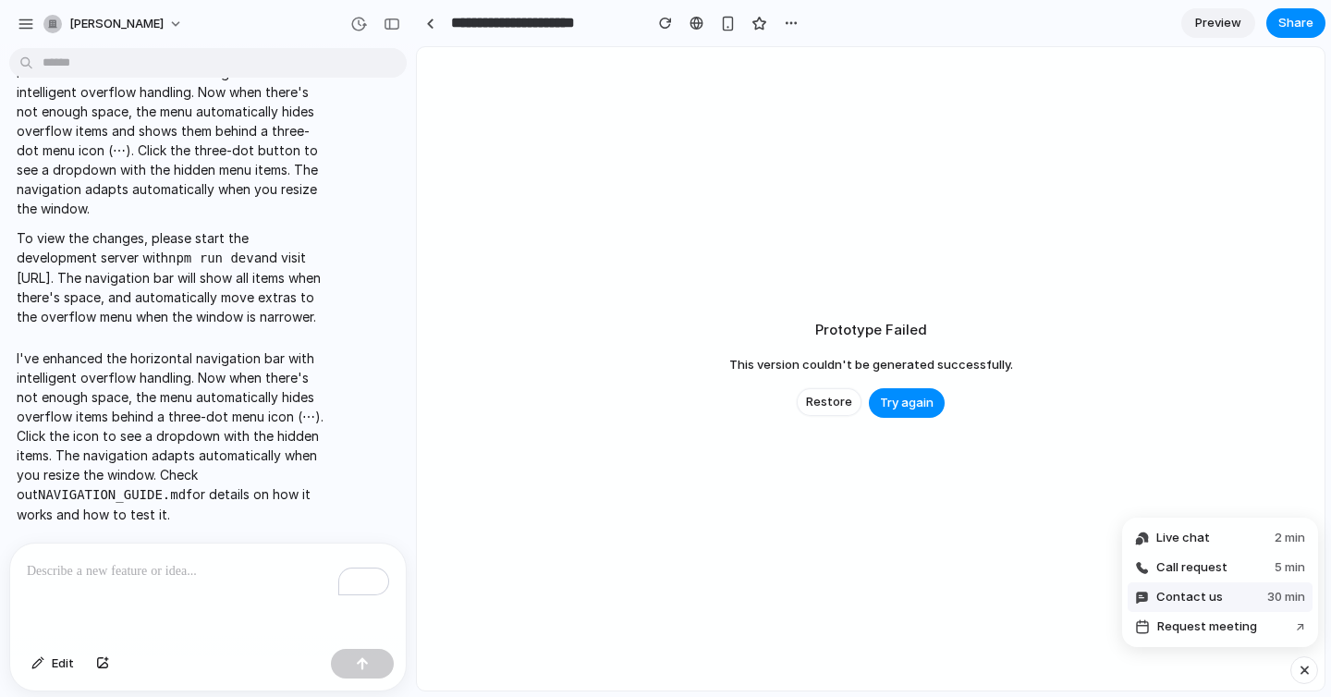
click at [1216, 594] on span "Contact us" at bounding box center [1189, 597] width 67 height 18
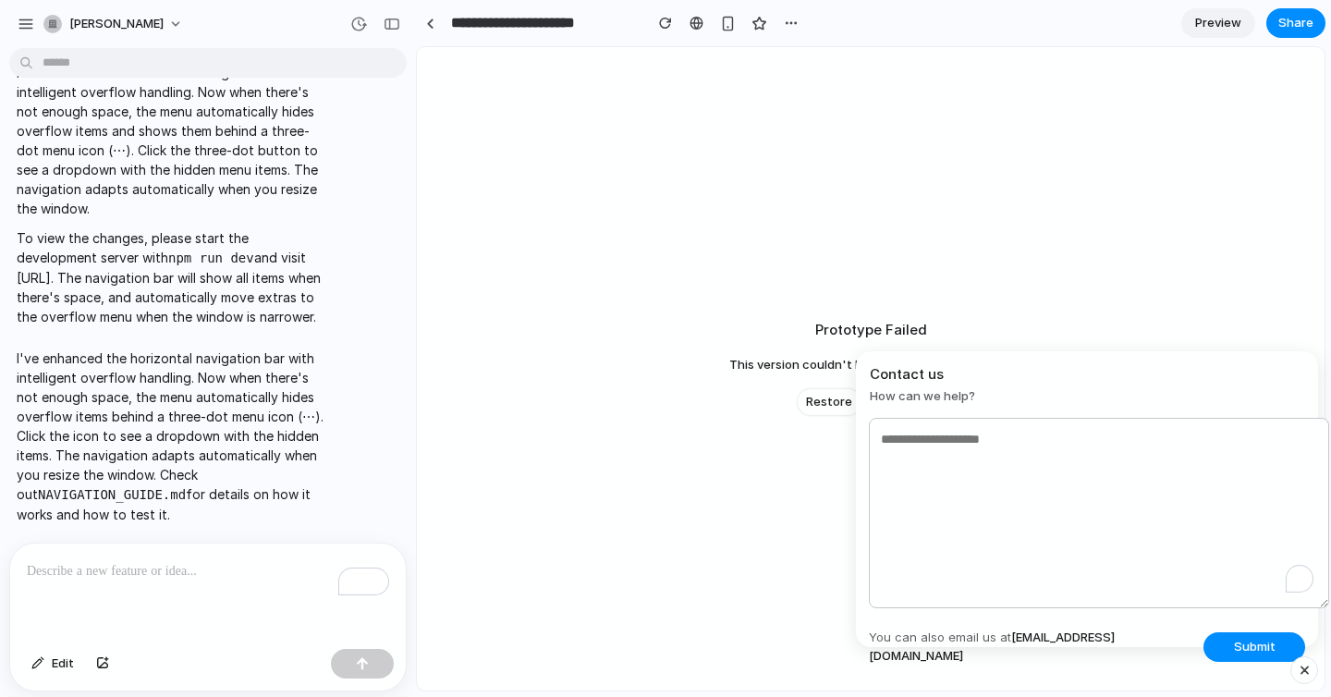
click at [1101, 507] on textarea "To enrich screen reader interactions, please activate Accessibility in Grammarl…" at bounding box center [1099, 513] width 460 height 190
click at [969, 458] on textarea "To enrich screen reader interactions, please activate Accessibility in Grammarl…" at bounding box center [1099, 513] width 460 height 190
type textarea "*"
click at [1197, 439] on textarea "**********" at bounding box center [1099, 513] width 460 height 190
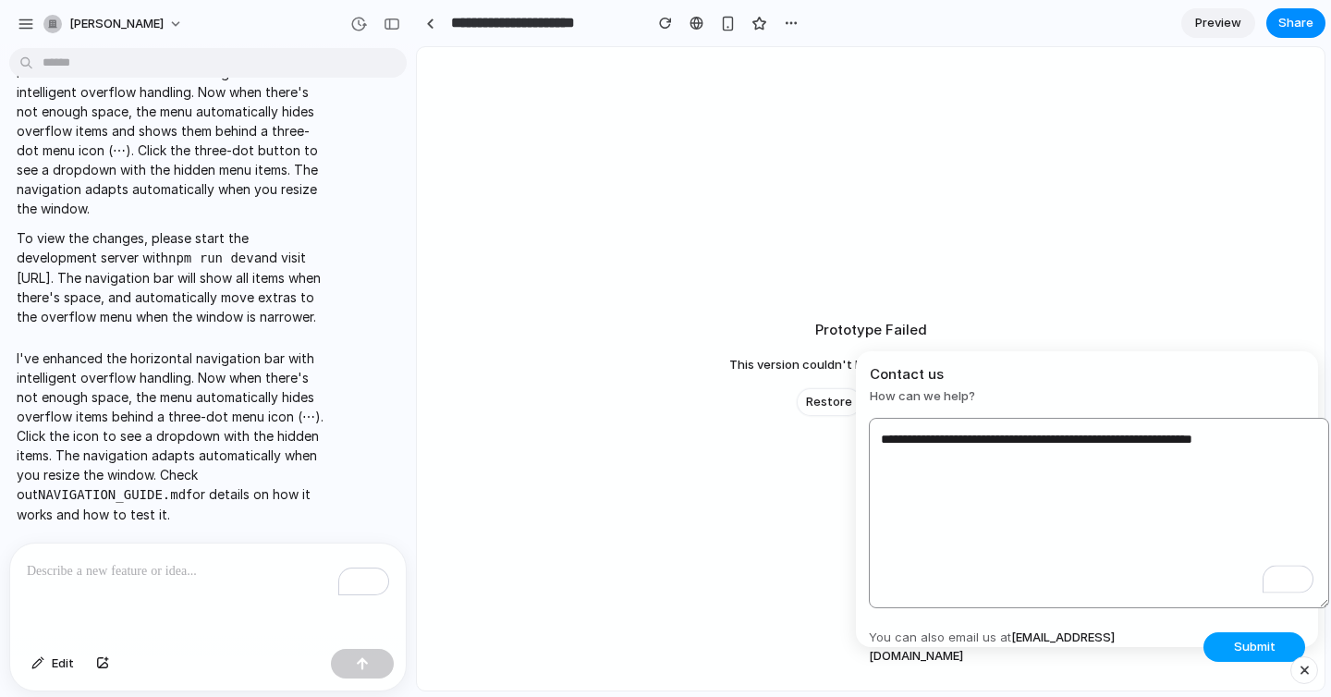
type textarea "**********"
click at [1245, 640] on span "Submit" at bounding box center [1254, 647] width 42 height 18
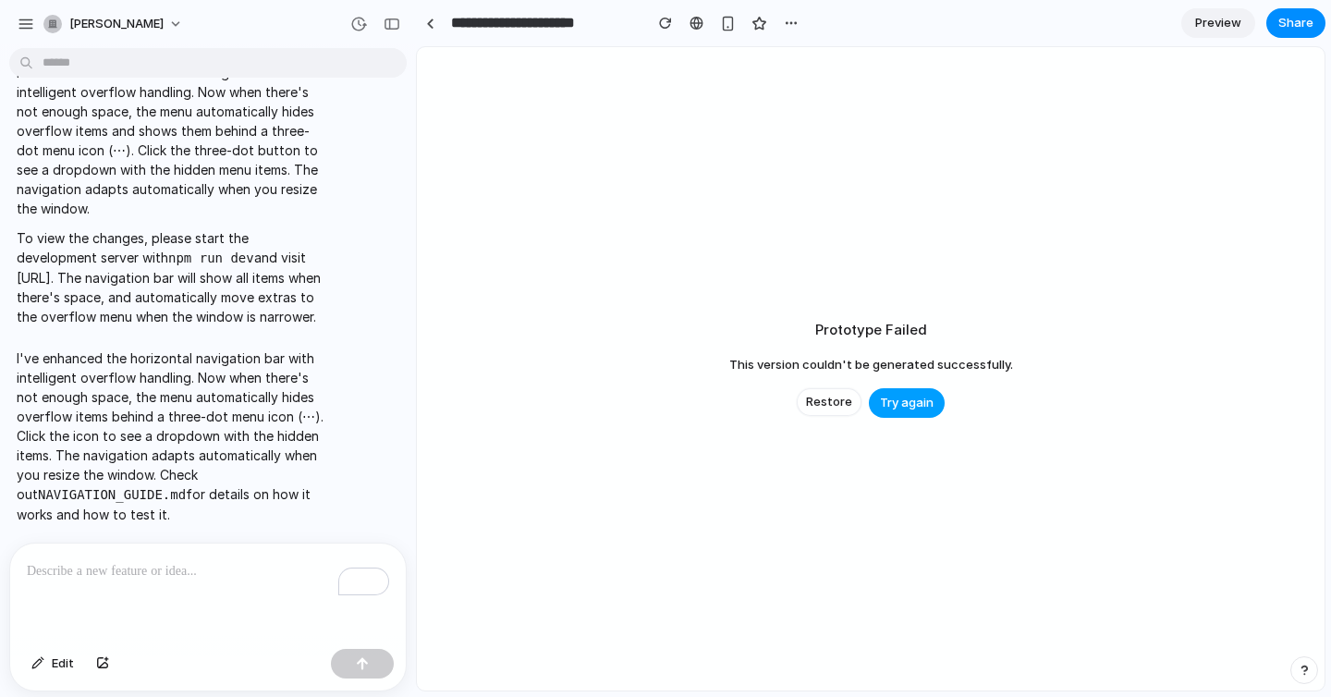
click at [892, 404] on span "Try again" at bounding box center [907, 403] width 54 height 18
click at [839, 398] on span "Restore" at bounding box center [829, 402] width 46 height 18
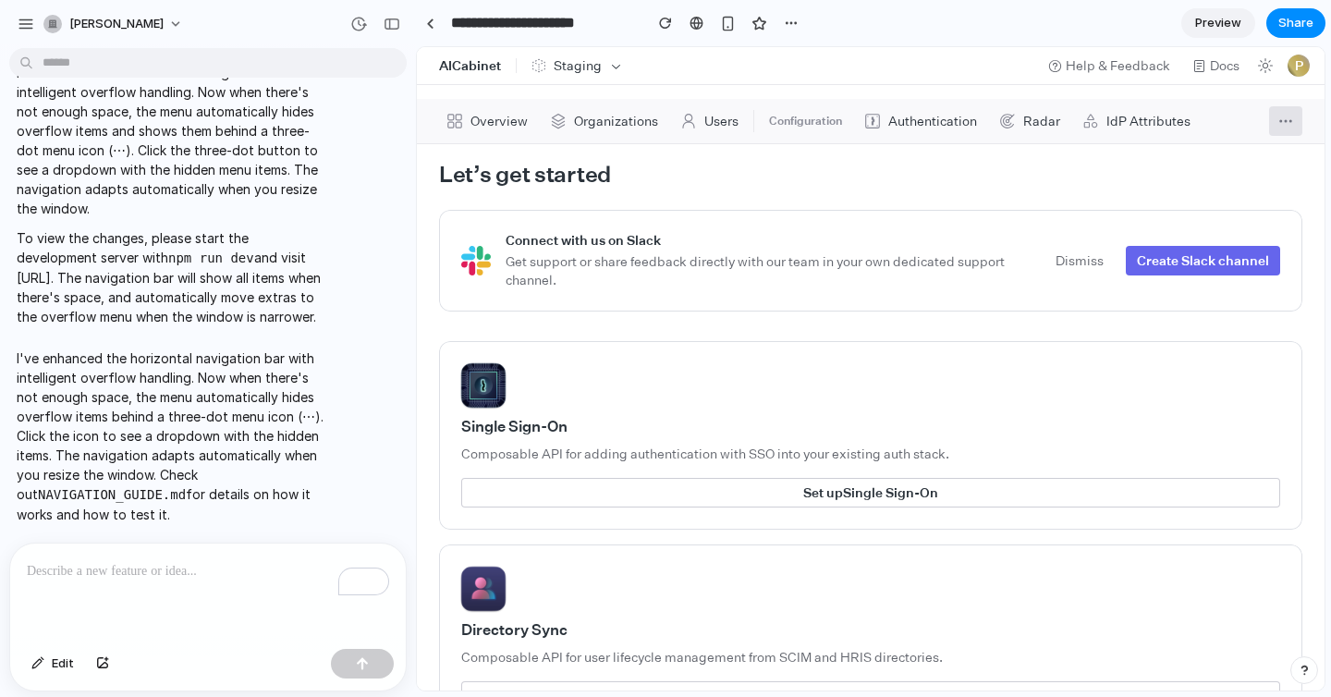
click at [1284, 131] on button "More menu items" at bounding box center [1285, 121] width 33 height 30
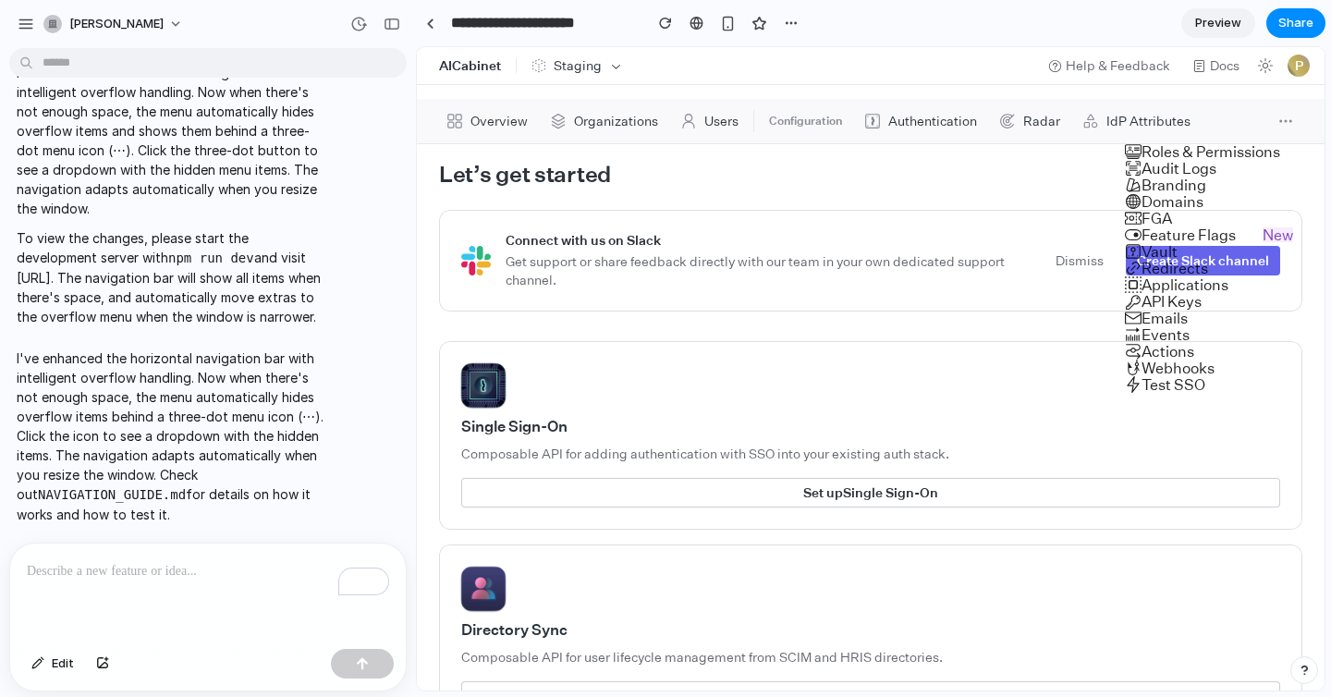
click at [1282, 119] on div "Roles & Permissions Audit Logs Branding Domains FGA Feature Flags New Vault Red…" at bounding box center [870, 368] width 907 height 643
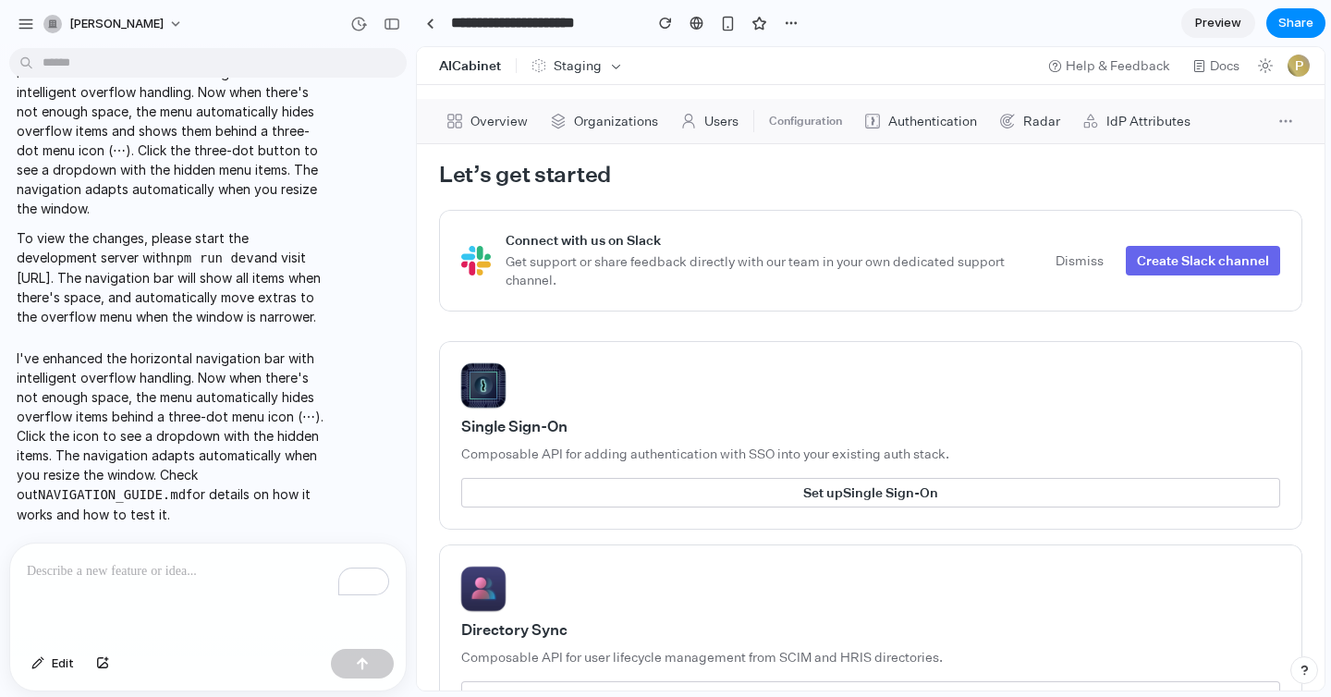
click at [1304, 664] on div "button" at bounding box center [1303, 669] width 13 height 13
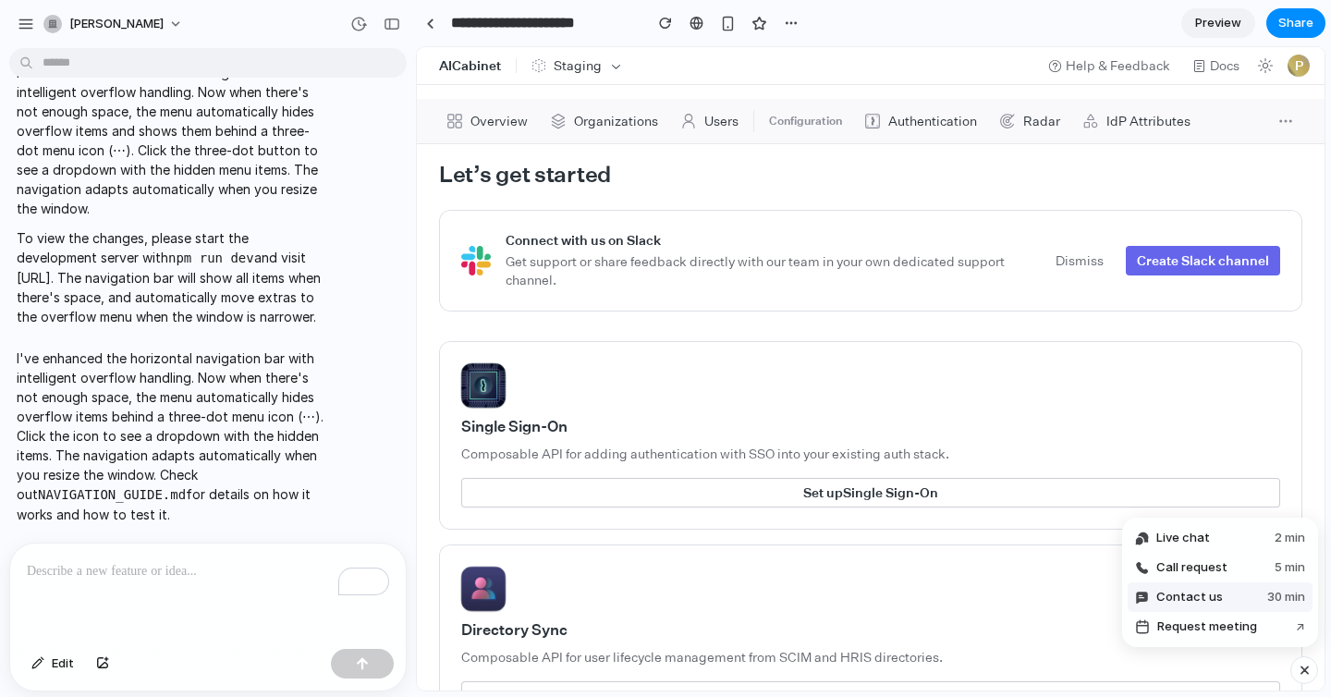
click at [1239, 599] on button "Contact us 30 min" at bounding box center [1219, 597] width 185 height 30
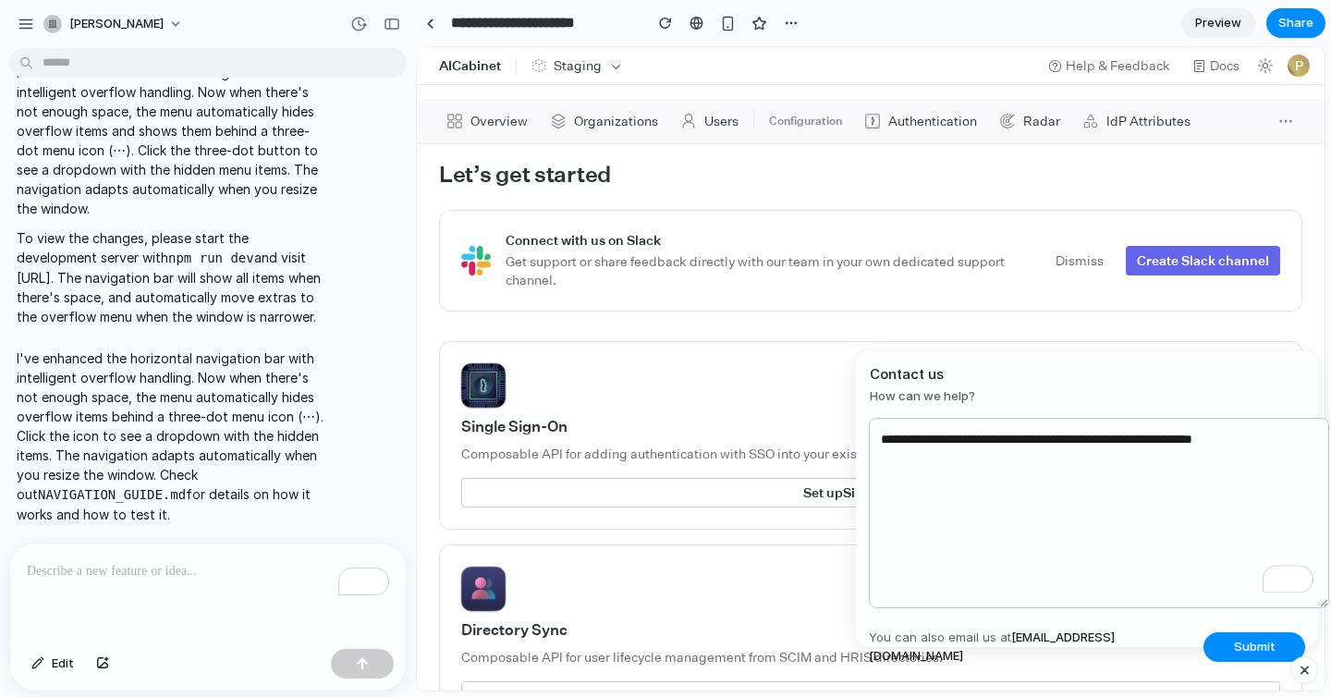
click at [1303, 669] on div "button" at bounding box center [1304, 670] width 16 height 22
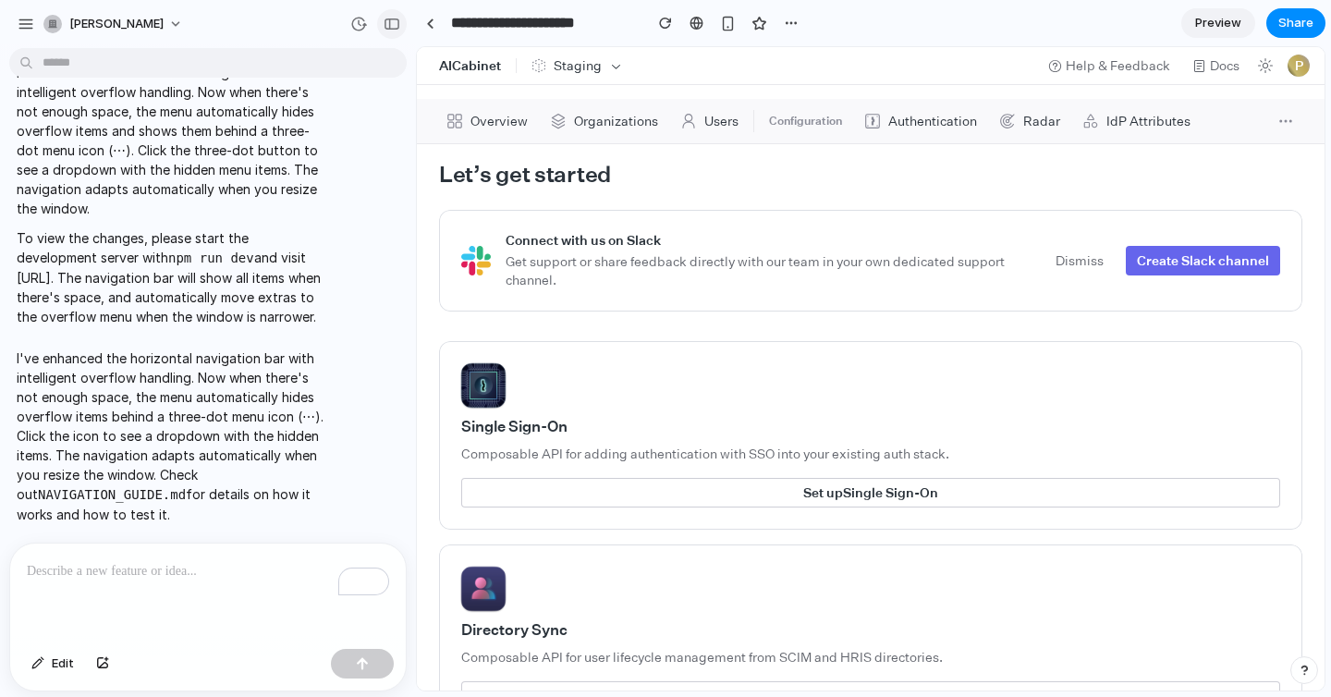
click at [391, 11] on button "button" at bounding box center [392, 24] width 30 height 30
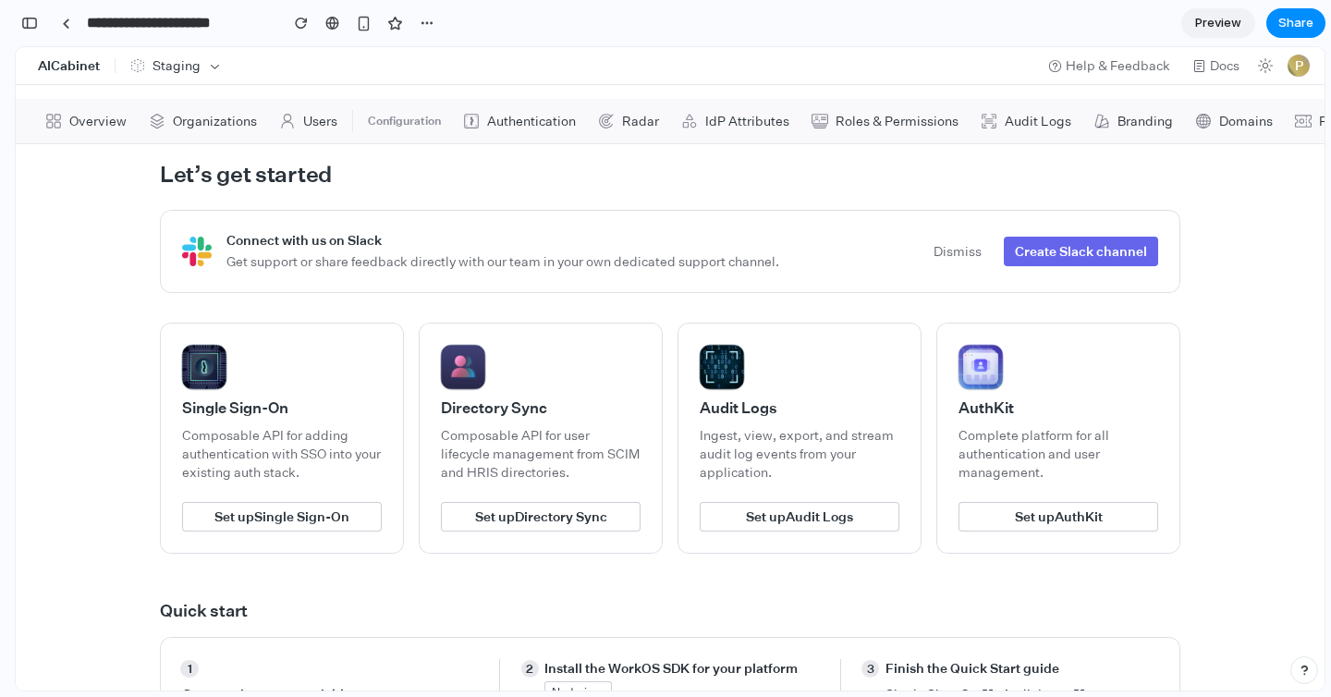
click at [1294, 62] on button "P" at bounding box center [1298, 66] width 22 height 22
click at [1298, 64] on button "P" at bounding box center [1298, 66] width 22 height 22
click at [1262, 199] on div "Let’s get started Connect with us on Slack Get support or share feedback direct…" at bounding box center [670, 591] width 1308 height 923
click at [1297, 62] on button "P" at bounding box center [1298, 66] width 22 height 22
click at [1297, 63] on button "P" at bounding box center [1298, 66] width 22 height 22
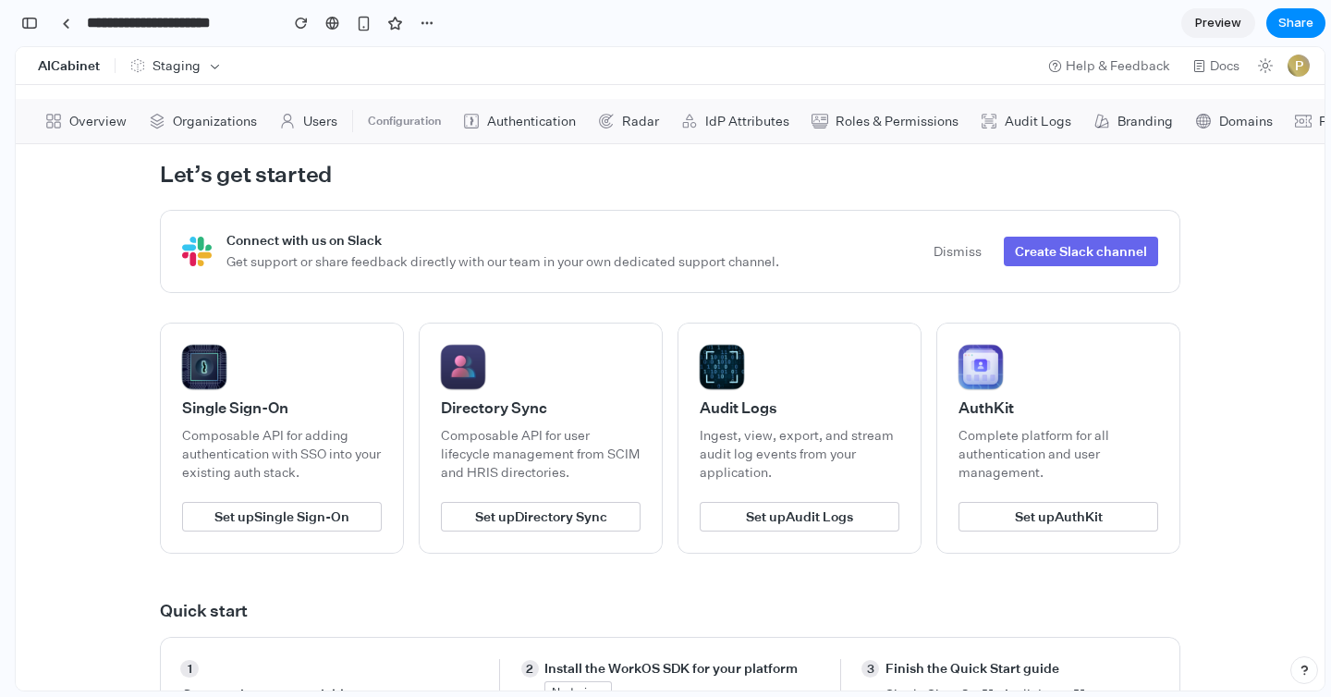
click at [1287, 192] on div "Let’s get started Connect with us on Slack Get support or share feedback direct…" at bounding box center [670, 591] width 1308 height 923
click at [1230, 18] on span "Preview" at bounding box center [1218, 23] width 46 height 18
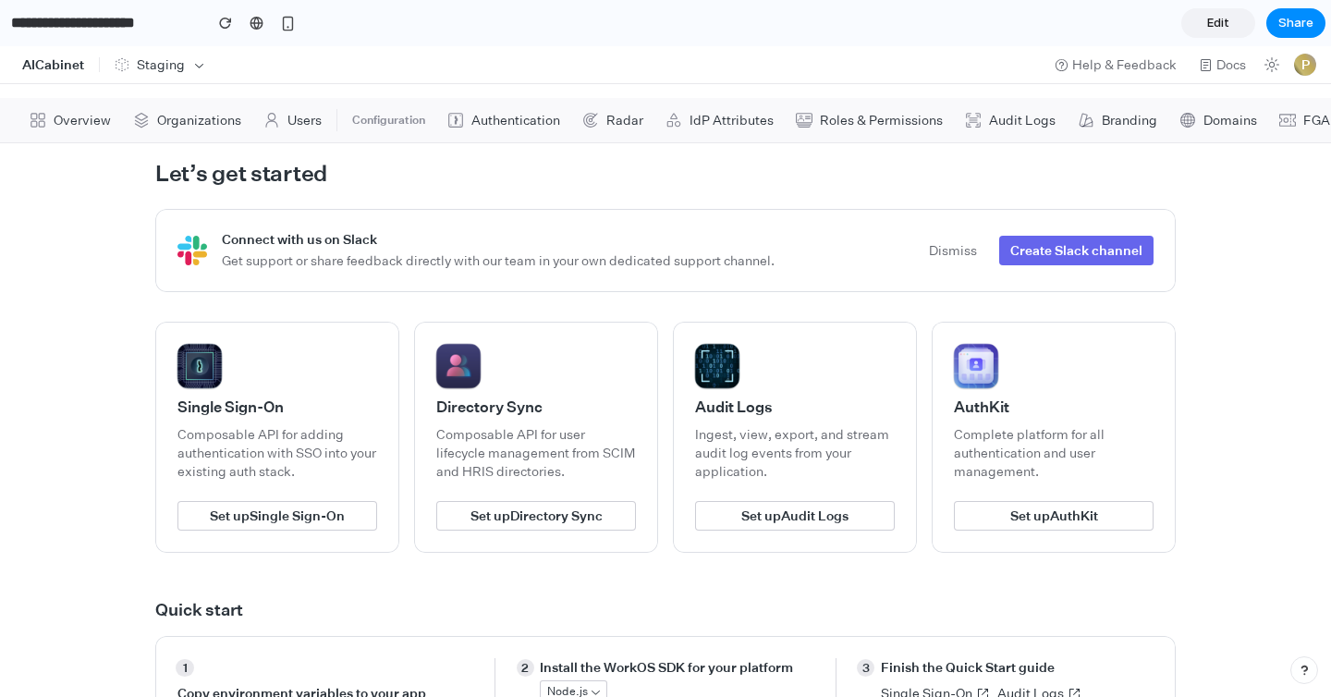
click at [1222, 20] on span "Edit" at bounding box center [1218, 23] width 22 height 18
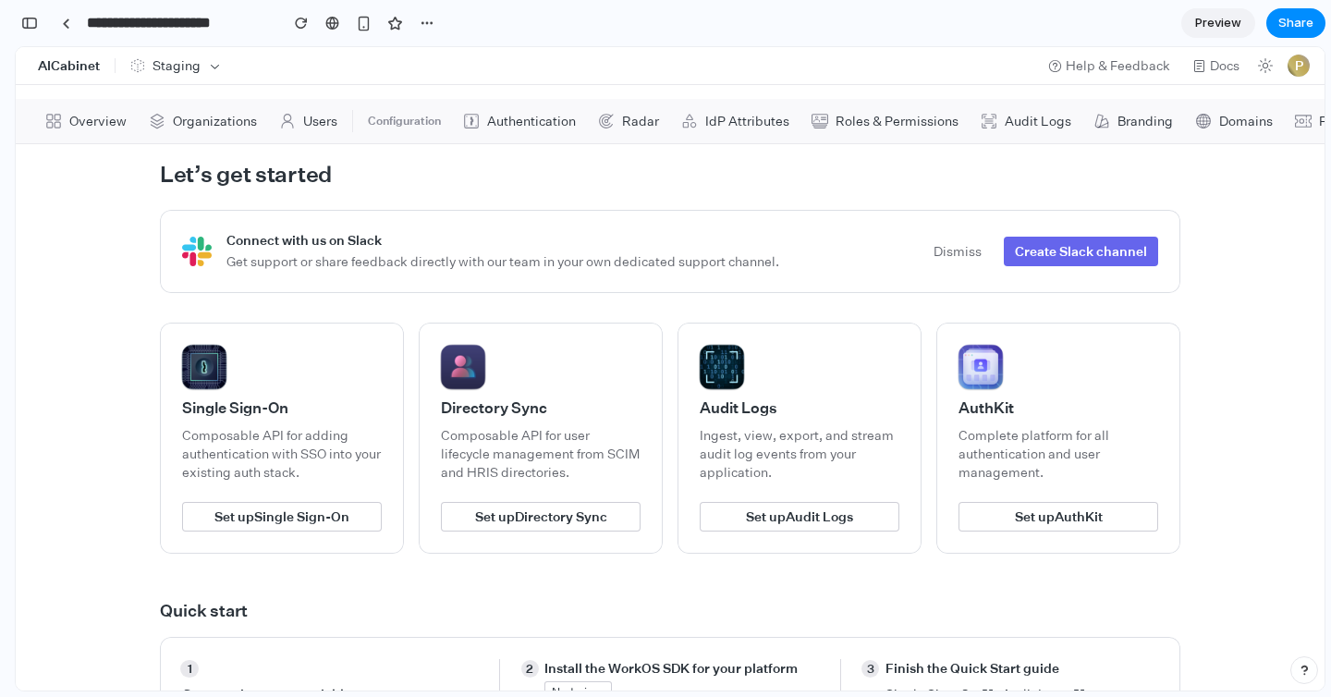
scroll to position [1466, 0]
click at [28, 28] on div "button" at bounding box center [29, 23] width 17 height 13
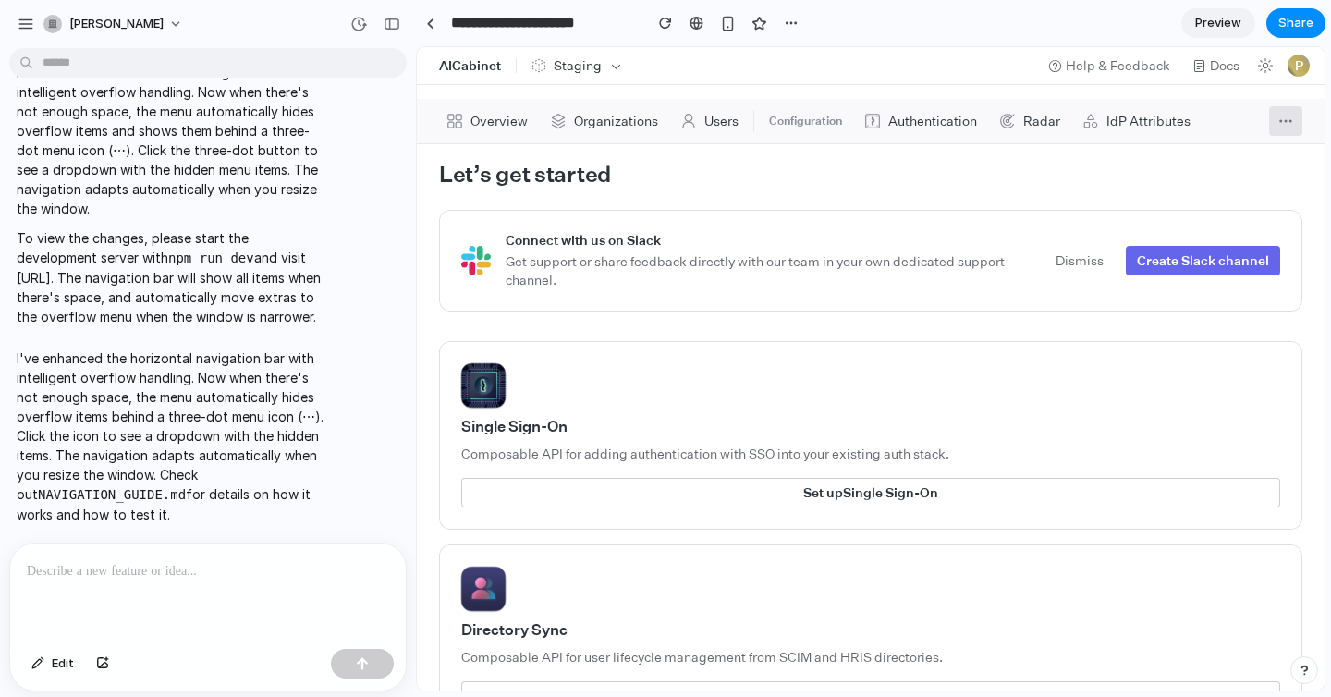
click at [1291, 110] on button "More menu items" at bounding box center [1285, 121] width 33 height 30
click at [1285, 120] on div "Roles & Permissions Audit Logs Branding Domains FGA Feature Flags New Vault Red…" at bounding box center [870, 368] width 907 height 643
click at [394, 18] on div "button" at bounding box center [391, 24] width 17 height 13
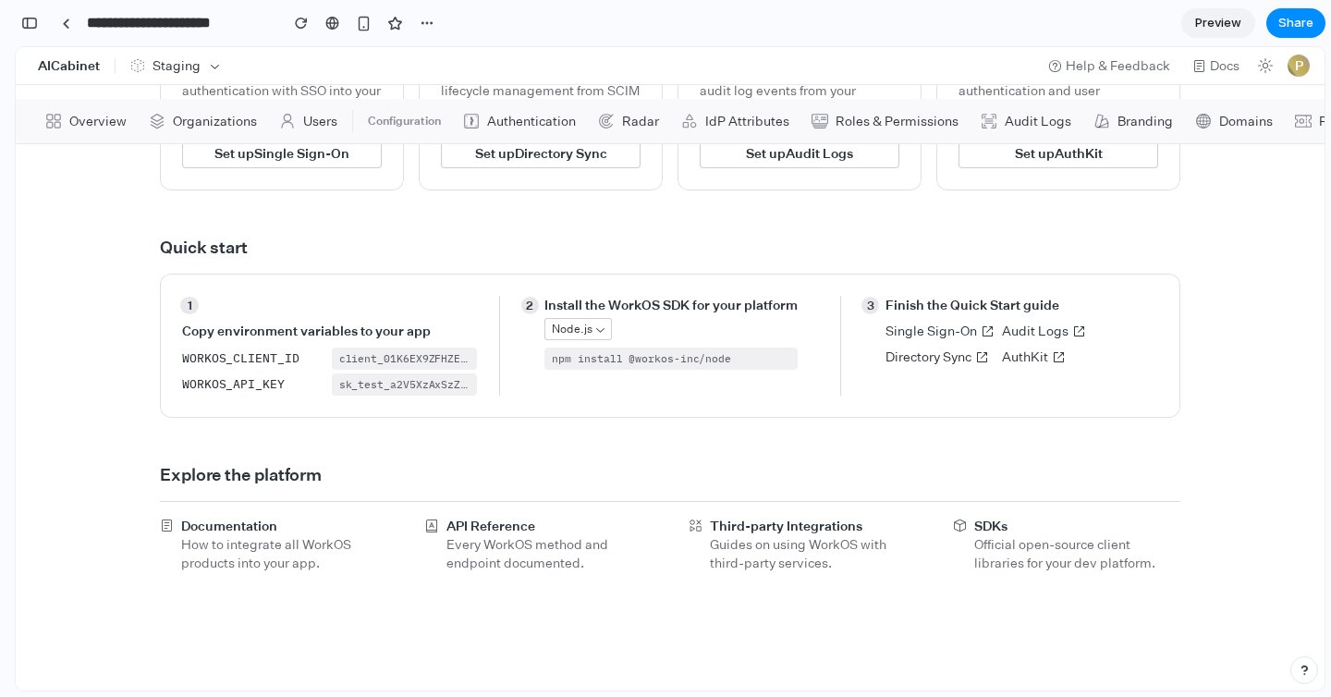
scroll to position [0, 0]
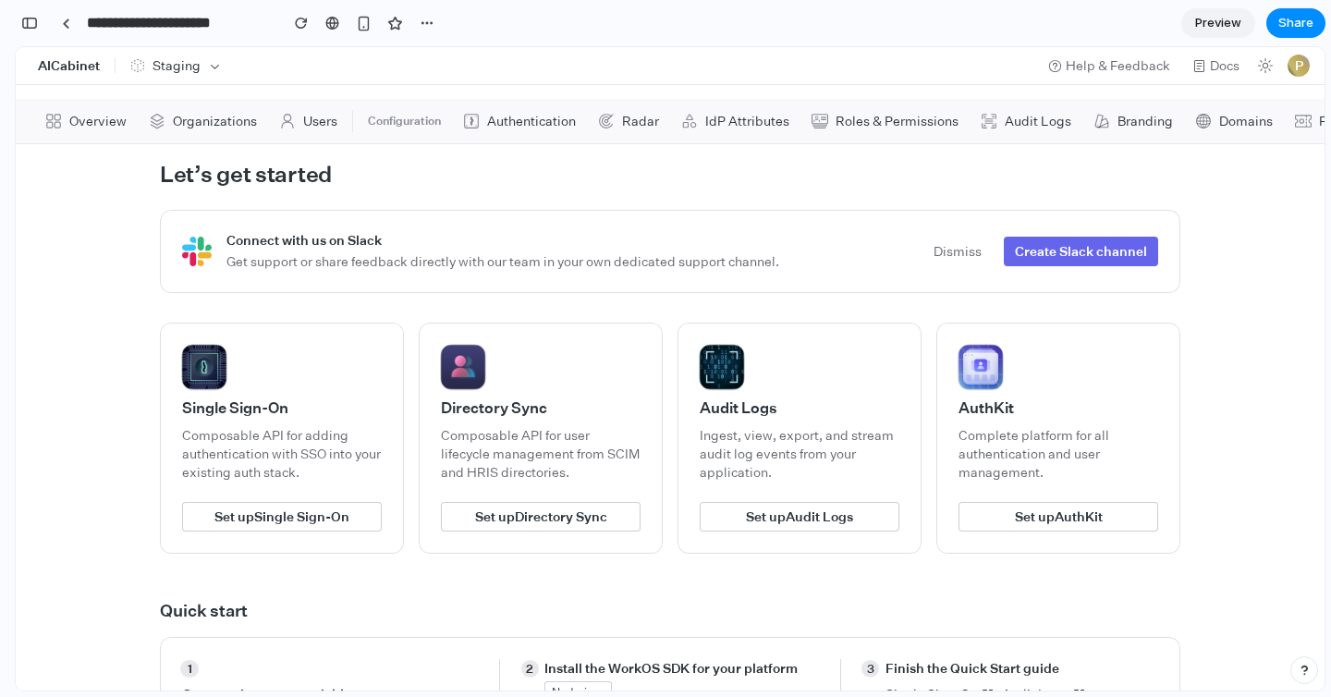
click at [1309, 664] on div "button" at bounding box center [1303, 669] width 13 height 13
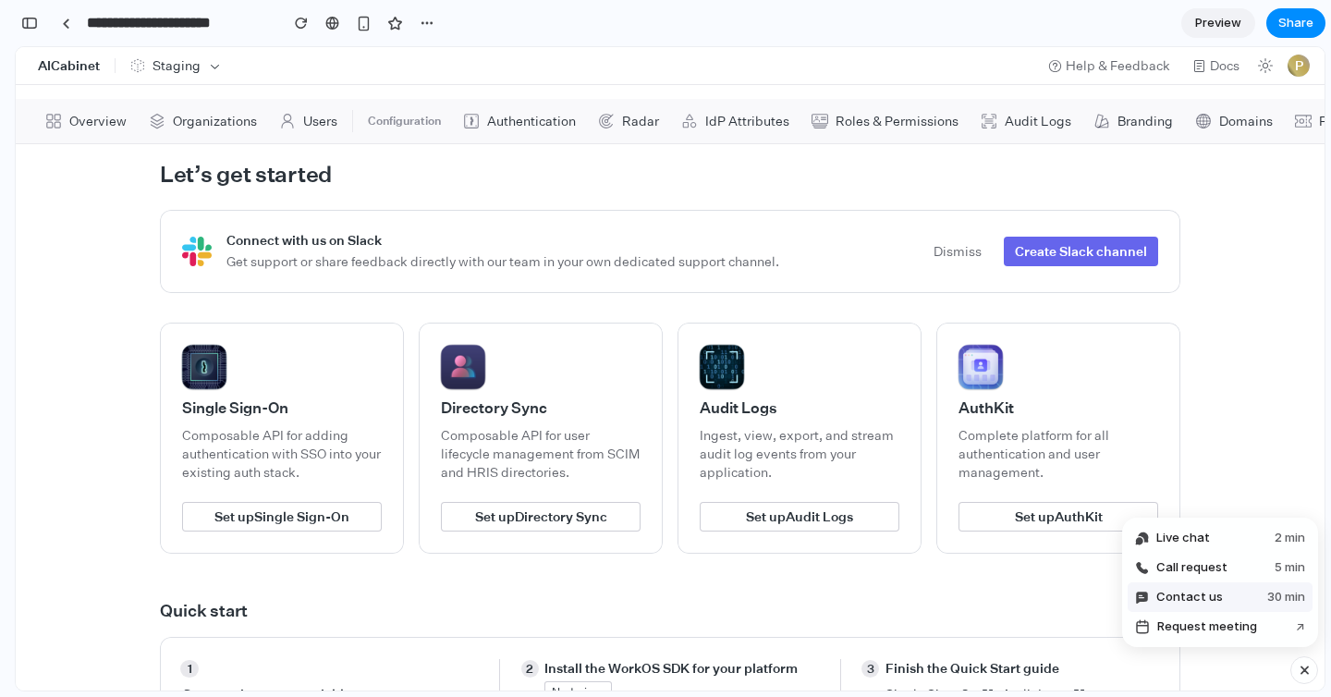
click at [1238, 604] on button "Contact us 30 min" at bounding box center [1219, 597] width 185 height 30
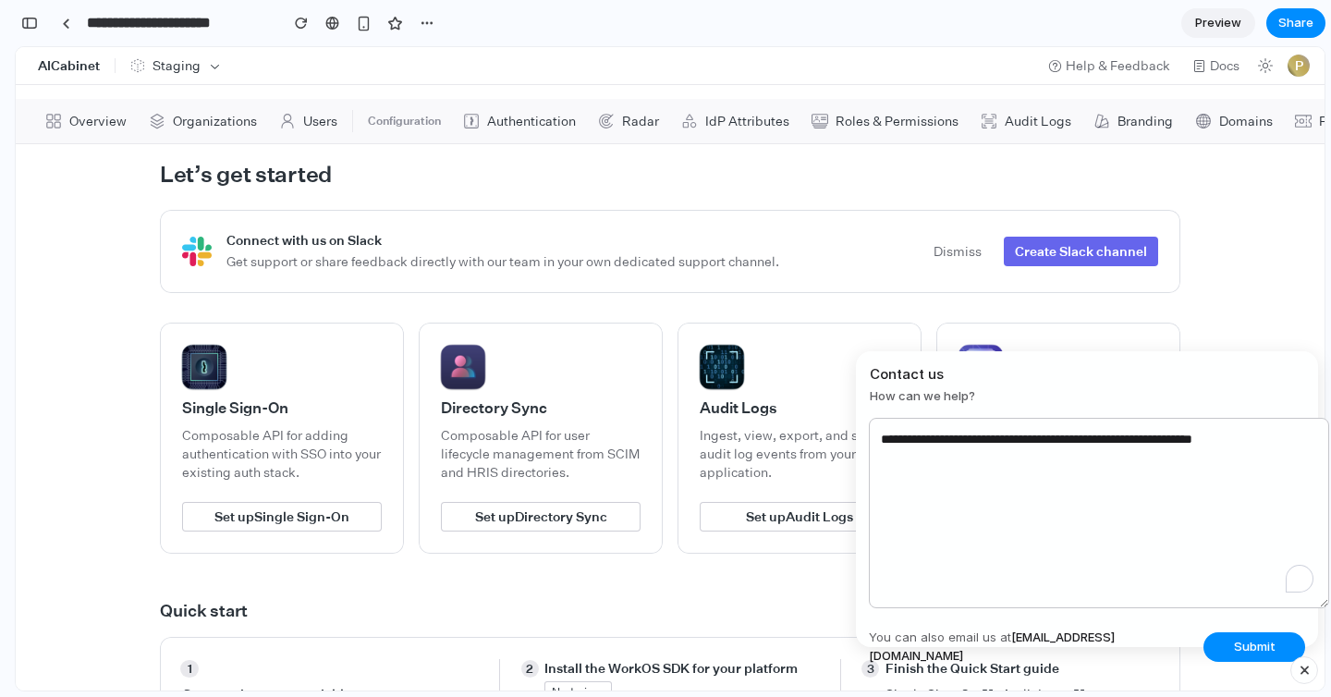
click at [1090, 514] on textarea "**********" at bounding box center [1099, 513] width 460 height 190
click at [937, 488] on textarea "**********" at bounding box center [1099, 513] width 460 height 190
click at [917, 388] on span "How can we help?" at bounding box center [1086, 396] width 435 height 18
click at [1301, 673] on div "button" at bounding box center [1304, 670] width 16 height 22
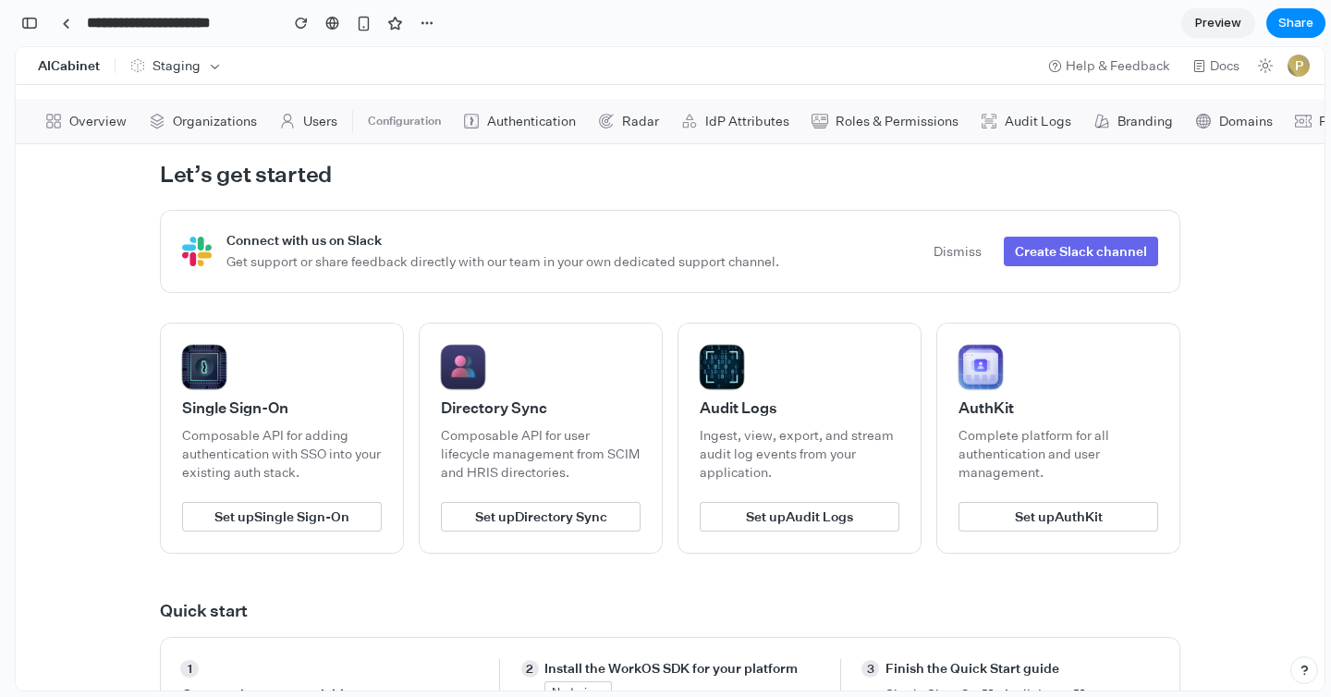
click at [1303, 665] on div "button" at bounding box center [1303, 669] width 13 height 13
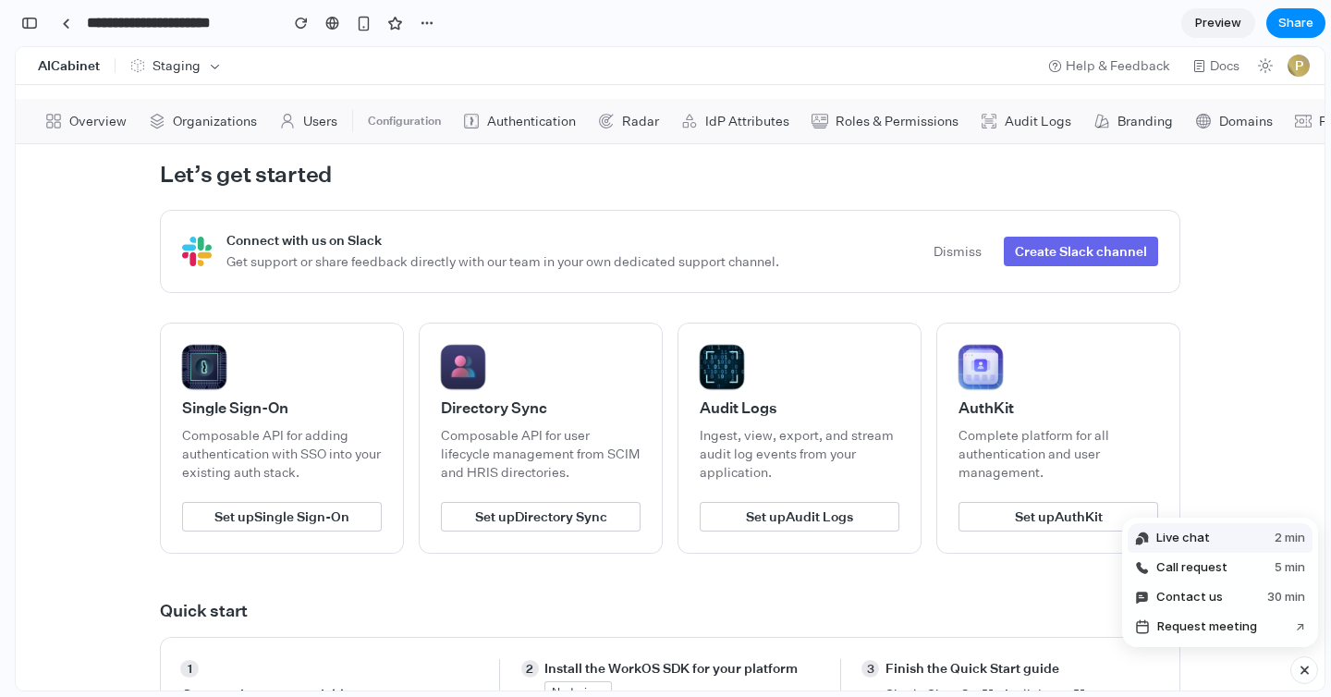
click at [1216, 531] on button "Live chat 2 min" at bounding box center [1219, 538] width 185 height 30
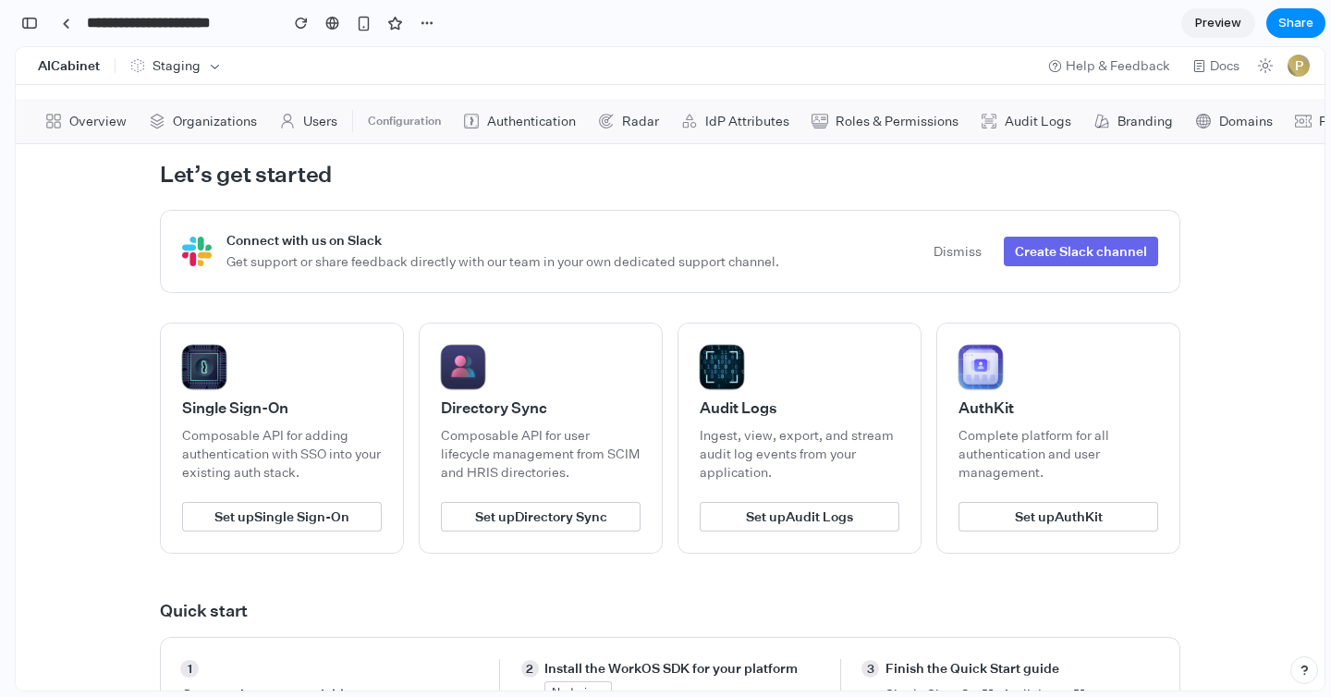
click at [1297, 673] on div "button" at bounding box center [1303, 669] width 13 height 13
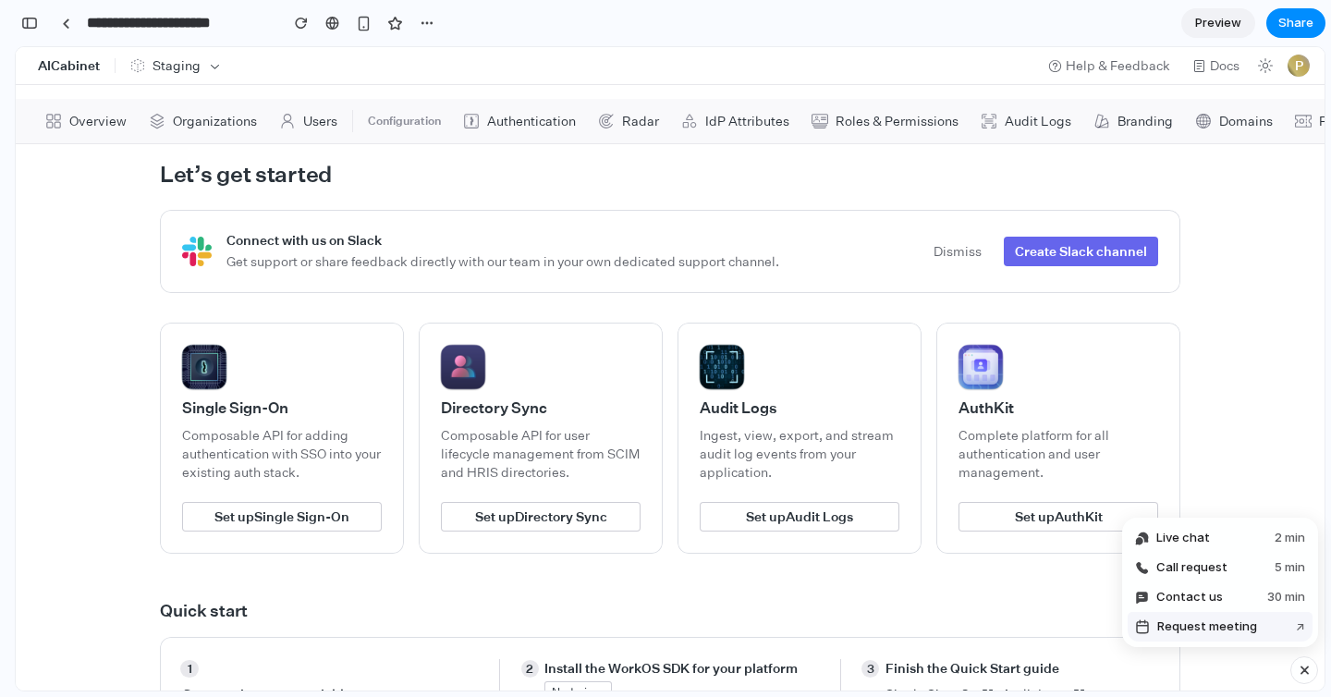
click at [1217, 631] on span "Request meeting" at bounding box center [1207, 626] width 100 height 18
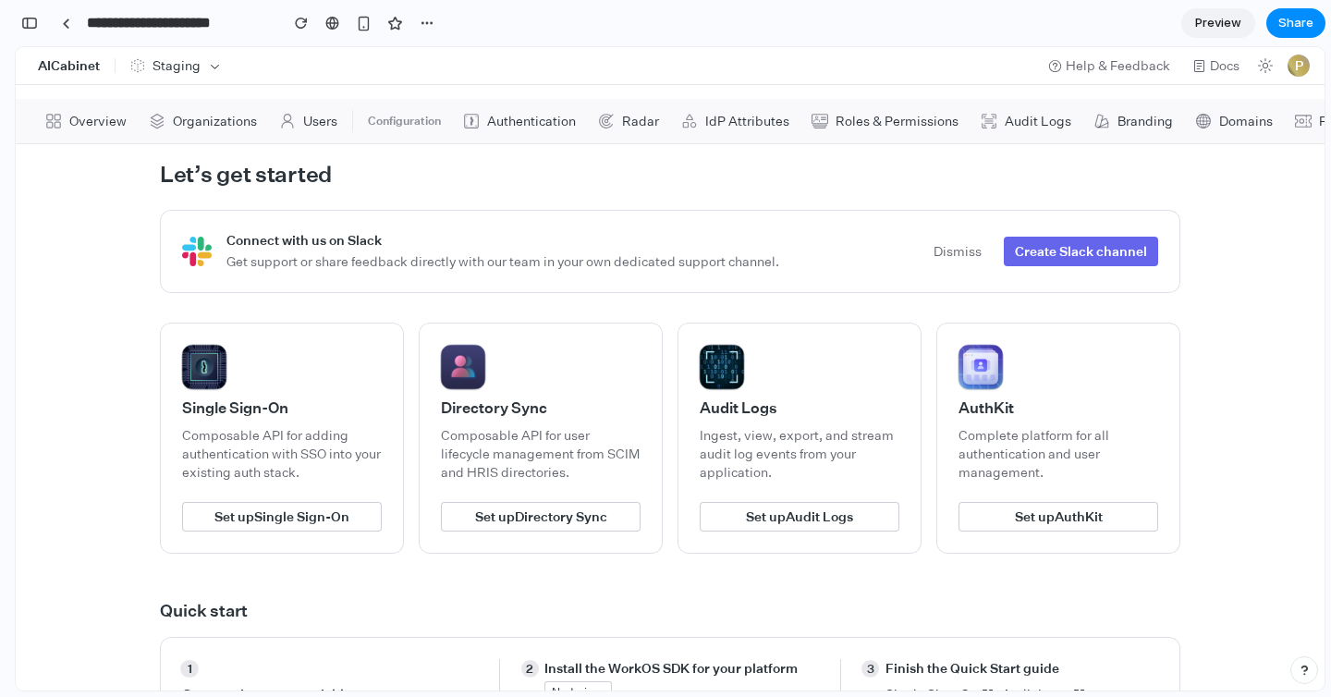
click at [30, 38] on div "**********" at bounding box center [228, 23] width 426 height 41
click at [30, 29] on div "button" at bounding box center [29, 23] width 17 height 13
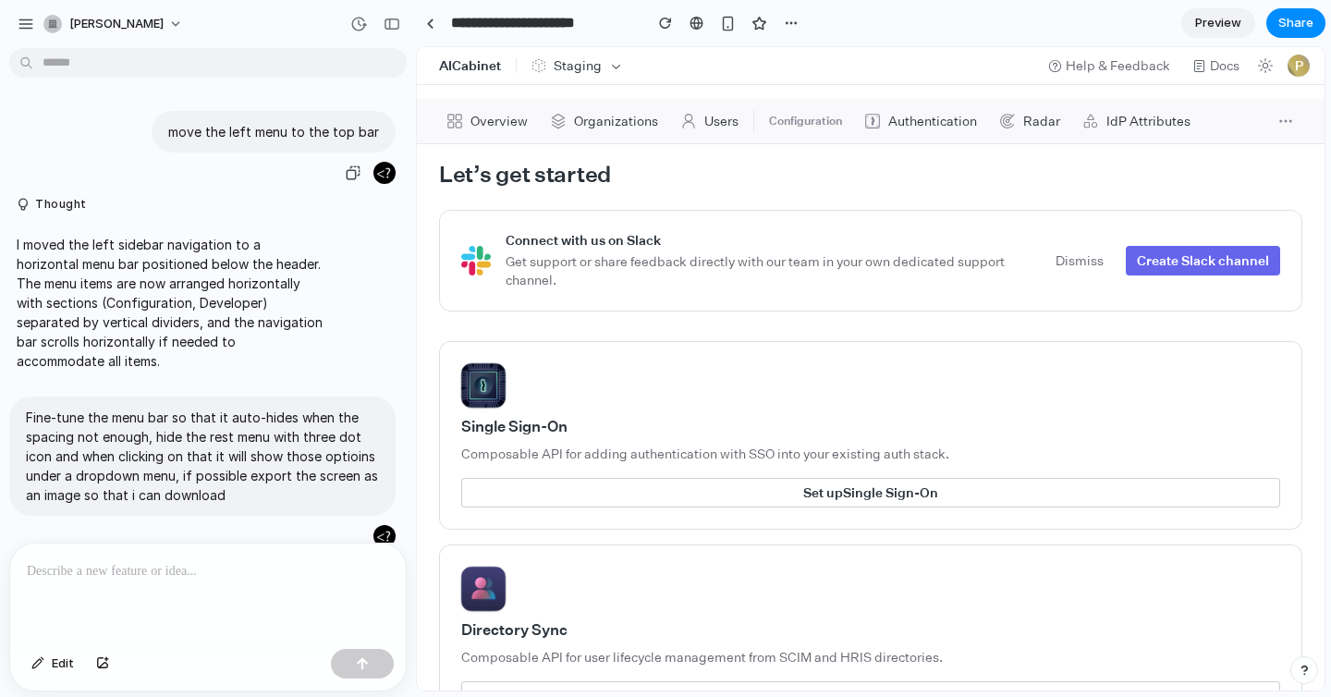
scroll to position [535, 0]
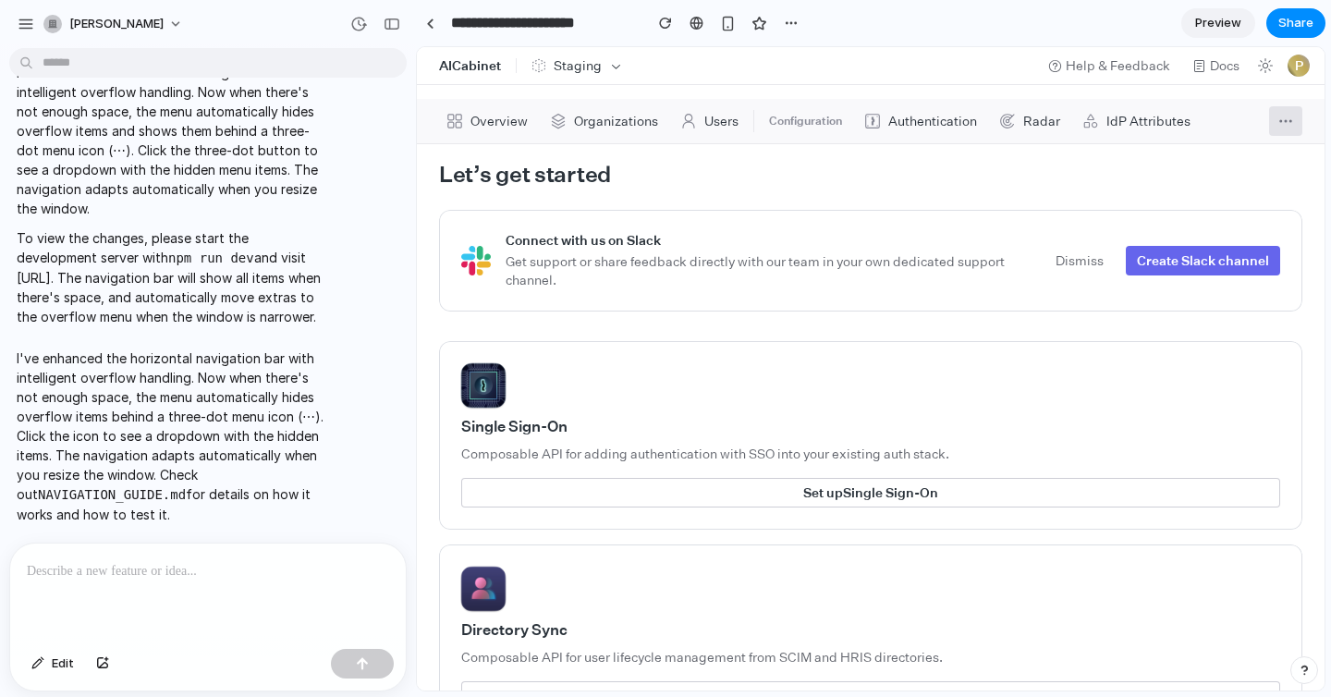
click at [1270, 118] on button "More menu items" at bounding box center [1285, 121] width 33 height 30
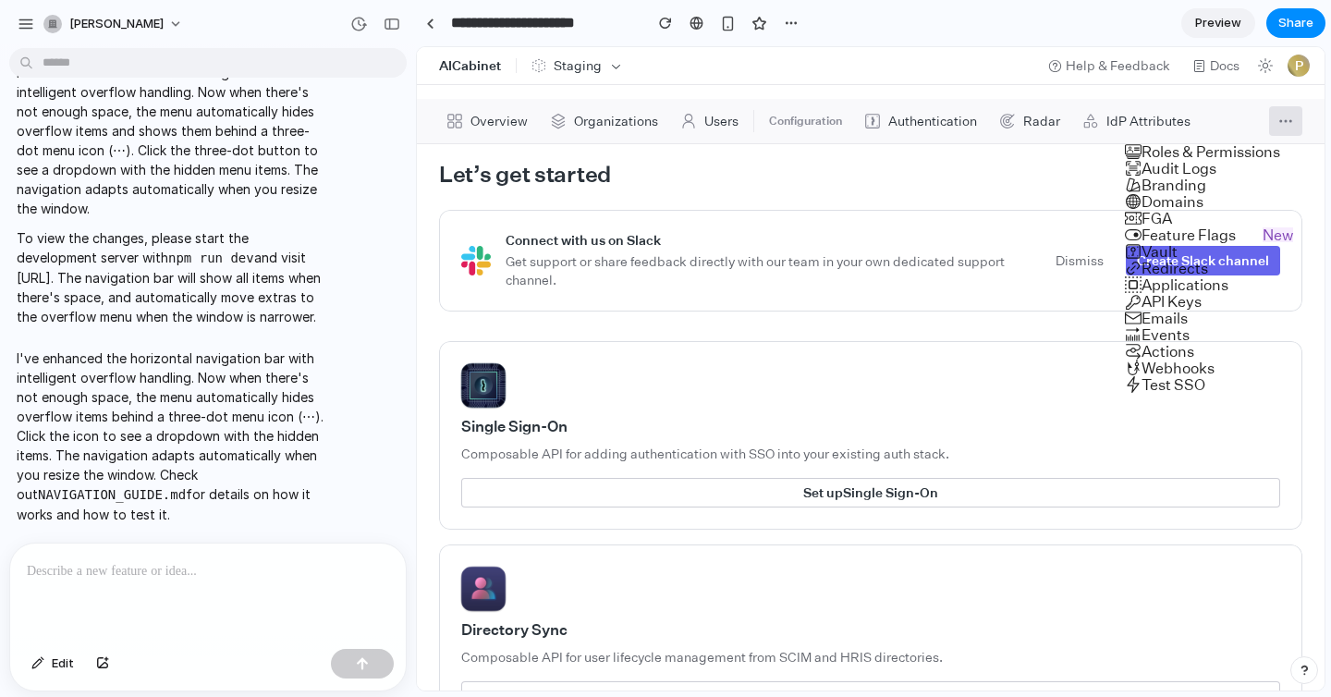
click at [1270, 118] on div "Roles & Permissions Audit Logs Branding Domains FGA Feature Flags New Vault Red…" at bounding box center [870, 368] width 907 height 643
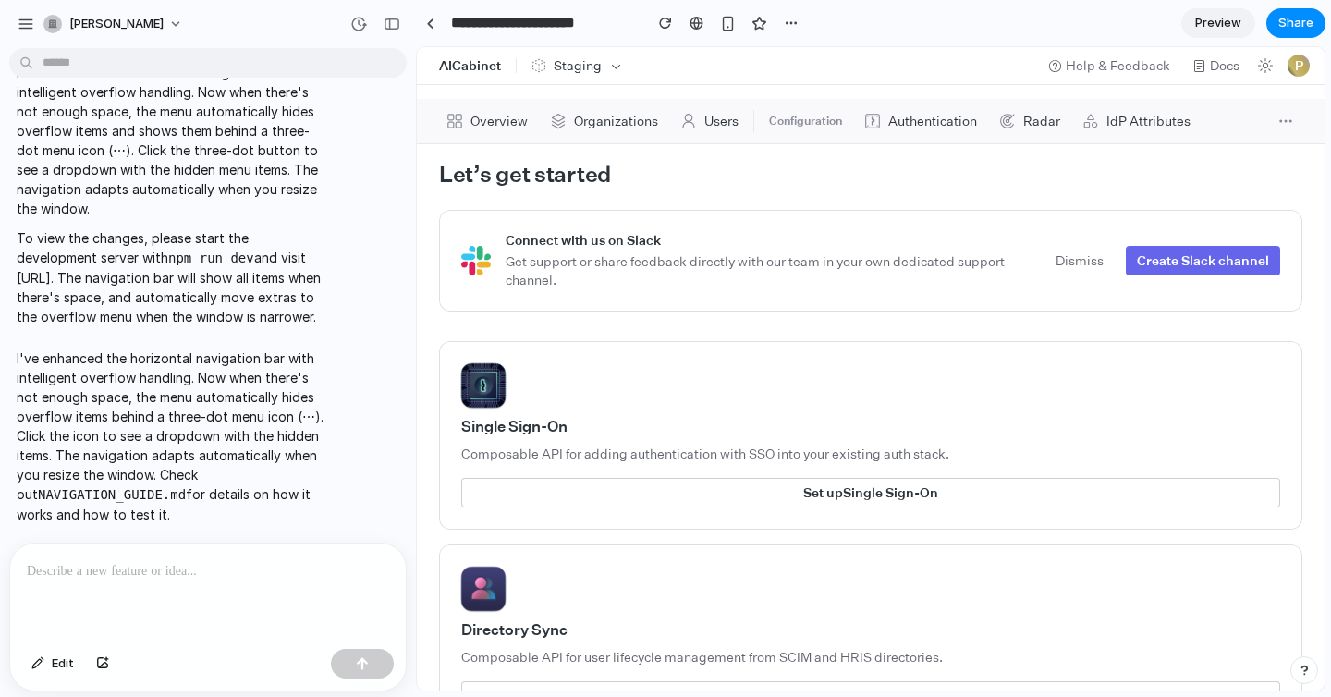
scroll to position [0, 0]
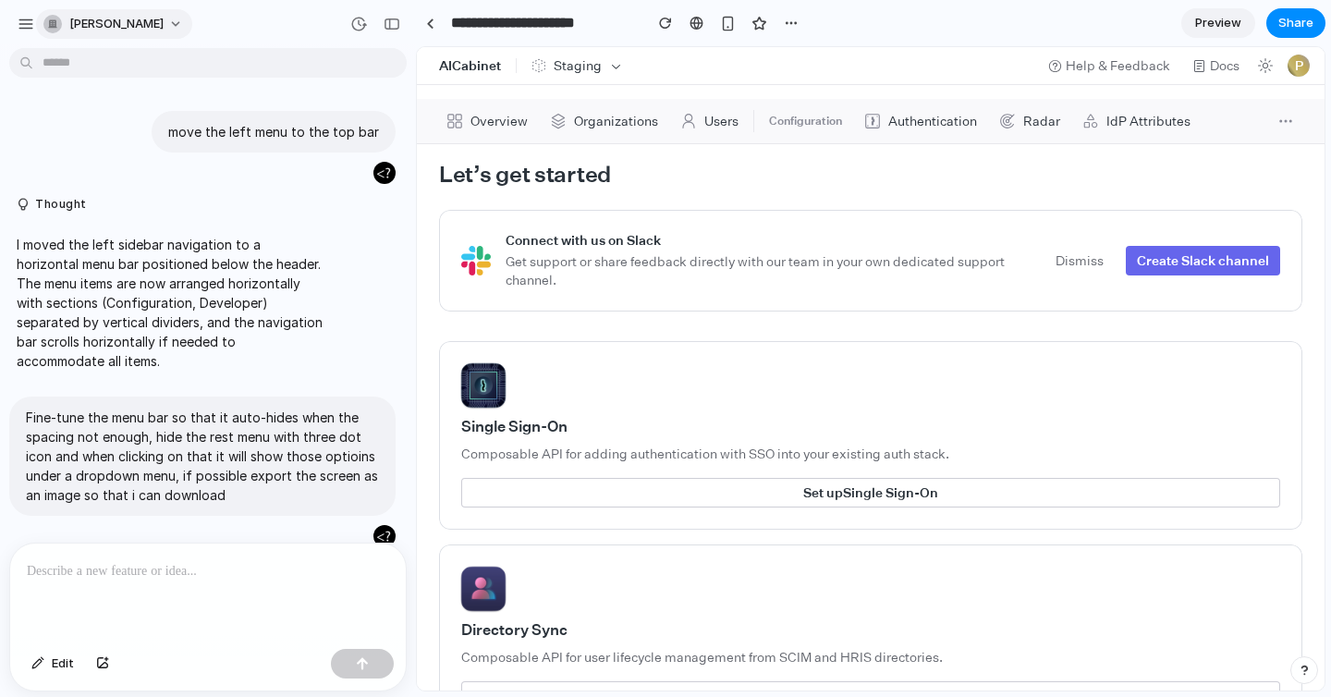
click at [128, 22] on button "[PERSON_NAME]" at bounding box center [114, 24] width 156 height 30
click at [150, 129] on div at bounding box center [172, 183] width 44 height 157
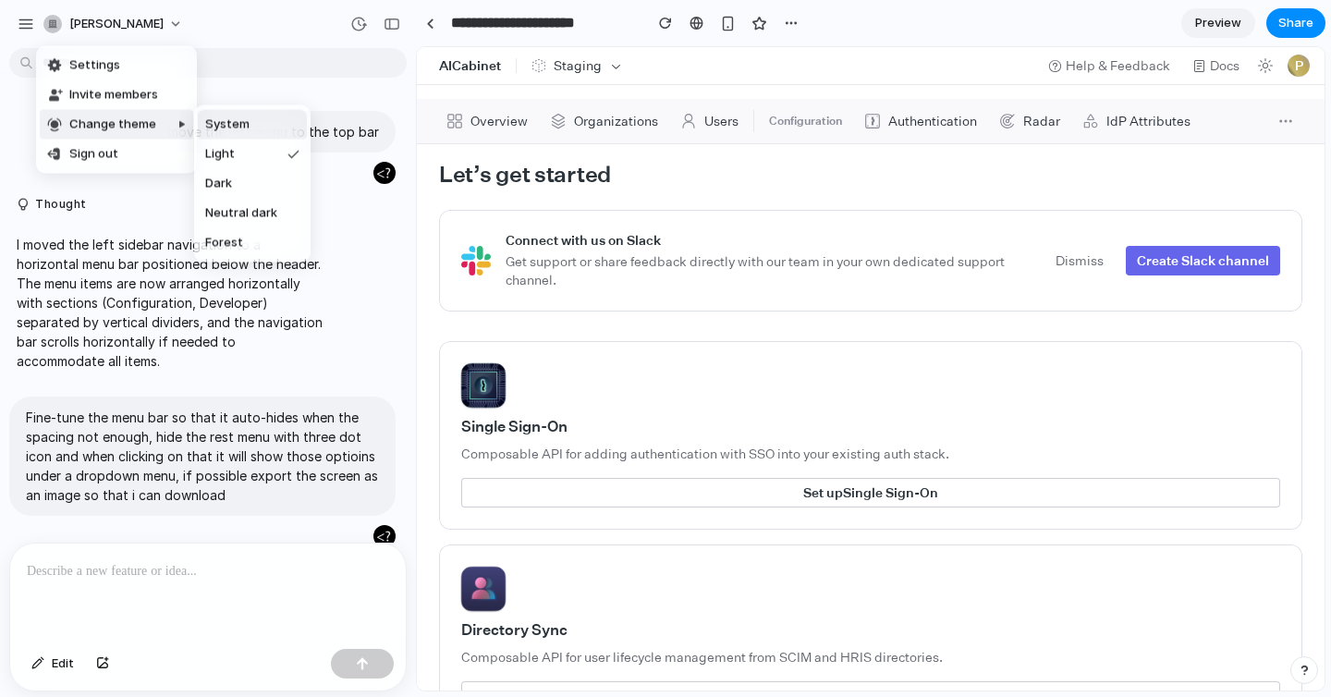
click at [150, 127] on div at bounding box center [172, 183] width 44 height 157
click at [150, 127] on span "Change theme" at bounding box center [112, 124] width 87 height 18
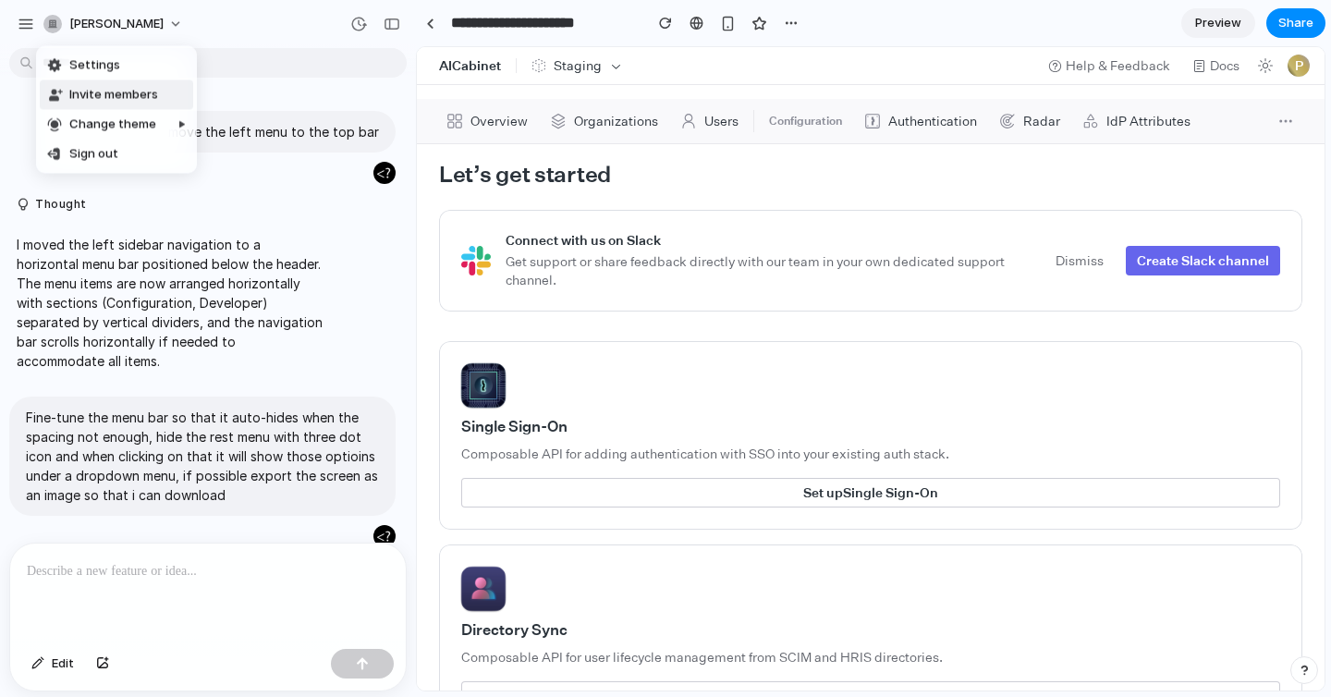
click at [120, 91] on span "Invite members" at bounding box center [113, 95] width 89 height 18
click at [118, 30] on button "[PERSON_NAME]" at bounding box center [114, 24] width 156 height 30
click at [606, 55] on div "Settings Invite members Change theme Sign out" at bounding box center [665, 348] width 1331 height 697
click at [609, 61] on icon "button" at bounding box center [616, 66] width 14 height 14
click at [609, 66] on icon "button" at bounding box center [616, 66] width 14 height 14
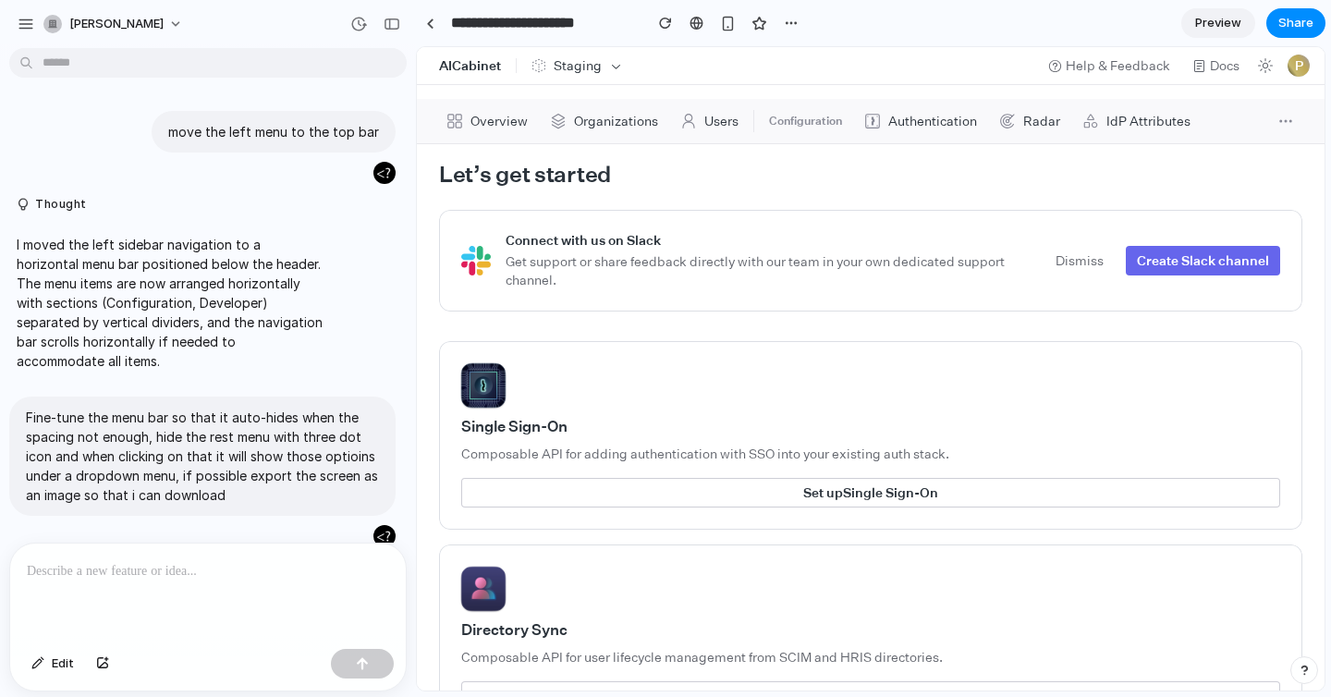
click at [727, 64] on header "AICabinet Staging Help & Feedback Docs P" at bounding box center [870, 66] width 907 height 38
